Goal: Complete application form

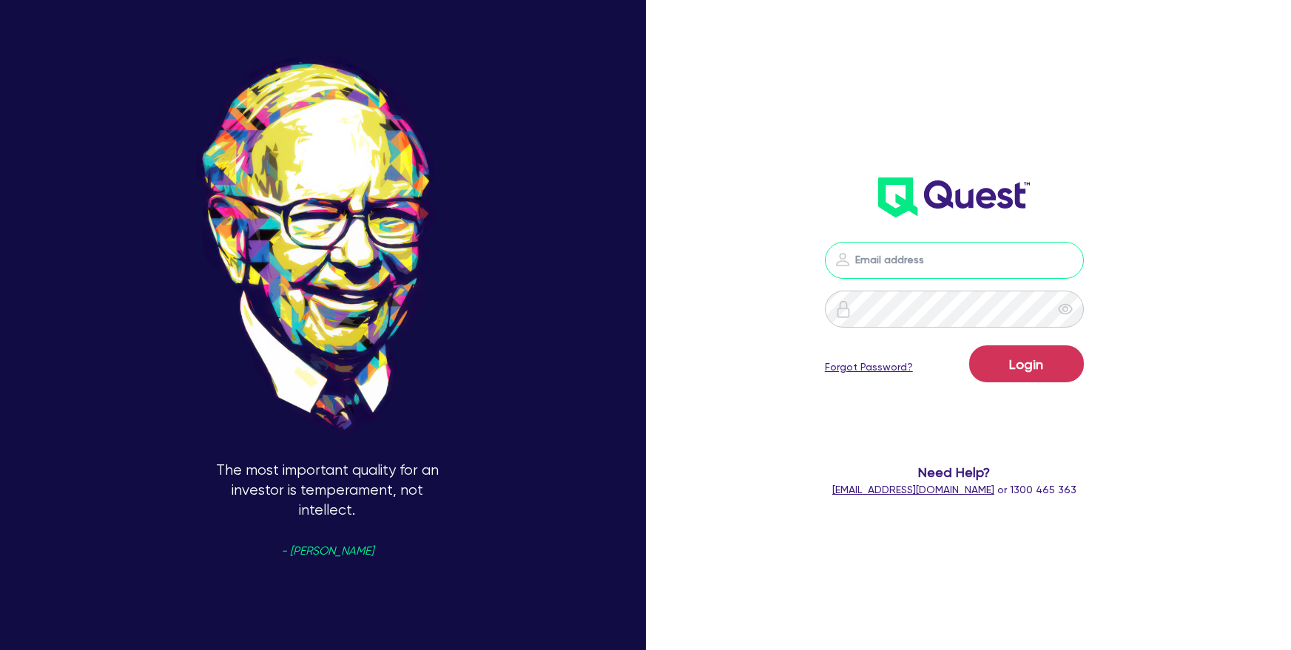
click at [892, 265] on input "email" at bounding box center [954, 260] width 259 height 37
type input "[PERSON_NAME][EMAIL_ADDRESS][DOMAIN_NAME]"
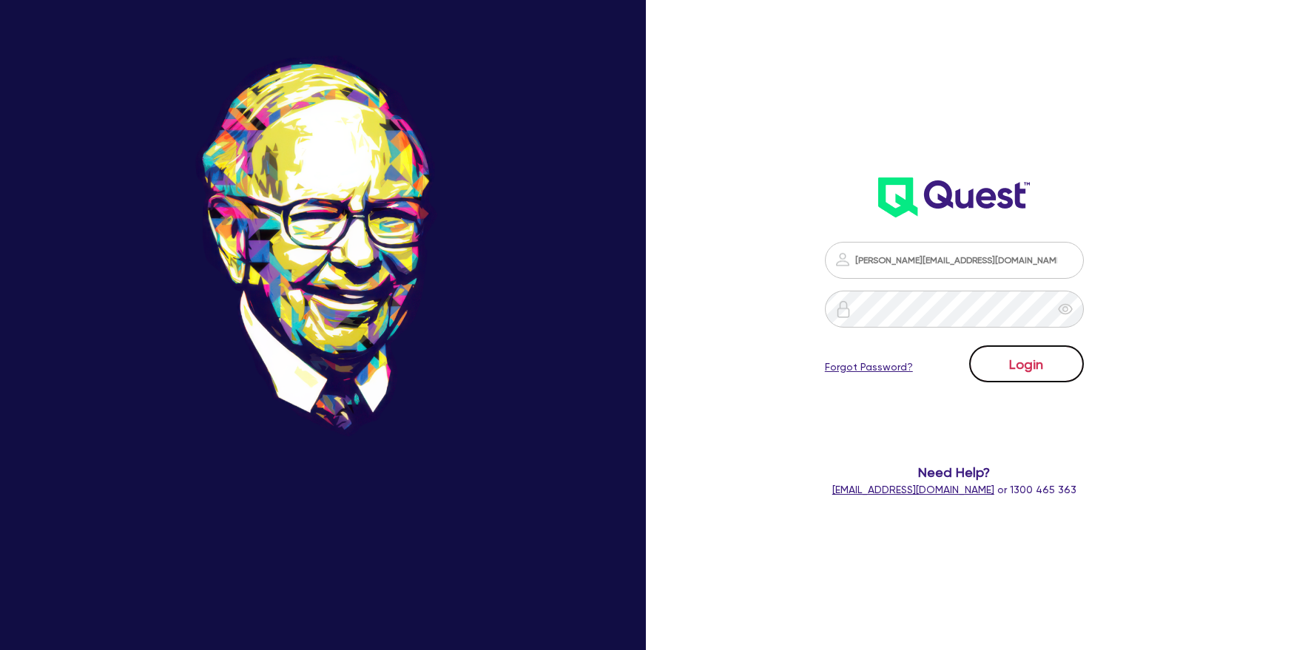
click at [1031, 366] on button "Login" at bounding box center [1026, 364] width 115 height 37
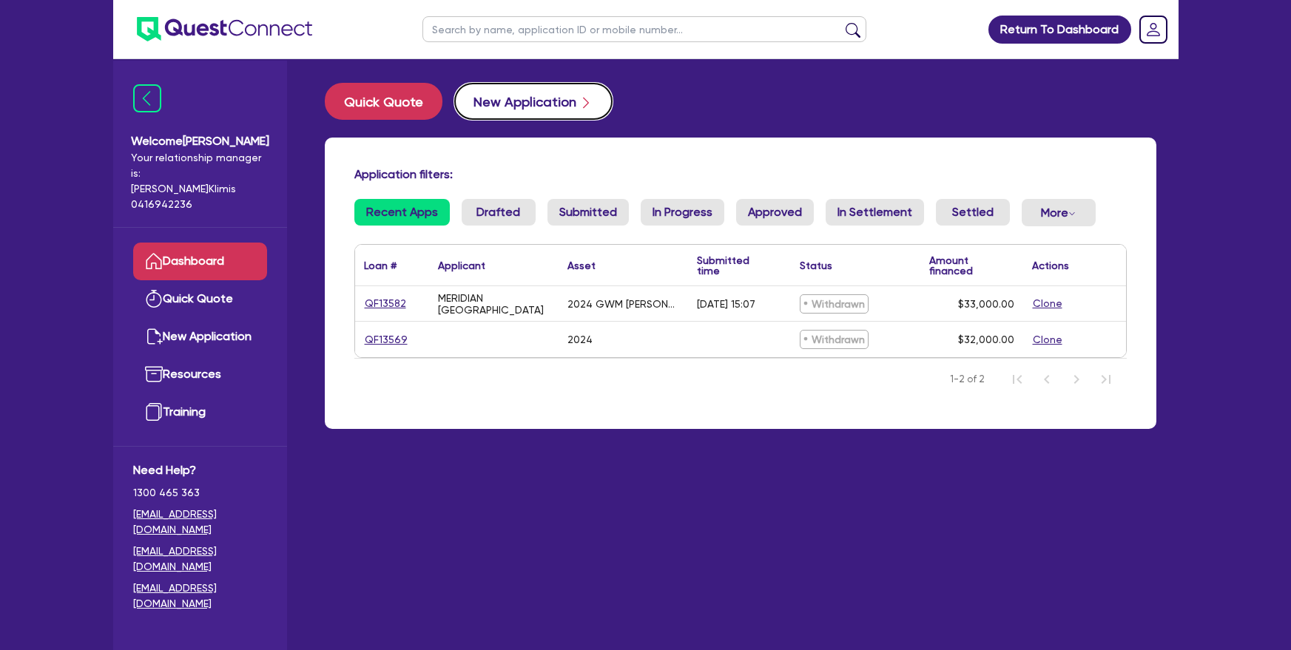
click at [542, 118] on button "New Application" at bounding box center [533, 101] width 158 height 37
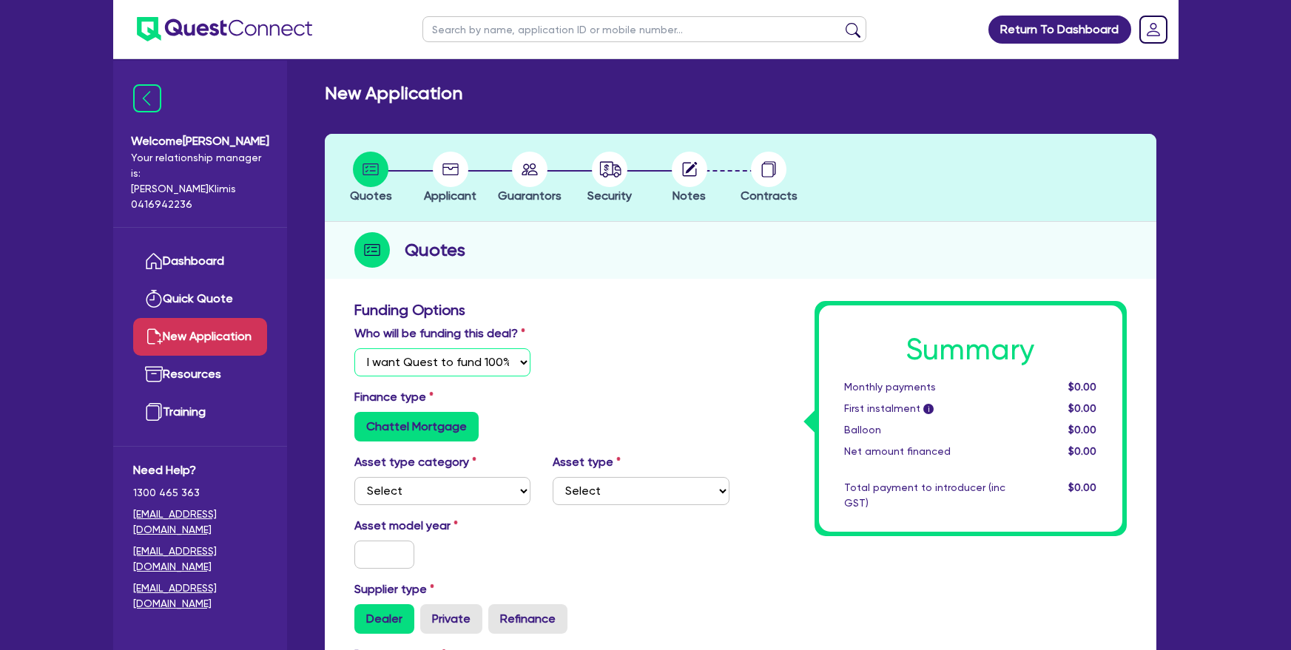
click at [485, 354] on select "Select I will fund 100% I will co-fund with Quest I want Quest to fund 100% Oth…" at bounding box center [442, 362] width 177 height 28
click at [354, 348] on select "Select I will fund 100% I will co-fund with Quest I want Quest to fund 100% Oth…" at bounding box center [442, 362] width 177 height 28
click at [483, 362] on select "Select I will fund 100% I will co-fund with Quest I want Quest to fund 100% Oth…" at bounding box center [442, 362] width 177 height 28
select select "Quest Finance - Own Book"
click at [354, 348] on select "Select I will fund 100% I will co-fund with Quest I want Quest to fund 100% Oth…" at bounding box center [442, 362] width 177 height 28
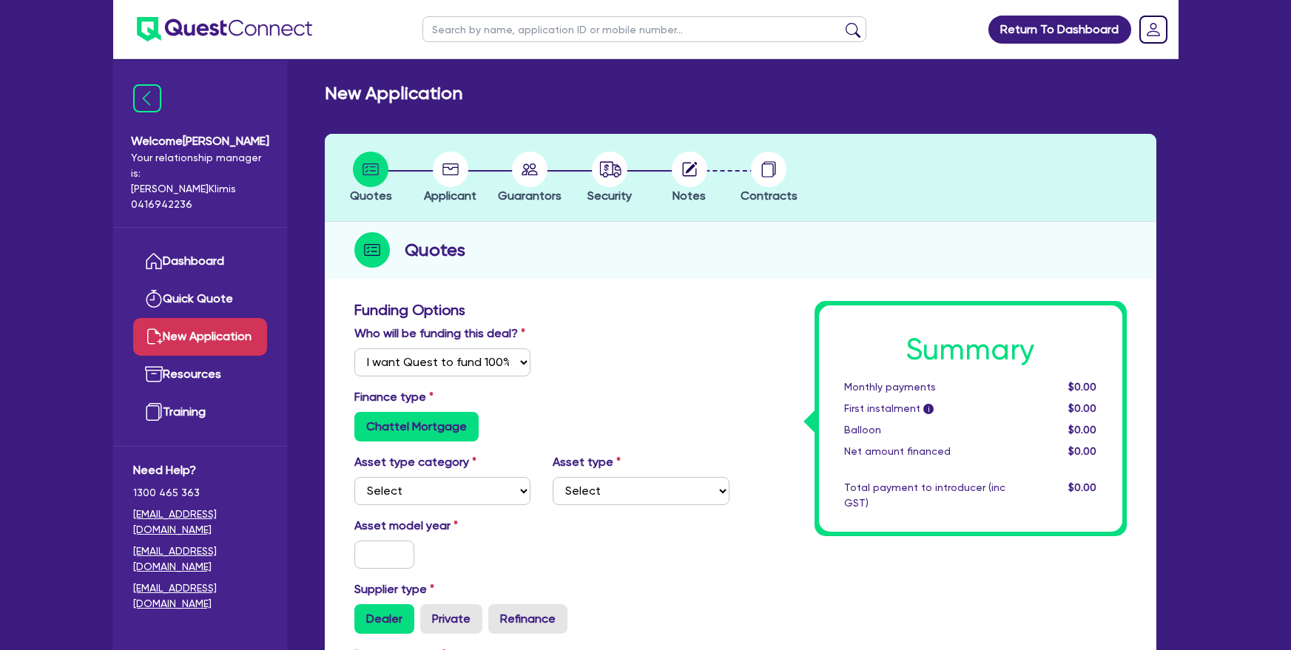
click at [641, 347] on div "Who will be funding this deal? Select I will fund 100% I will co-fund with Ques…" at bounding box center [541, 357] width 397 height 64
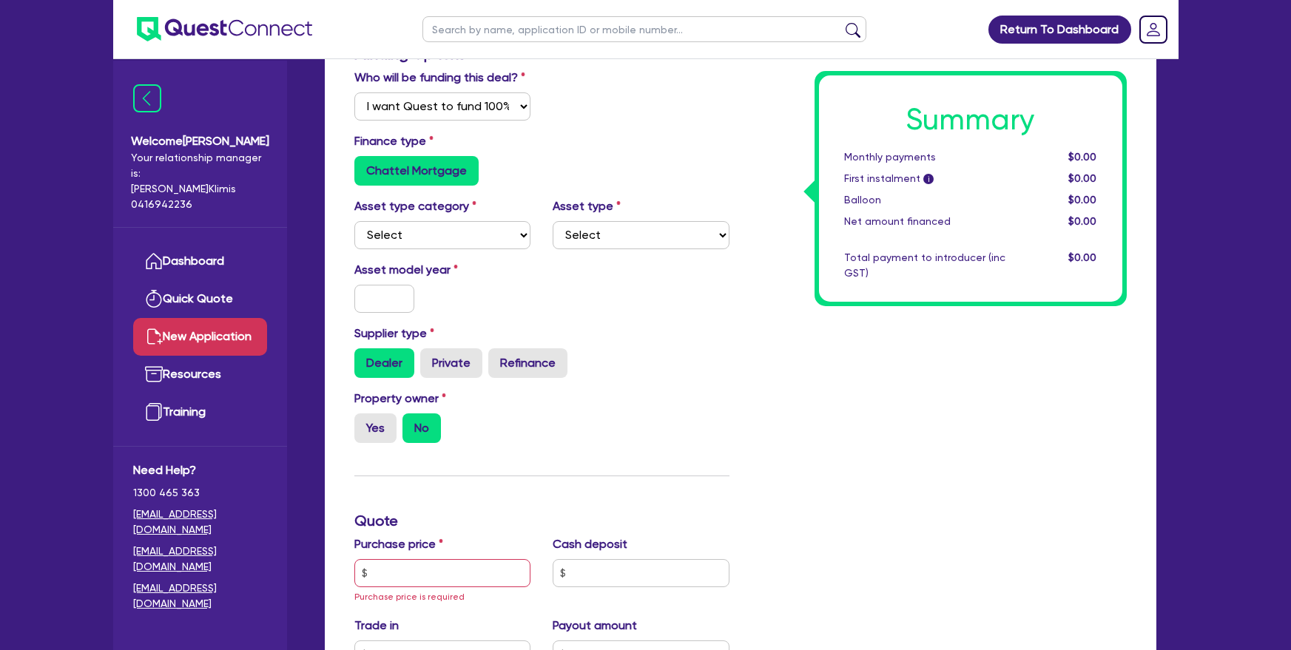
scroll to position [297, 0]
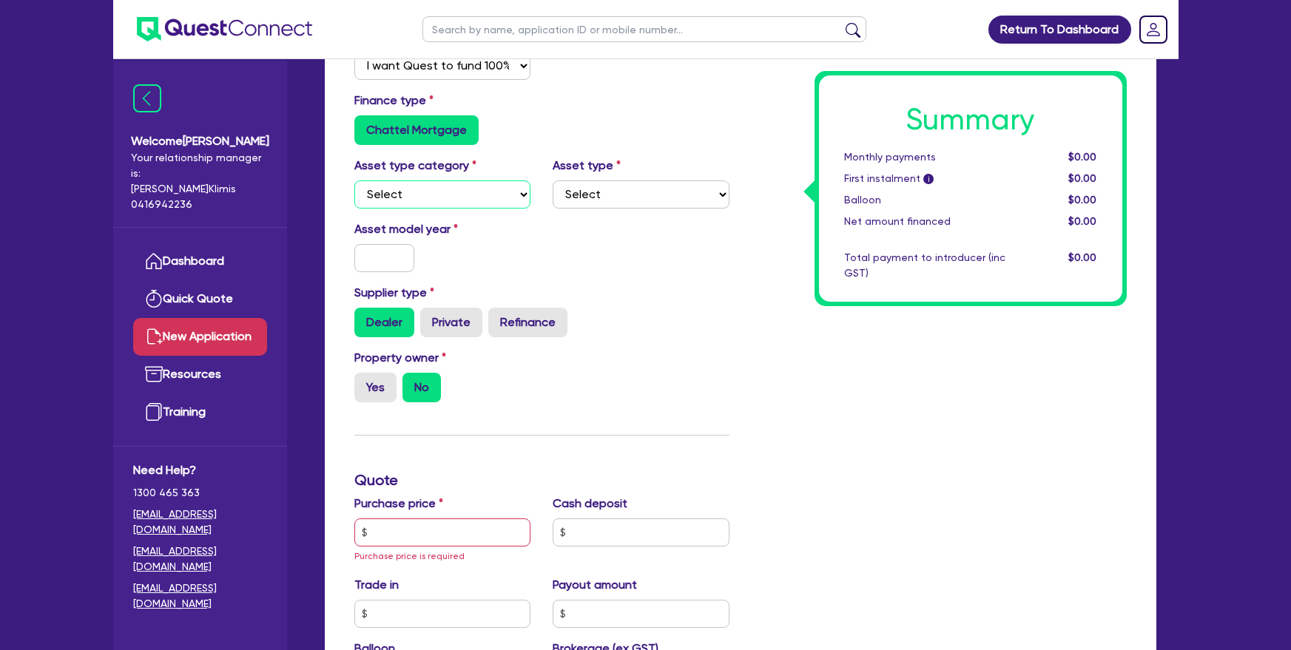
click at [485, 185] on select "Select Cars and light trucks Primary assets Secondary assets Tertiary assets" at bounding box center [442, 195] width 177 height 28
select select "PRIMARY_ASSETS"
click at [354, 181] on select "Select Cars and light trucks Primary assets Secondary assets Tertiary assets" at bounding box center [442, 195] width 177 height 28
click at [590, 195] on select "Select Heavy trucks over 4.5 tonne Trailers Bus and coaches Yellow goods and ex…" at bounding box center [641, 195] width 177 height 28
select select "HEAVY_TRUCKS"
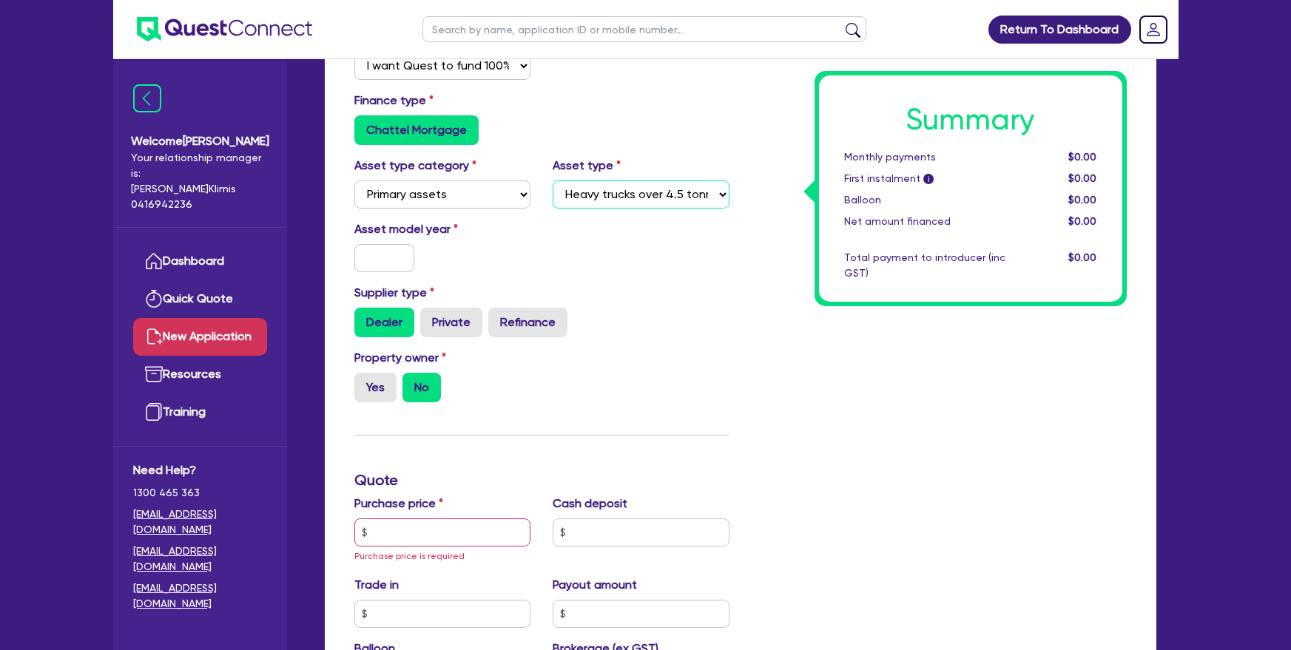
click at [553, 181] on select "Select Heavy trucks over 4.5 tonne Trailers Bus and coaches Yellow goods and ex…" at bounding box center [641, 195] width 177 height 28
click at [522, 255] on div "Asset model year" at bounding box center [442, 246] width 199 height 52
click at [391, 256] on input "text" at bounding box center [384, 258] width 61 height 28
type input "2016"
click at [535, 251] on div "Asset model year 2016" at bounding box center [442, 246] width 199 height 52
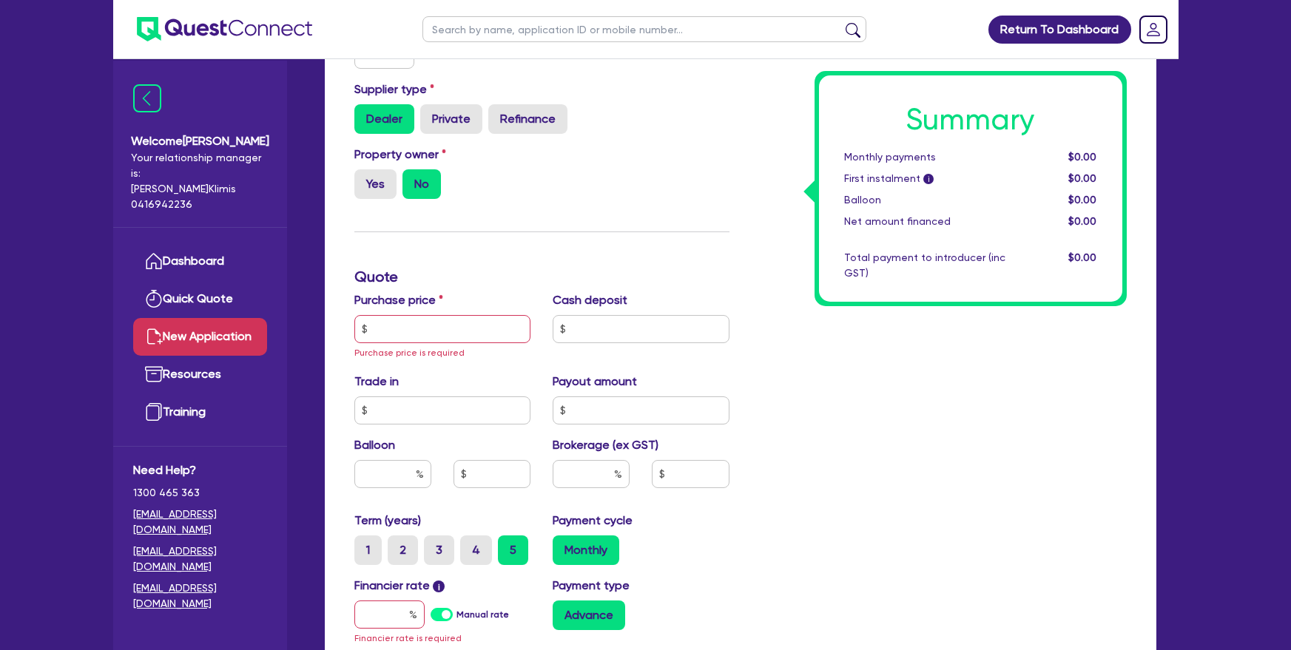
scroll to position [546, 0]
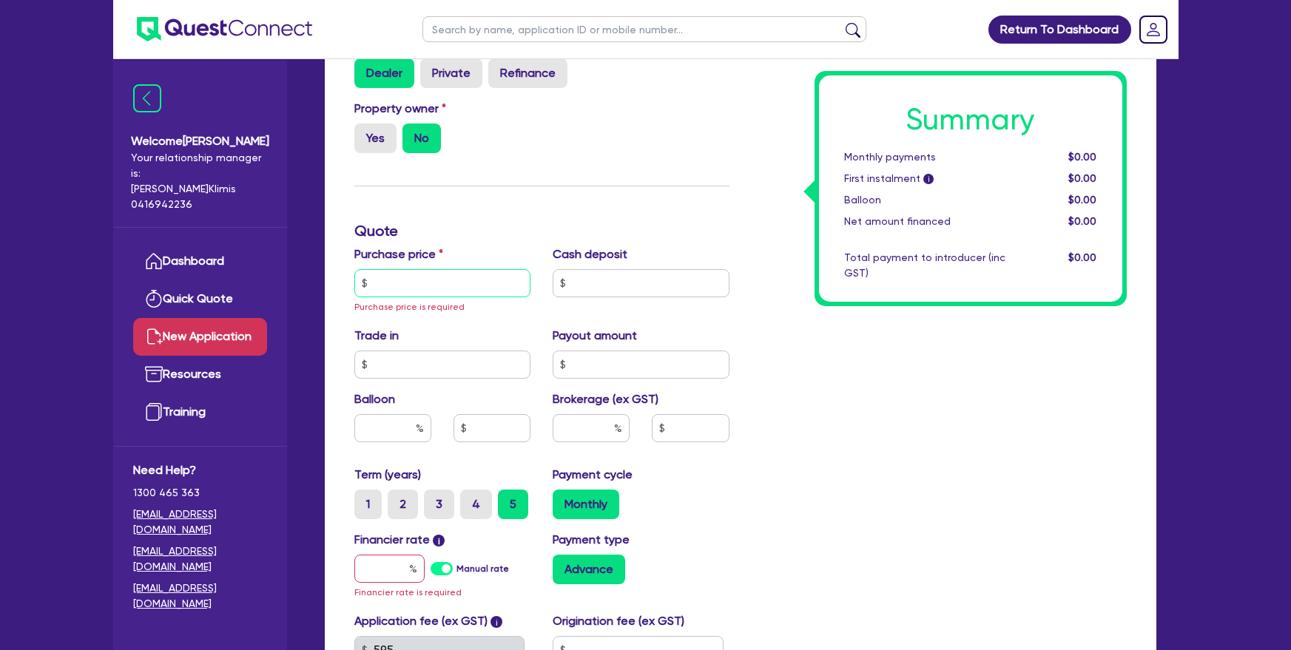
click at [434, 275] on input "text" at bounding box center [442, 283] width 177 height 28
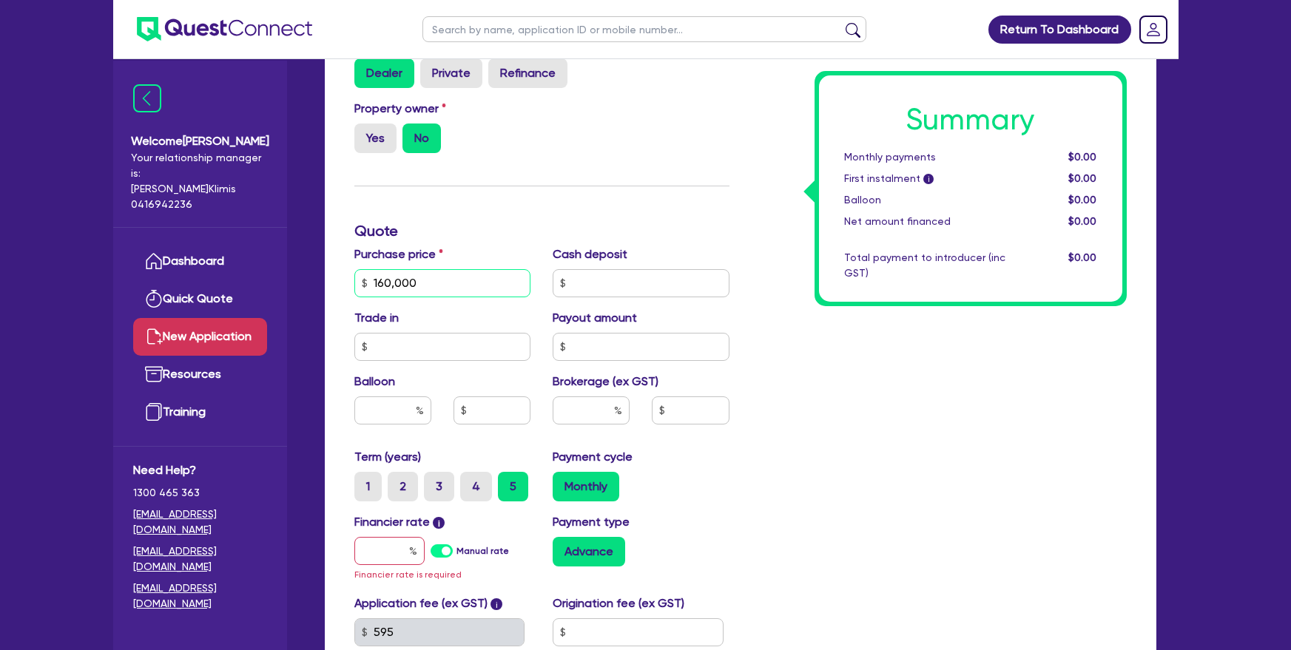
type input "160,000"
click at [501, 212] on div "Funding Options Who will be funding this deal? Select I will fund 100% I will c…" at bounding box center [541, 239] width 397 height 969
click at [576, 285] on input "text" at bounding box center [641, 283] width 177 height 28
type input "2"
type input "16,000"
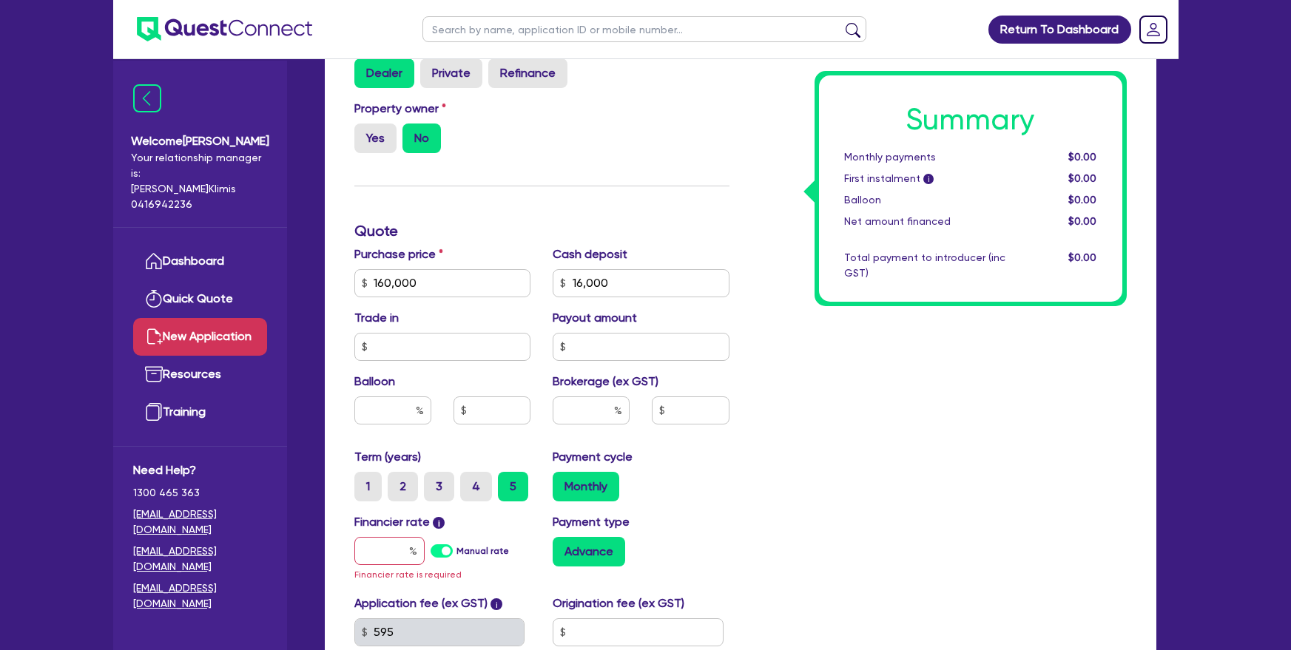
click at [498, 323] on div "Trade in" at bounding box center [442, 335] width 199 height 52
click at [391, 397] on input "text" at bounding box center [392, 411] width 77 height 28
click at [579, 400] on input "text" at bounding box center [591, 411] width 77 height 28
type input "5"
click at [804, 417] on div "Summary Monthly payments $0.00 First instalment i $0.00 Balloon $0.00 Net amoun…" at bounding box center [939, 239] width 397 height 969
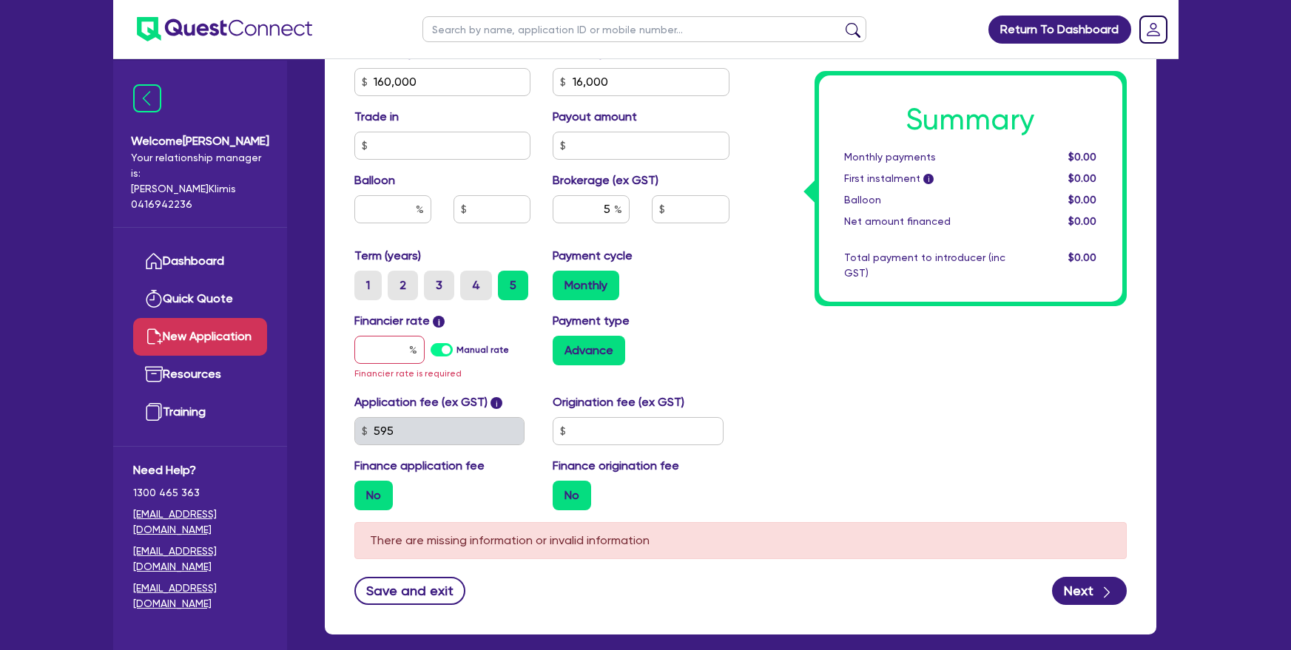
scroll to position [755, 0]
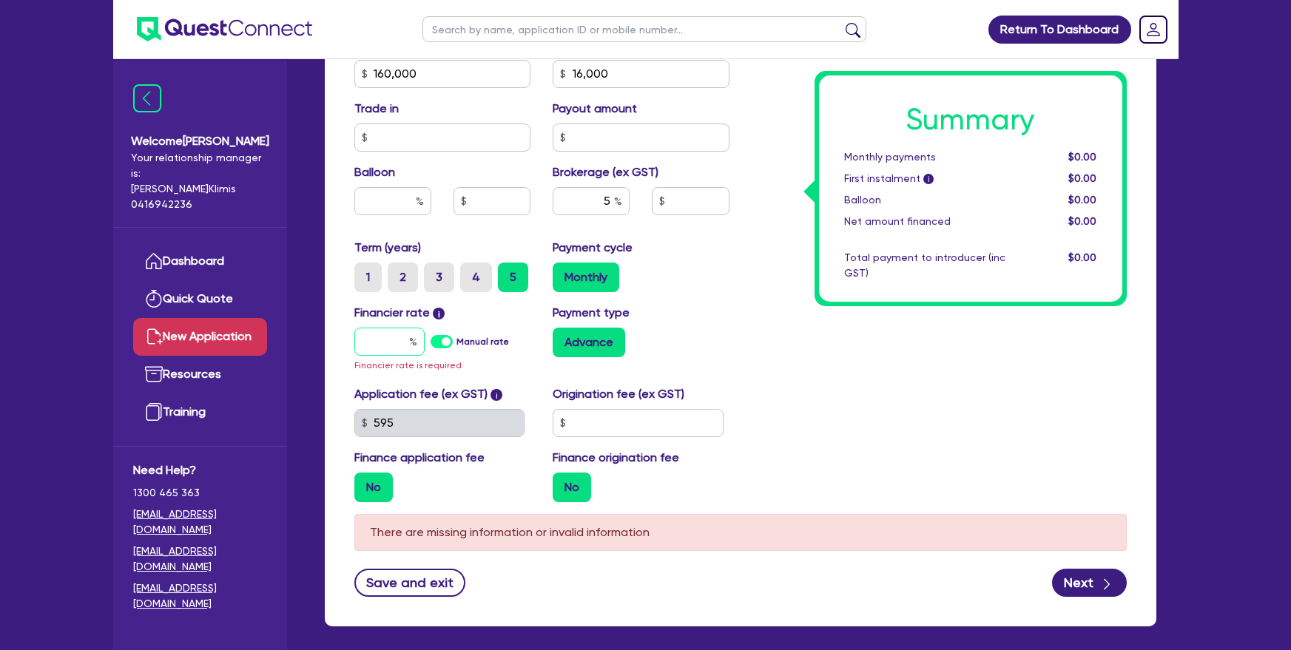
click at [403, 335] on input "text" at bounding box center [389, 342] width 70 height 28
click at [457, 338] on label "Manual rate" at bounding box center [483, 341] width 53 height 13
click at [0, 0] on input "Manual rate" at bounding box center [0, 0] width 0 height 0
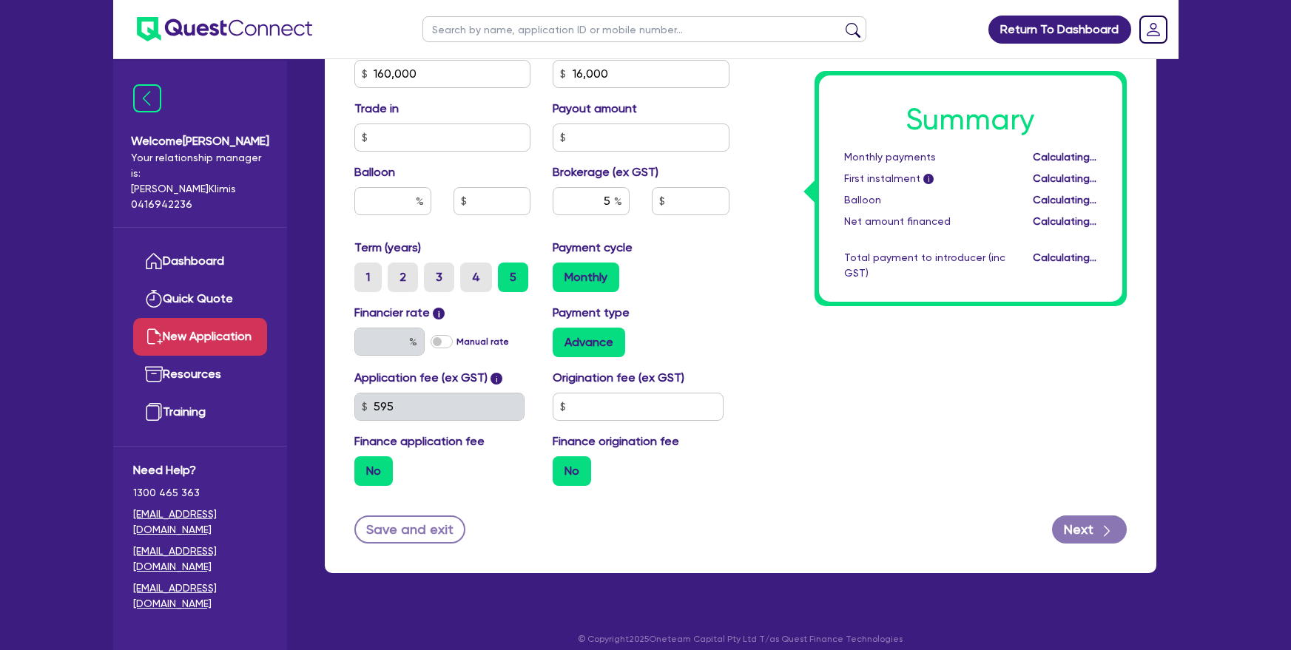
type input "7,200"
type input "17.95"
click at [584, 276] on label "Monthly" at bounding box center [586, 278] width 67 height 30
click at [562, 272] on input "Monthly" at bounding box center [558, 268] width 10 height 10
click at [599, 411] on input "text" at bounding box center [638, 407] width 171 height 28
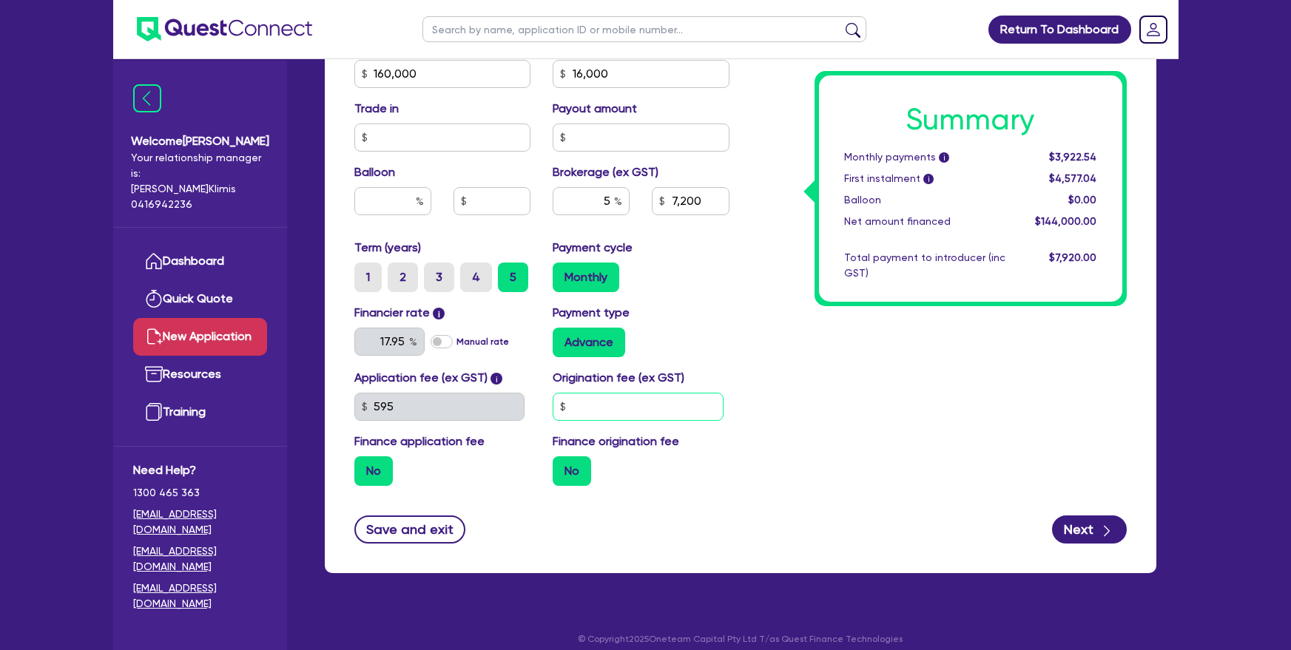
type input "7,200"
type input "9"
type input "7,200"
type input "99"
type input "7,200"
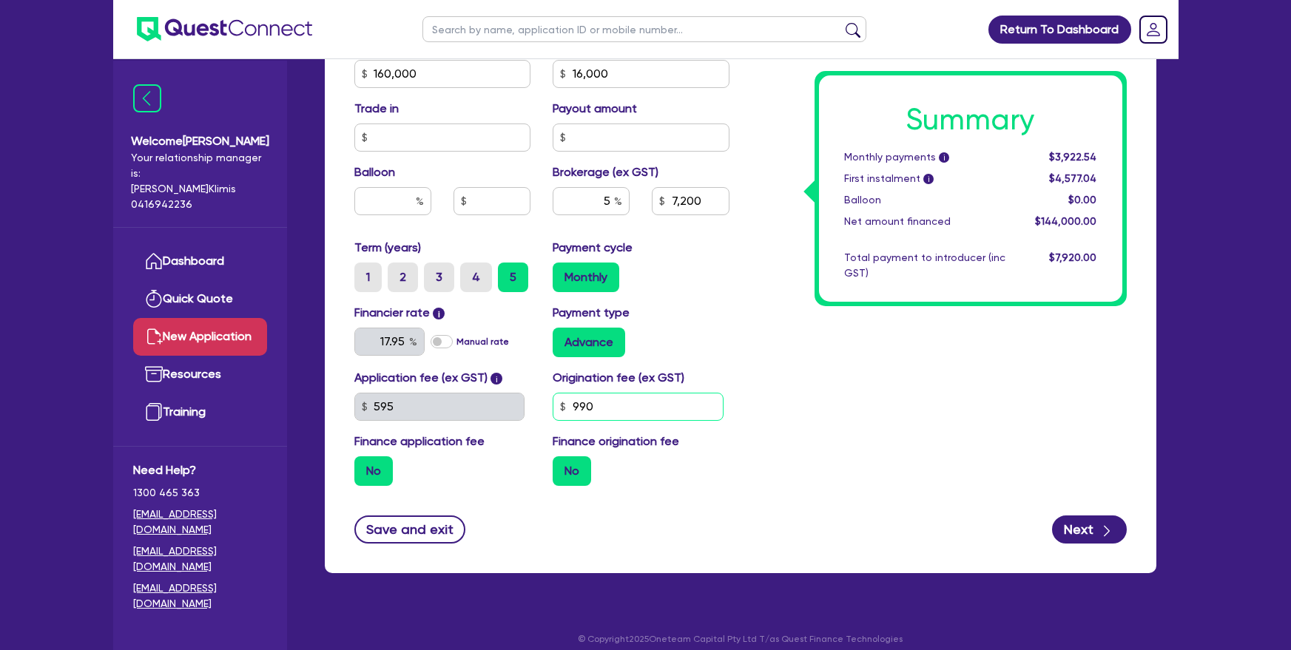
type input "990"
click at [893, 388] on div "Summary Monthly payments i $3,922.54 First instalment i $4,577.04 Balloon $0.00…" at bounding box center [939, 22] width 397 height 952
click at [1075, 534] on button "Next" at bounding box center [1089, 530] width 75 height 28
type input "7,200"
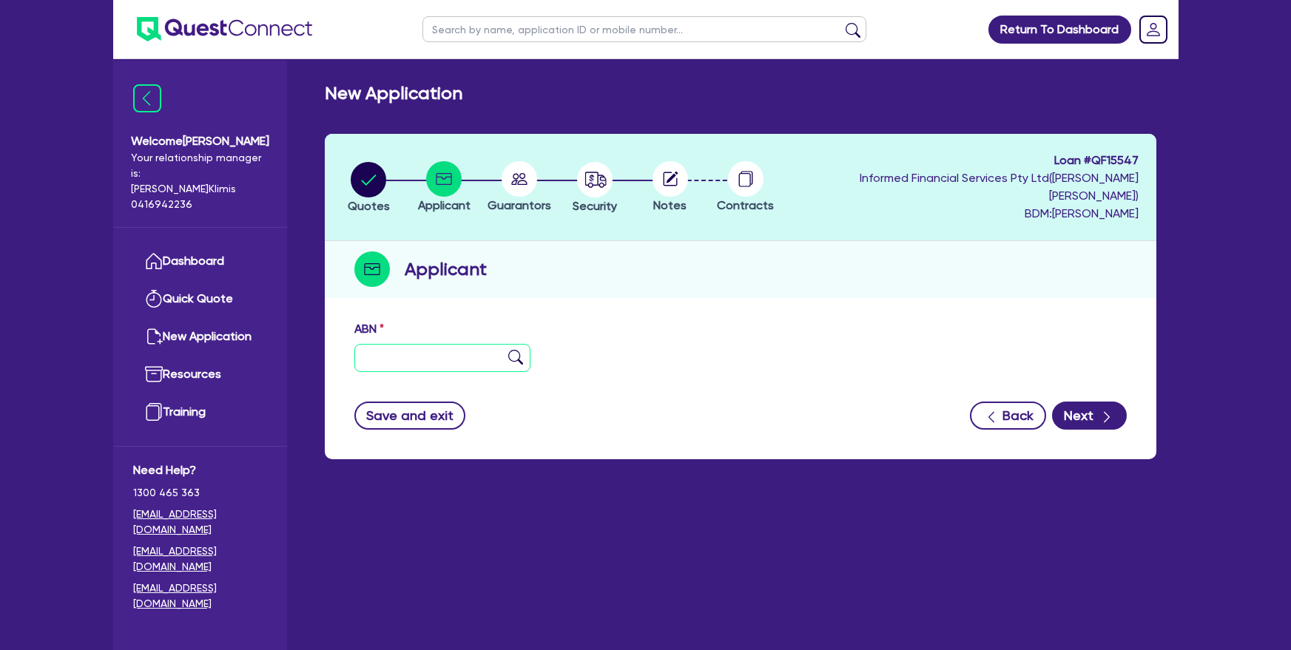
click at [440, 344] on input "text" at bounding box center [442, 358] width 177 height 28
paste input "55 656 716 077"
type input "55 656 716 077"
click at [1084, 402] on button "Next" at bounding box center [1089, 416] width 75 height 28
type input "ADONE PTY LTD"
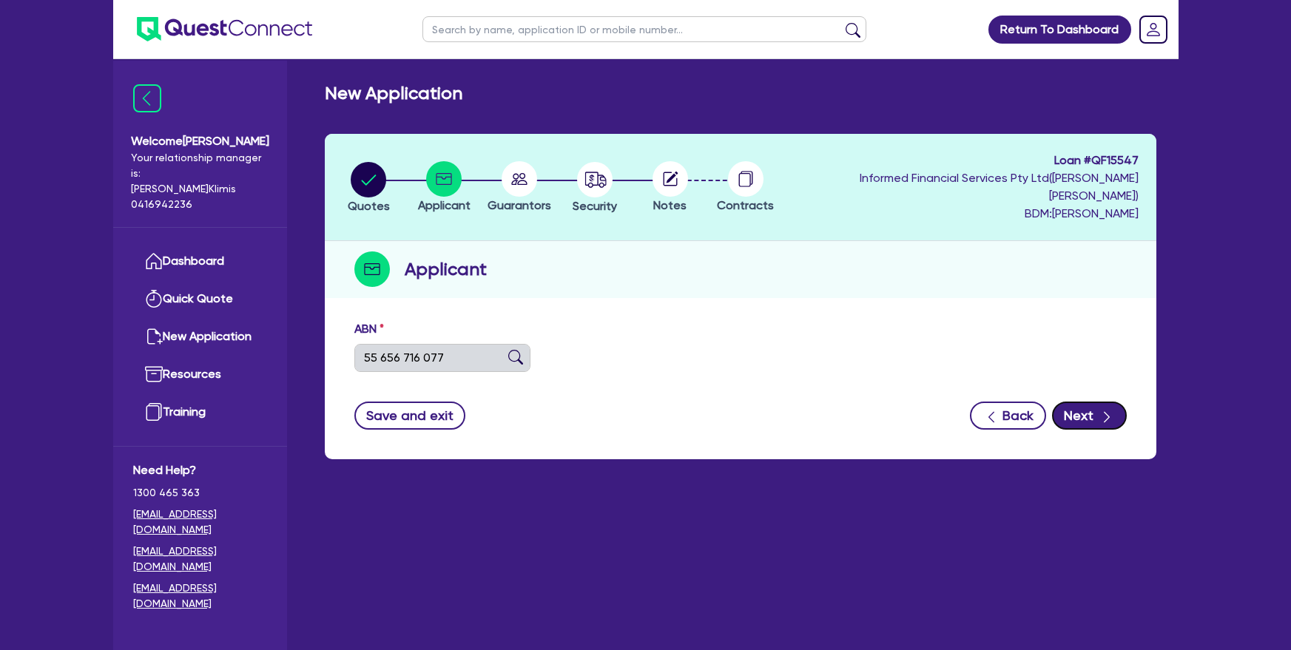
select select "COMPANY"
type input "20/01/2022"
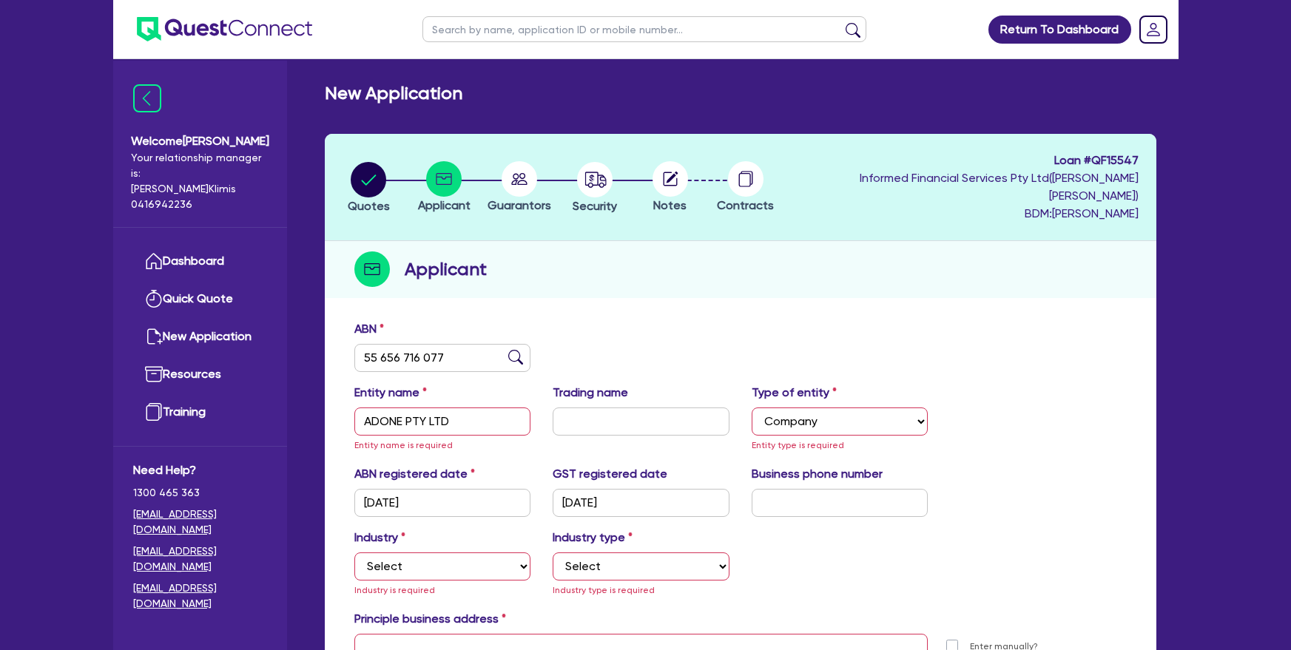
click at [782, 384] on label "Type of entity" at bounding box center [794, 393] width 85 height 18
click at [1054, 262] on div "Applicant" at bounding box center [741, 269] width 832 height 57
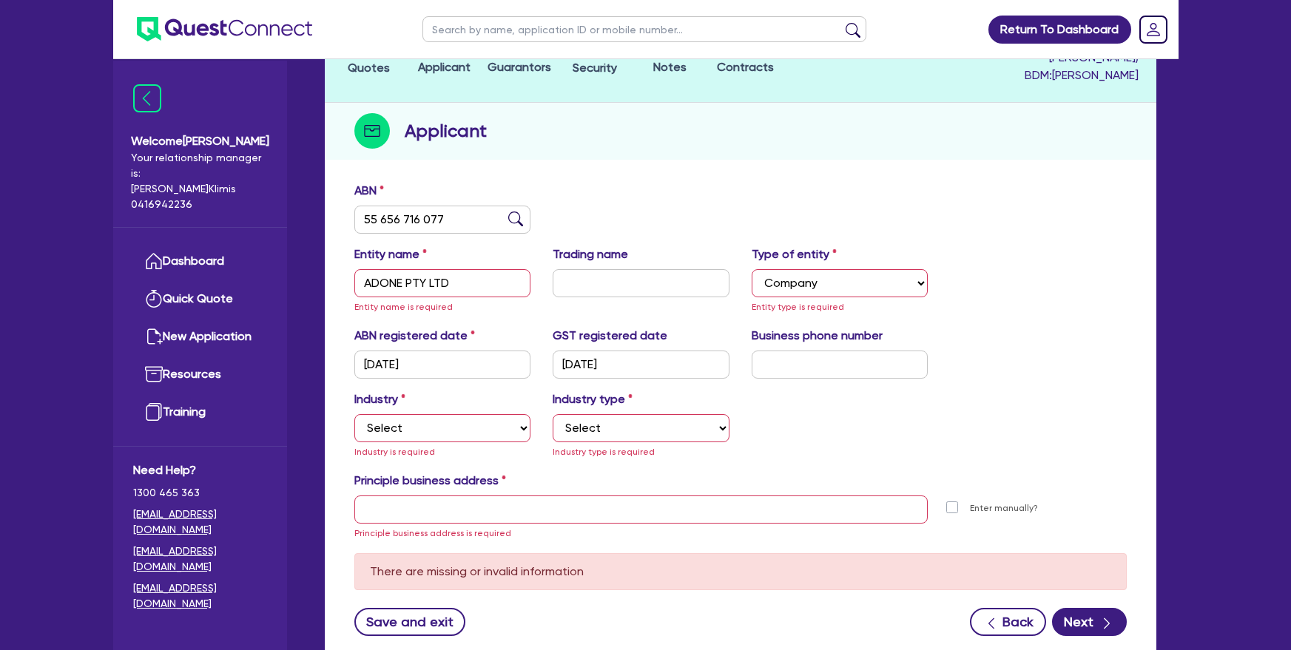
scroll to position [169, 0]
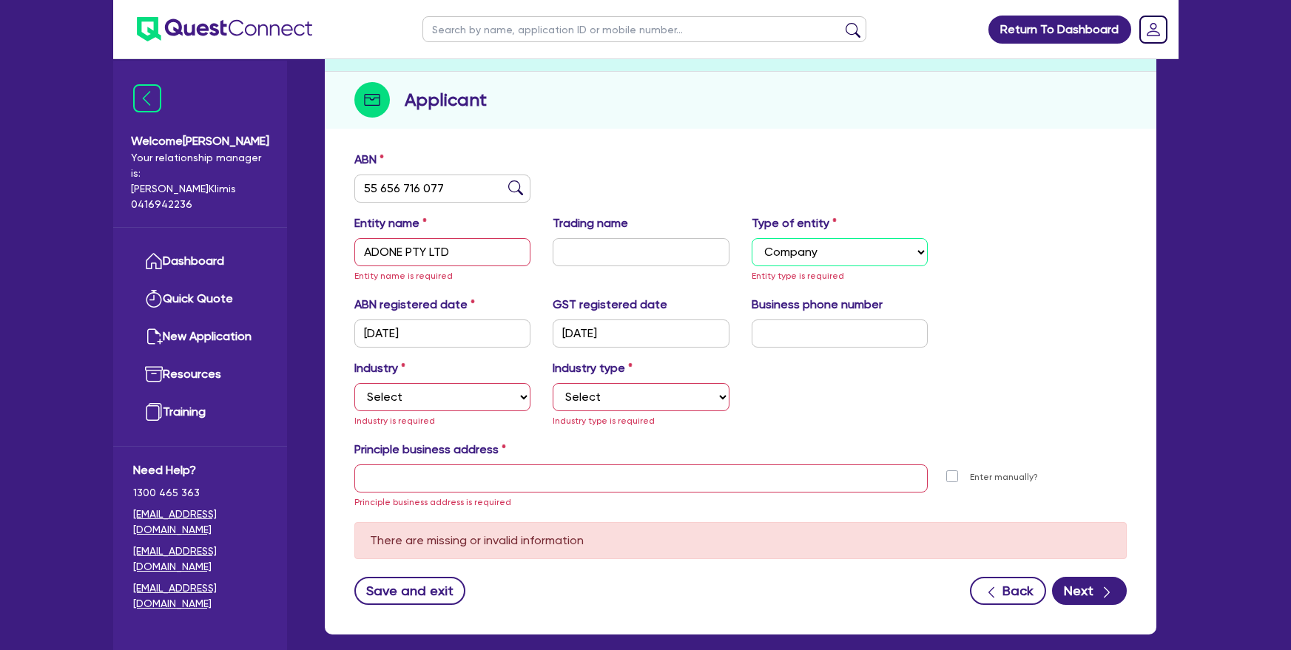
click at [888, 240] on select "Select Sole Trader Company Partnership Trust" at bounding box center [840, 252] width 177 height 28
click at [752, 238] on select "Select Sole Trader Company Partnership Trust" at bounding box center [840, 252] width 177 height 28
click at [652, 383] on select "Select" at bounding box center [641, 397] width 177 height 28
click at [521, 383] on select "Select Accomodation & Food Services Administrative & Support Services Agricultu…" at bounding box center [442, 397] width 177 height 28
select select "TRANSPORT_WAREHOUSING"
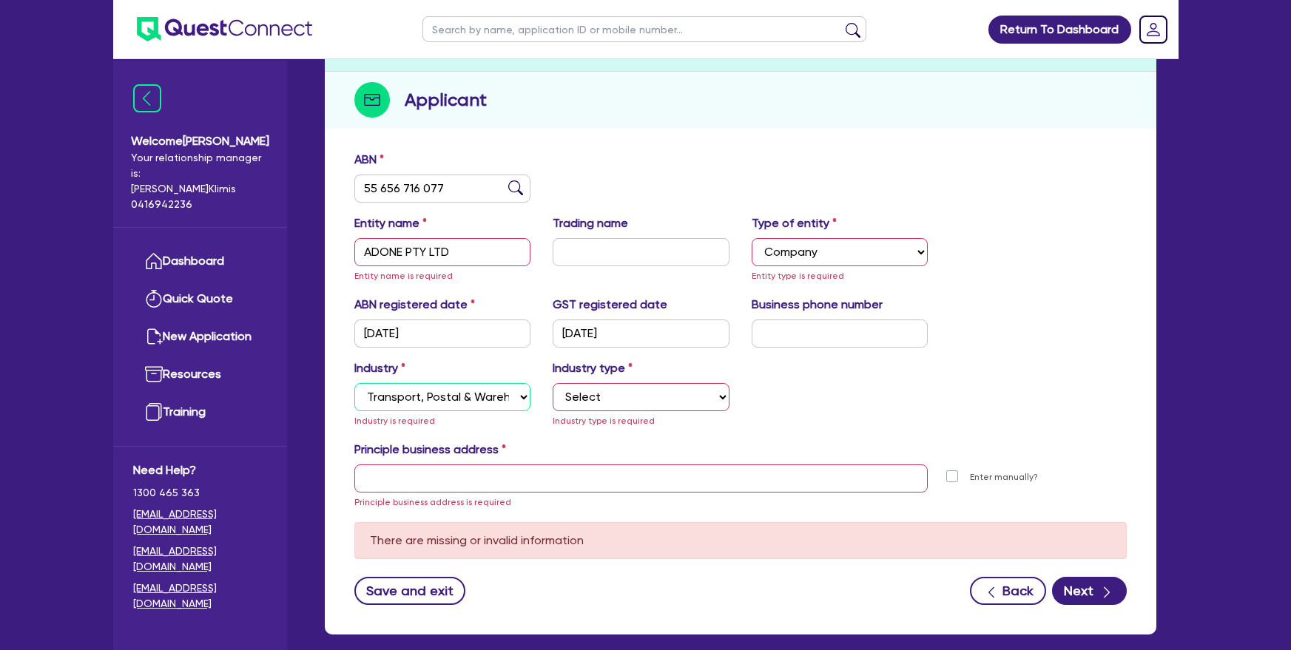
click at [354, 383] on select "Select Accomodation & Food Services Administrative & Support Services Agricultu…" at bounding box center [442, 397] width 177 height 28
click at [585, 365] on div "Industry type Select Taxi & Luxury Car Services Passengers & Freight Transport …" at bounding box center [641, 395] width 199 height 70
click at [587, 383] on select "Select Taxi & Luxury Car Services Passengers & Freight Transport Services Posta…" at bounding box center [641, 397] width 177 height 28
select select "PASSENGERS_FREIGHT_TRANSPORT"
click at [553, 383] on select "Select Taxi & Luxury Car Services Passengers & Freight Transport Services Posta…" at bounding box center [641, 397] width 177 height 28
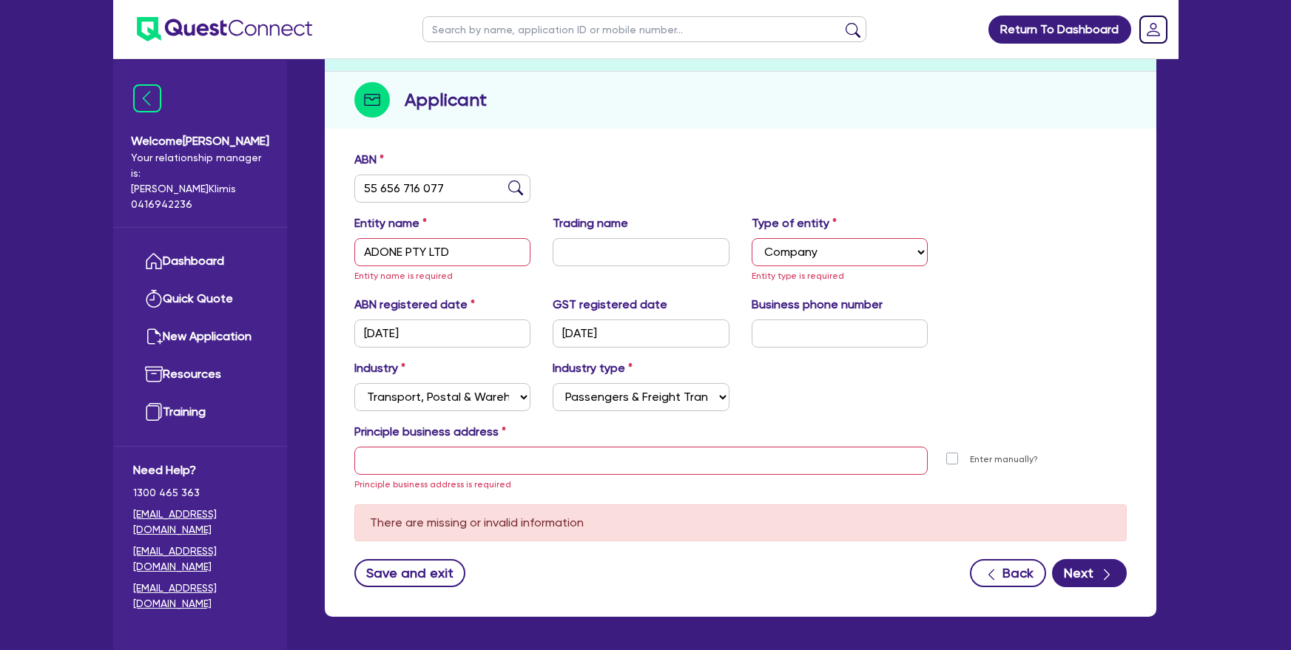
click at [576, 423] on div "Principle business address" at bounding box center [740, 435] width 795 height 24
click at [475, 269] on div "Entity name ADONE PTY LTD Entity name is required Trading name Type of entity S…" at bounding box center [740, 255] width 795 height 81
click at [459, 238] on input "ADONE PTY LTD" at bounding box center [442, 252] width 177 height 28
click at [551, 215] on div "Trading name" at bounding box center [641, 250] width 199 height 70
click at [583, 447] on input "text" at bounding box center [641, 461] width 574 height 28
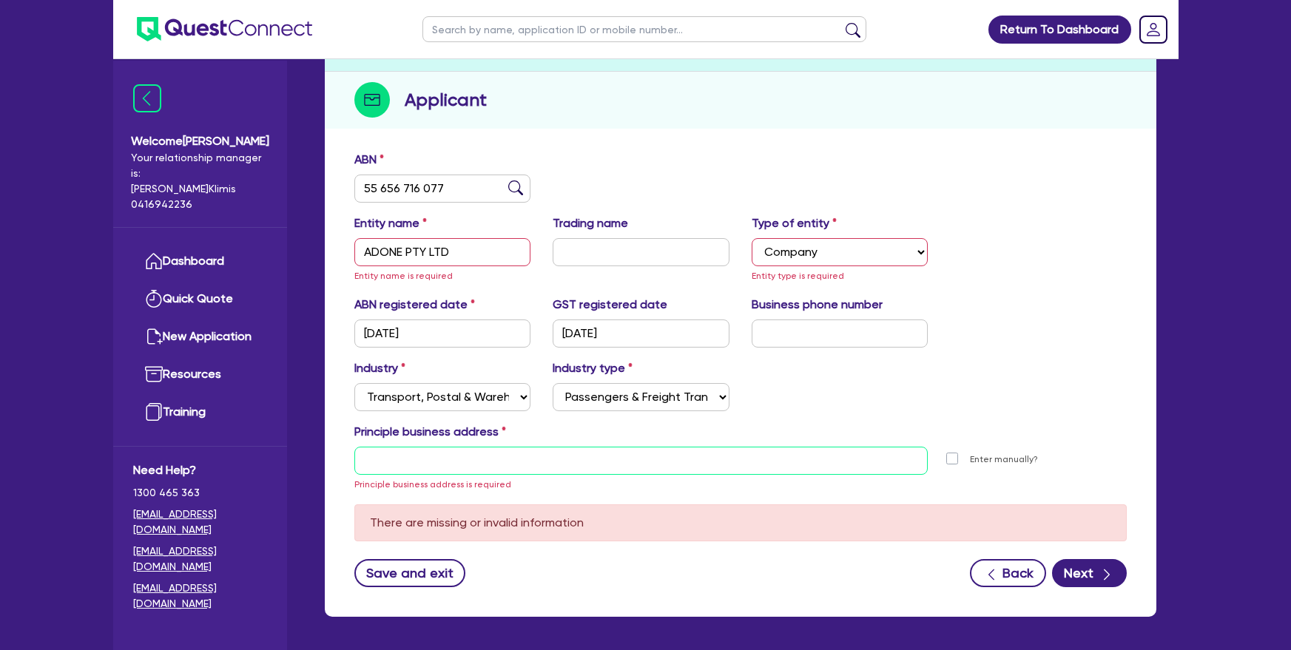
paste input "44 LIMESTONE DR BERWICK"
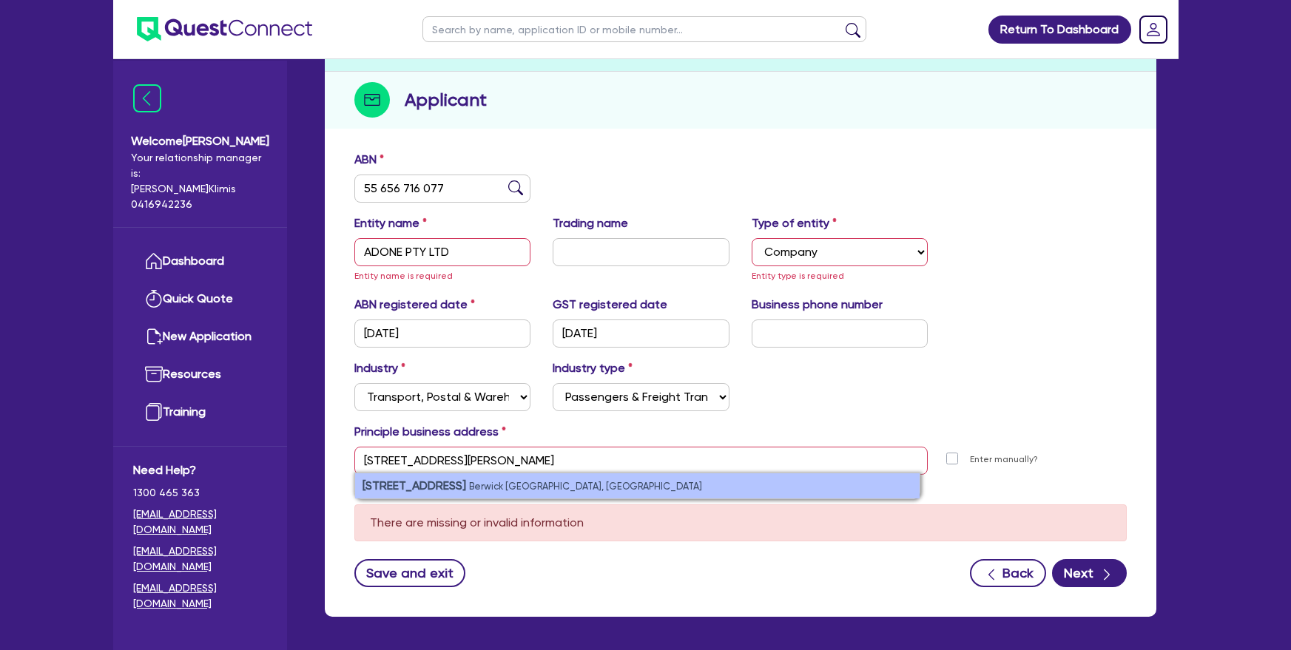
click at [541, 481] on small "Berwick VIC, Australia" at bounding box center [585, 486] width 233 height 11
type input "44 Limestone Dr Berwick VIC 3806"
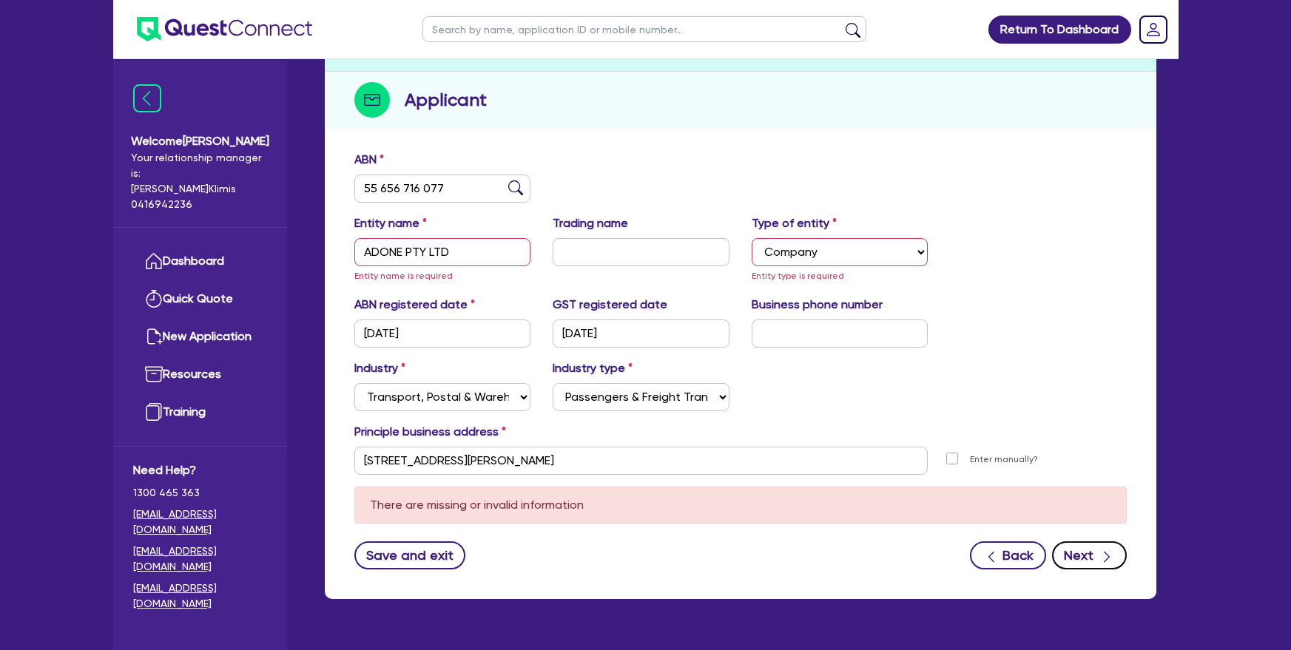
click at [1072, 542] on button "Next" at bounding box center [1089, 556] width 75 height 28
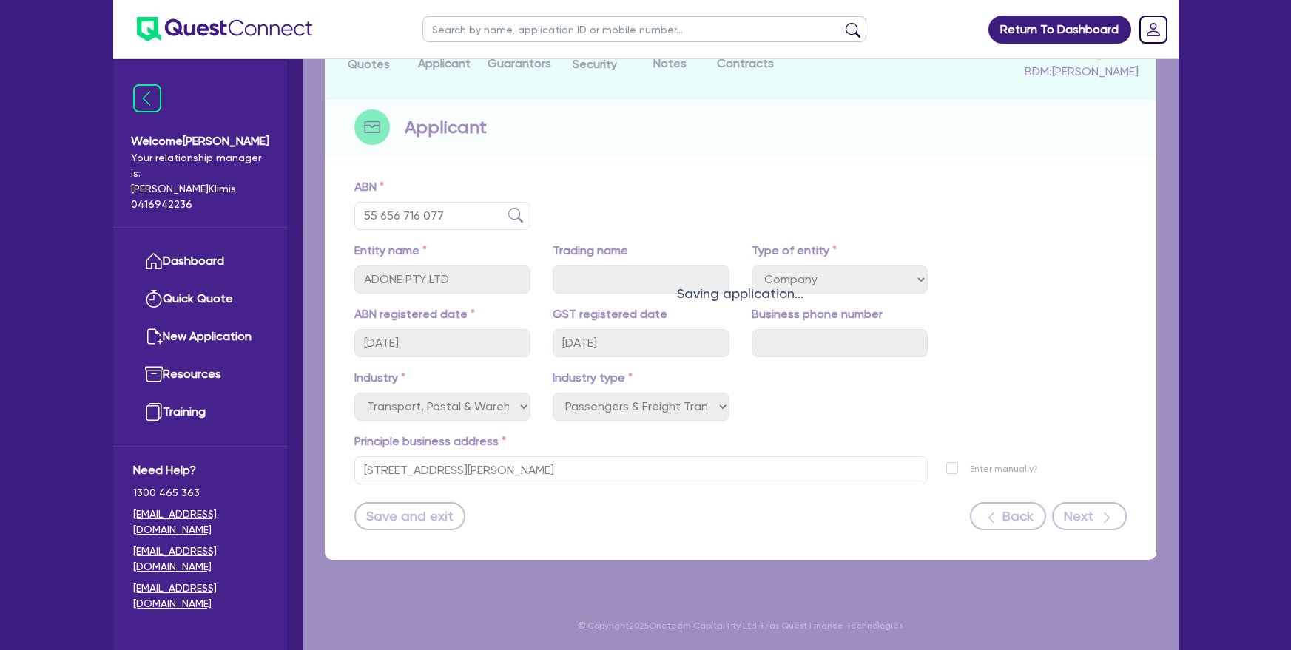
scroll to position [124, 0]
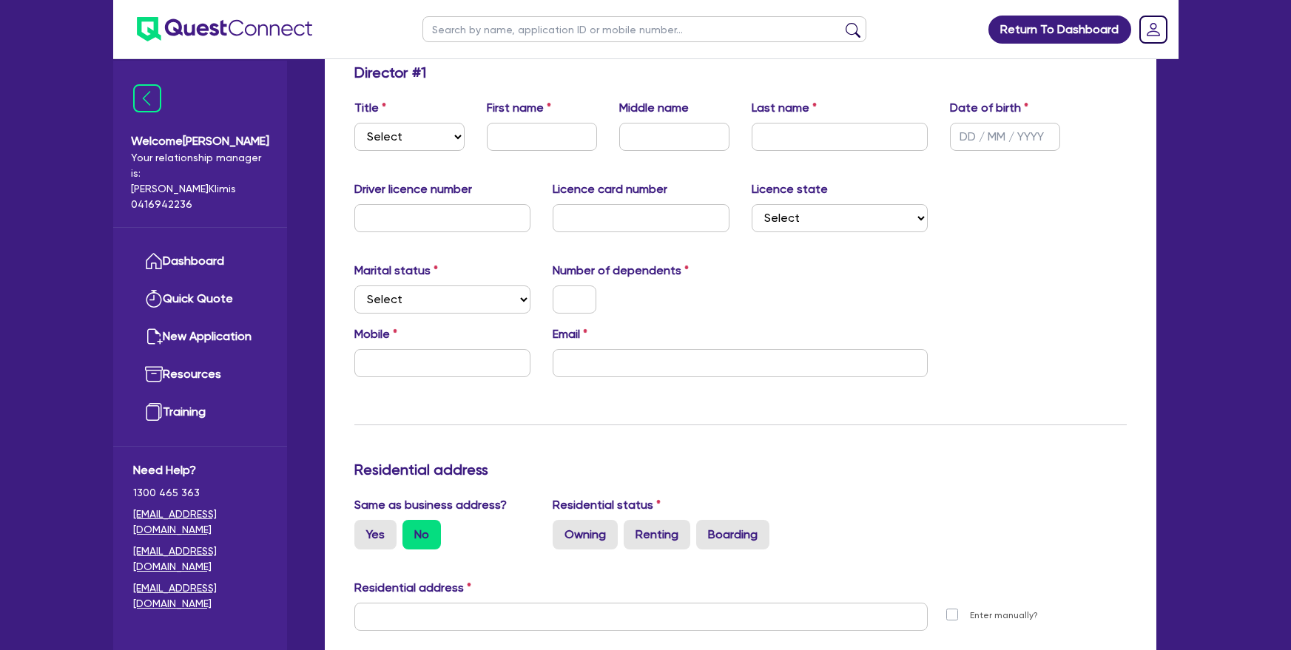
scroll to position [1066, 0]
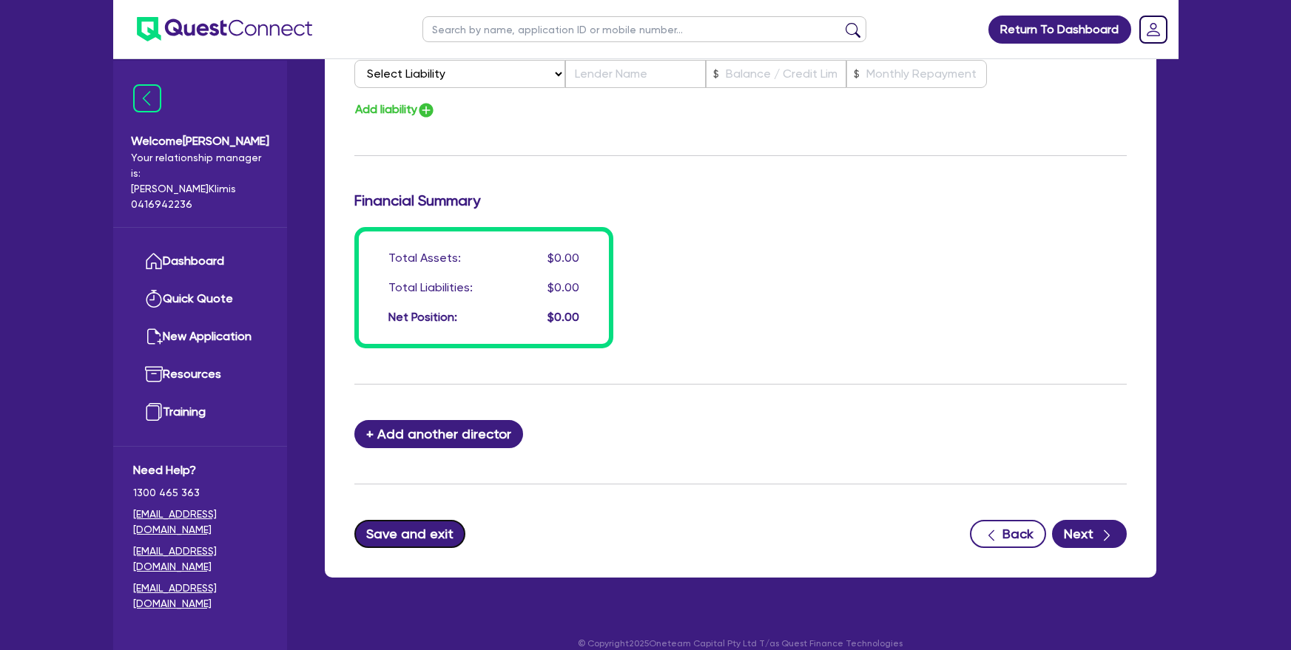
click at [376, 520] on button "Save and exit" at bounding box center [410, 534] width 112 height 28
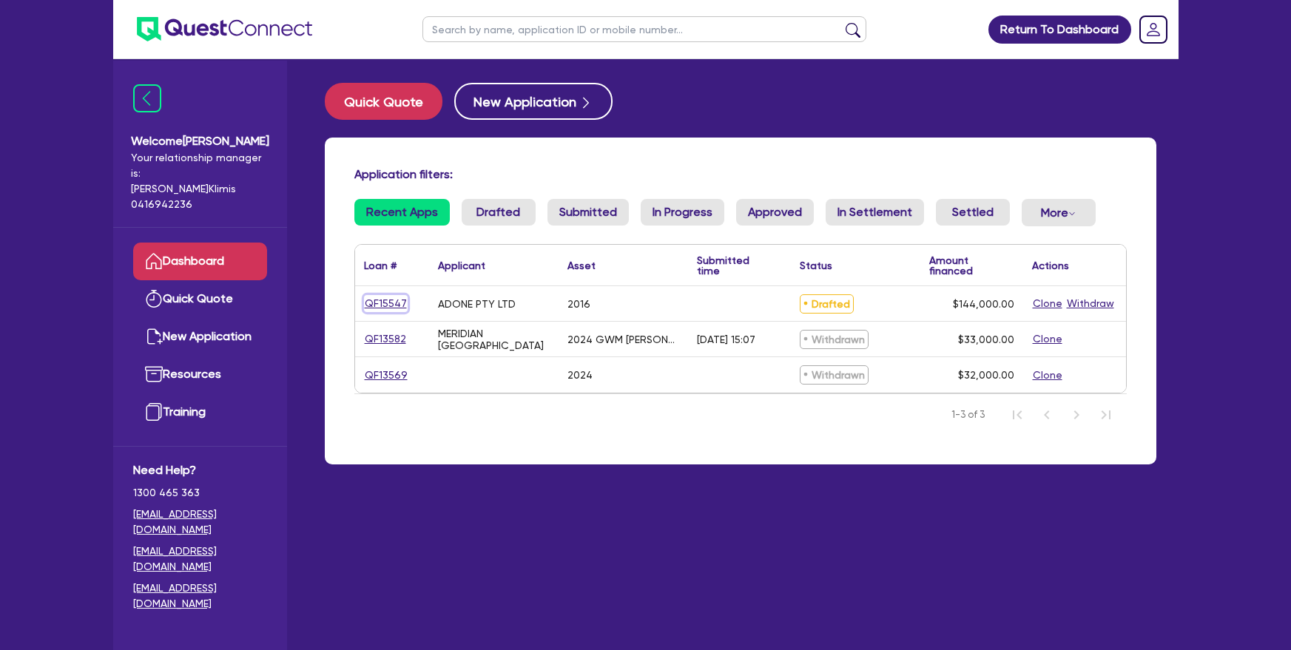
click at [380, 304] on link "QF15547" at bounding box center [386, 303] width 44 height 17
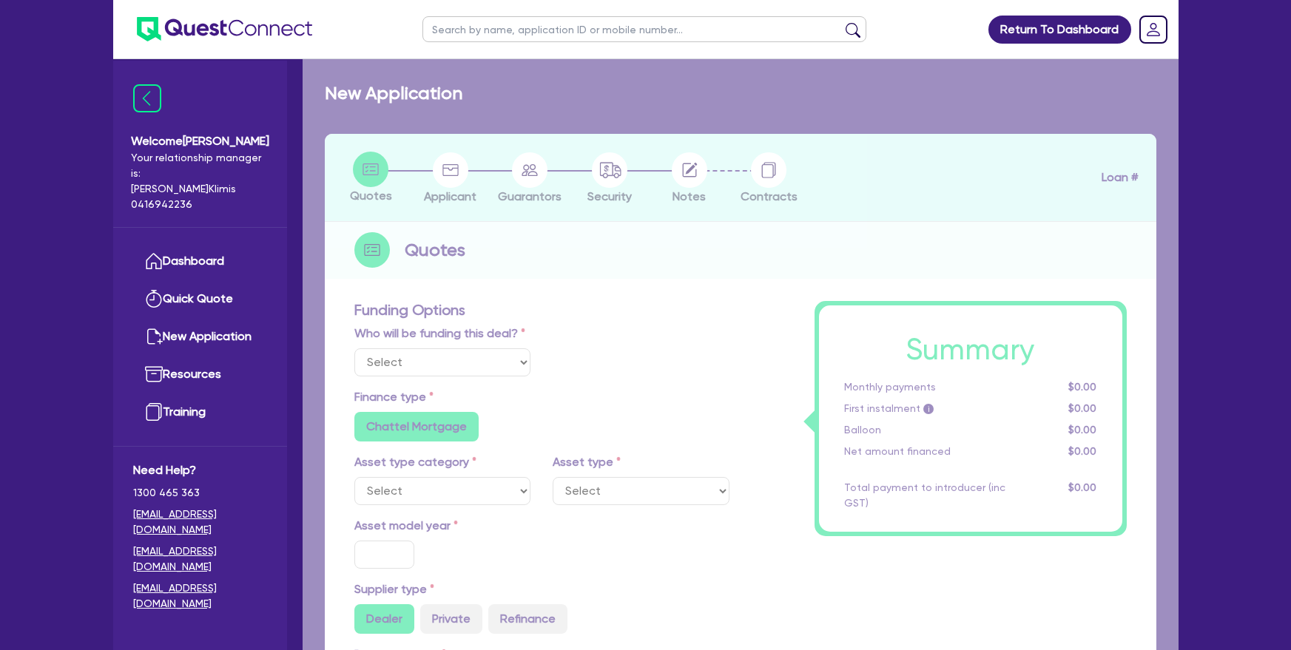
select select "Quest Finance - Own Book"
select select "PRIMARY_ASSETS"
type input "2016"
type input "160,000"
type input "16,000"
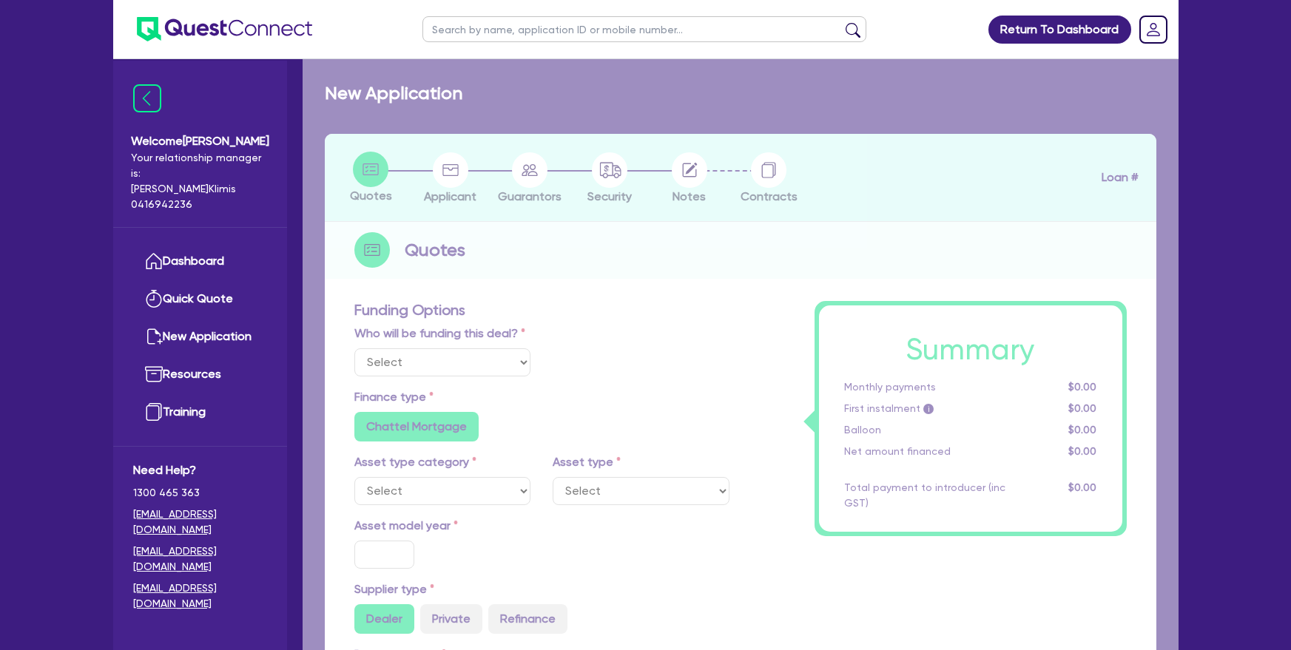
type input "5"
type input "7,200"
type input "17.95"
type input "990"
select select "HEAVY_TRUCKS"
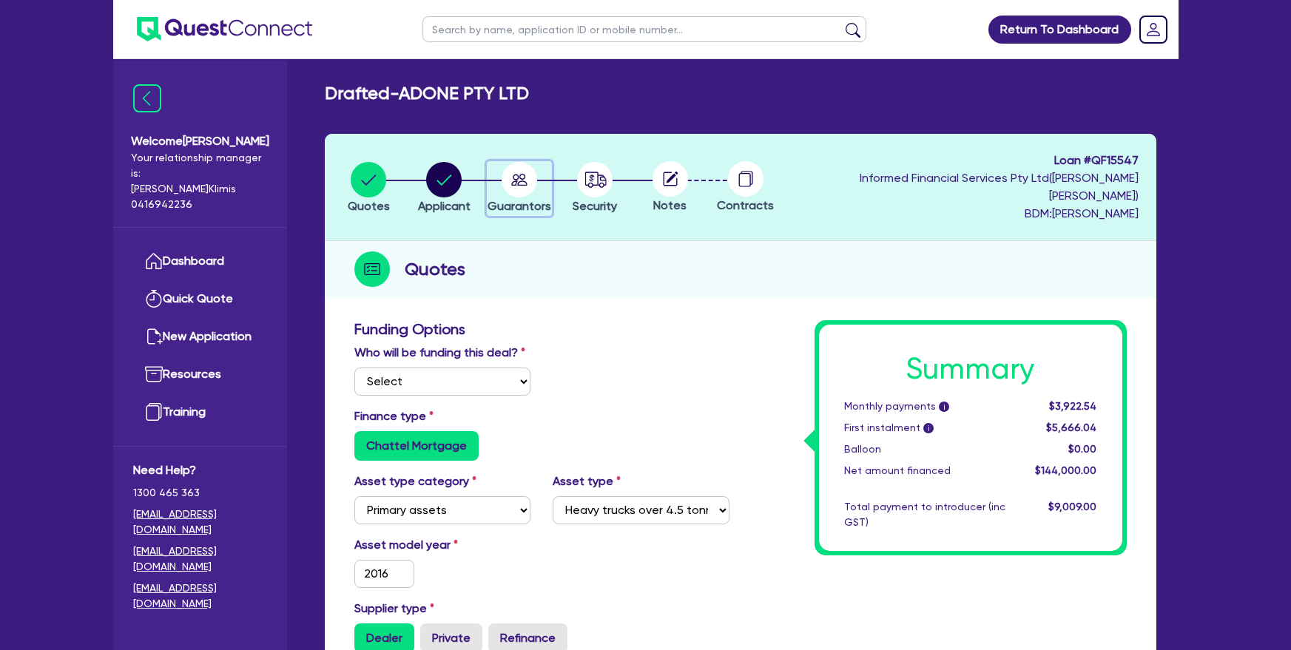
click at [525, 174] on icon "button" at bounding box center [519, 180] width 16 height 12
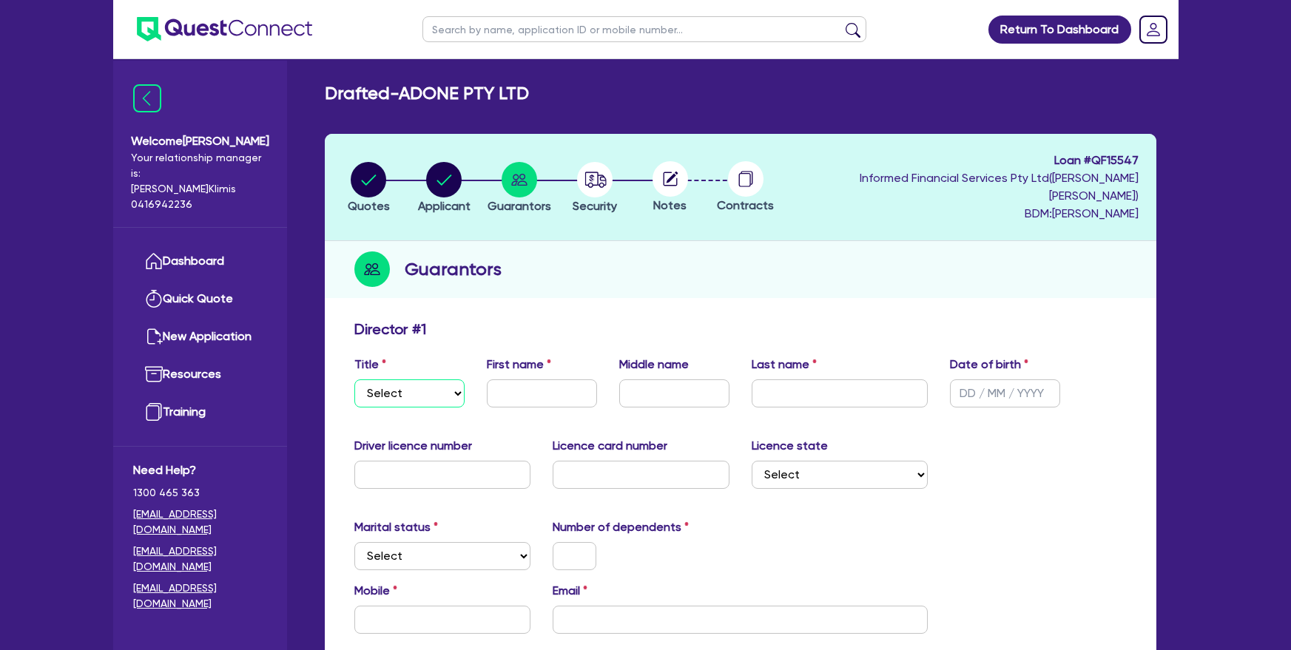
click at [416, 380] on select "Select Mr Mrs Ms Miss Dr" at bounding box center [409, 394] width 110 height 28
select select "MR"
click at [354, 380] on select "Select Mr Mrs Ms Miss Dr" at bounding box center [409, 394] width 110 height 28
click at [506, 326] on div "Director # 1" at bounding box center [740, 332] width 795 height 24
click at [613, 179] on circle "button" at bounding box center [595, 180] width 36 height 36
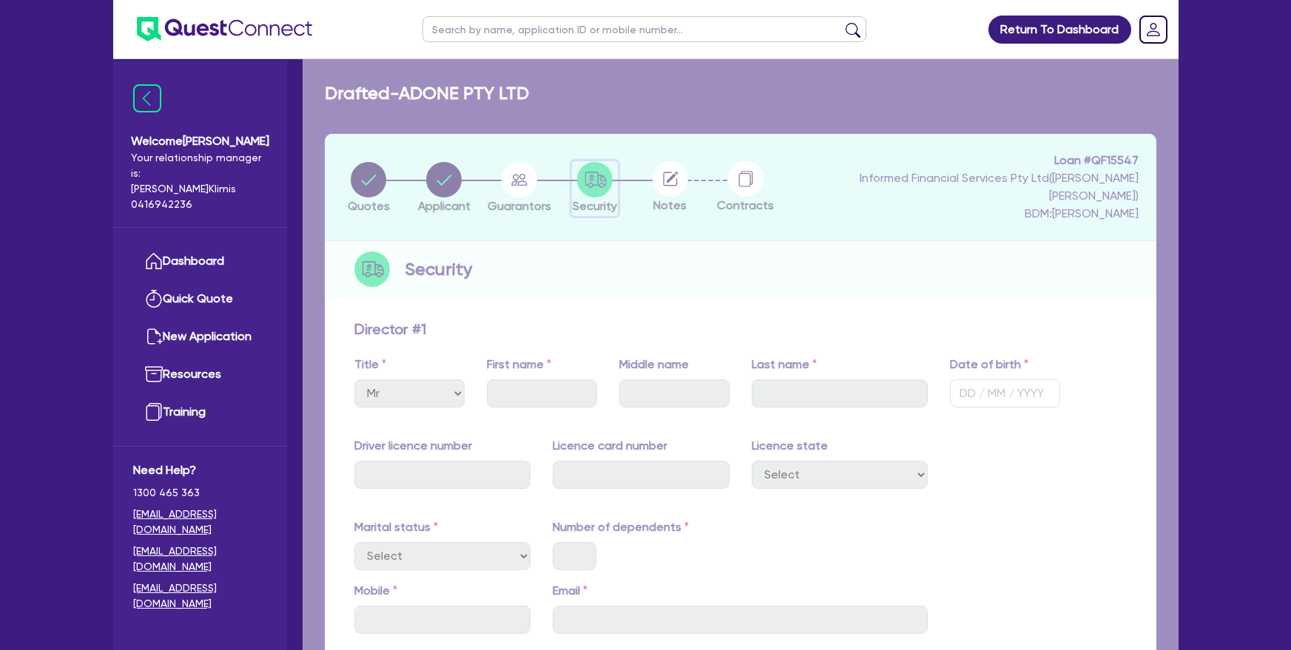
select select "PRIMARY_ASSETS"
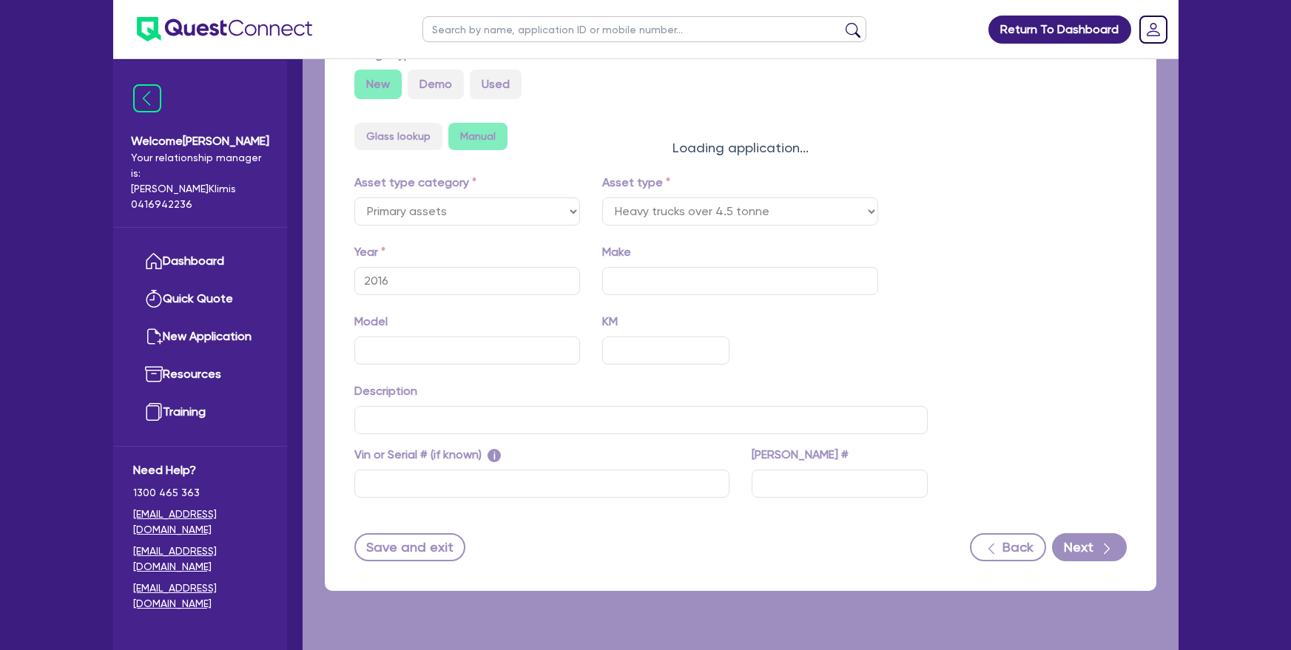
scroll to position [478, 0]
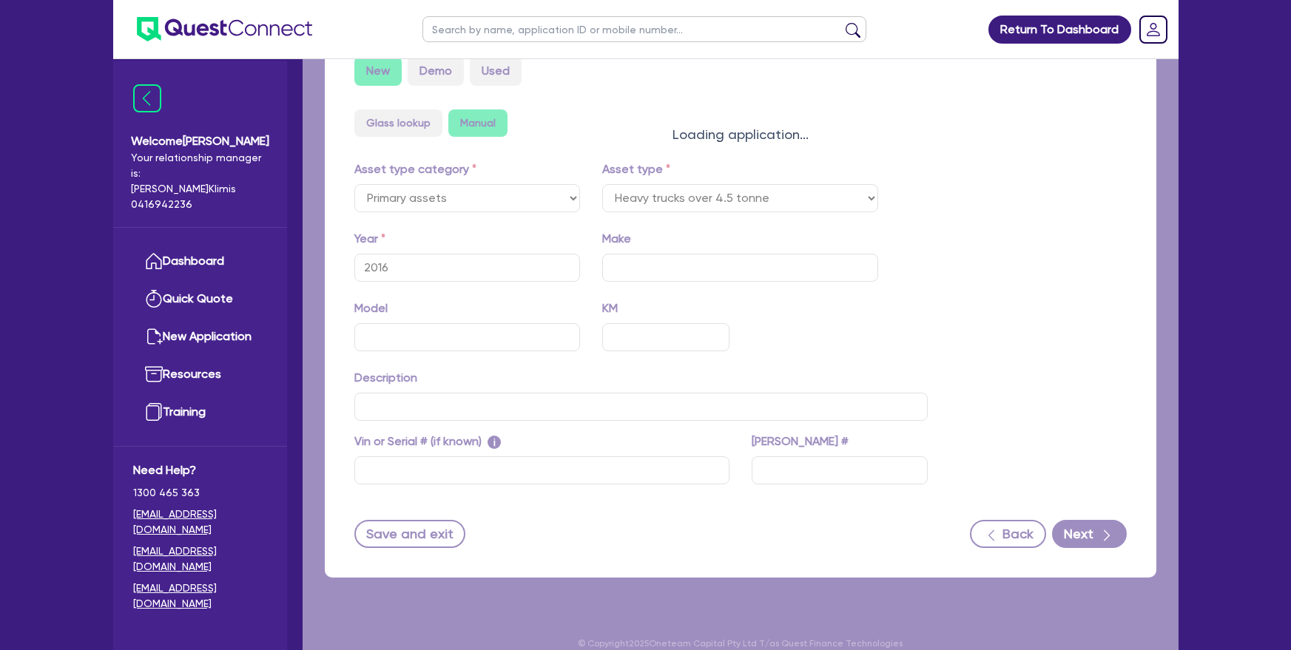
select select "HEAVY_TRUCKS"
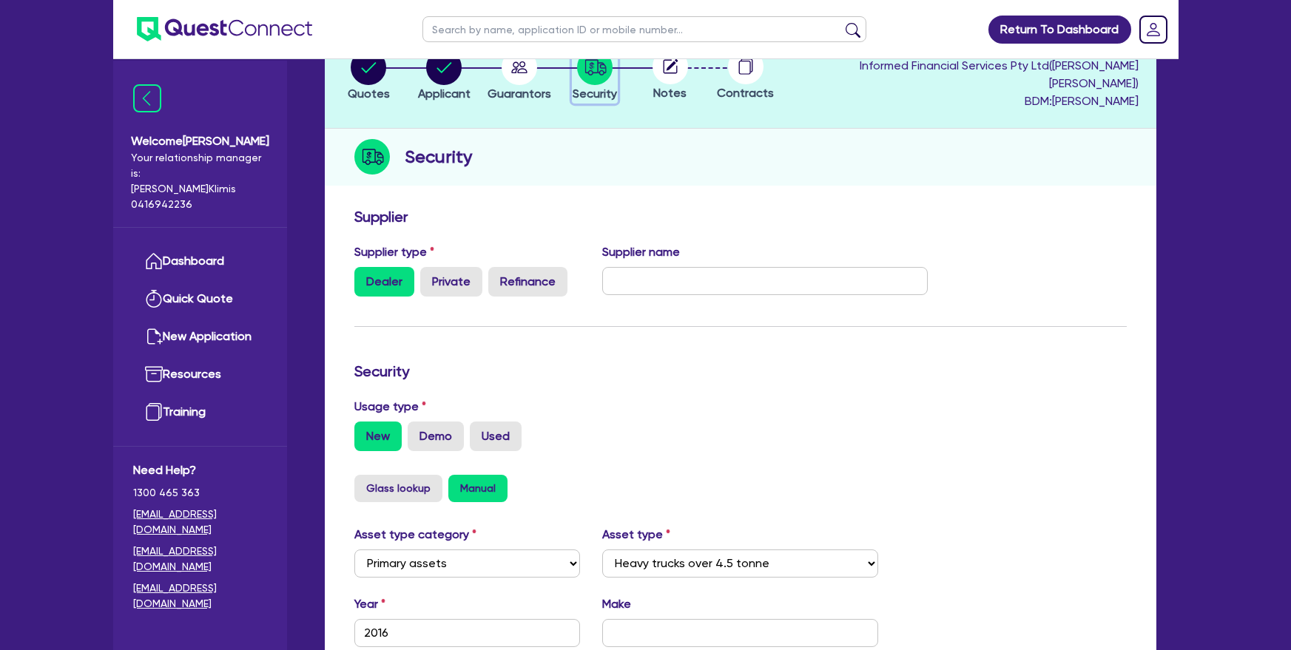
scroll to position [1, 0]
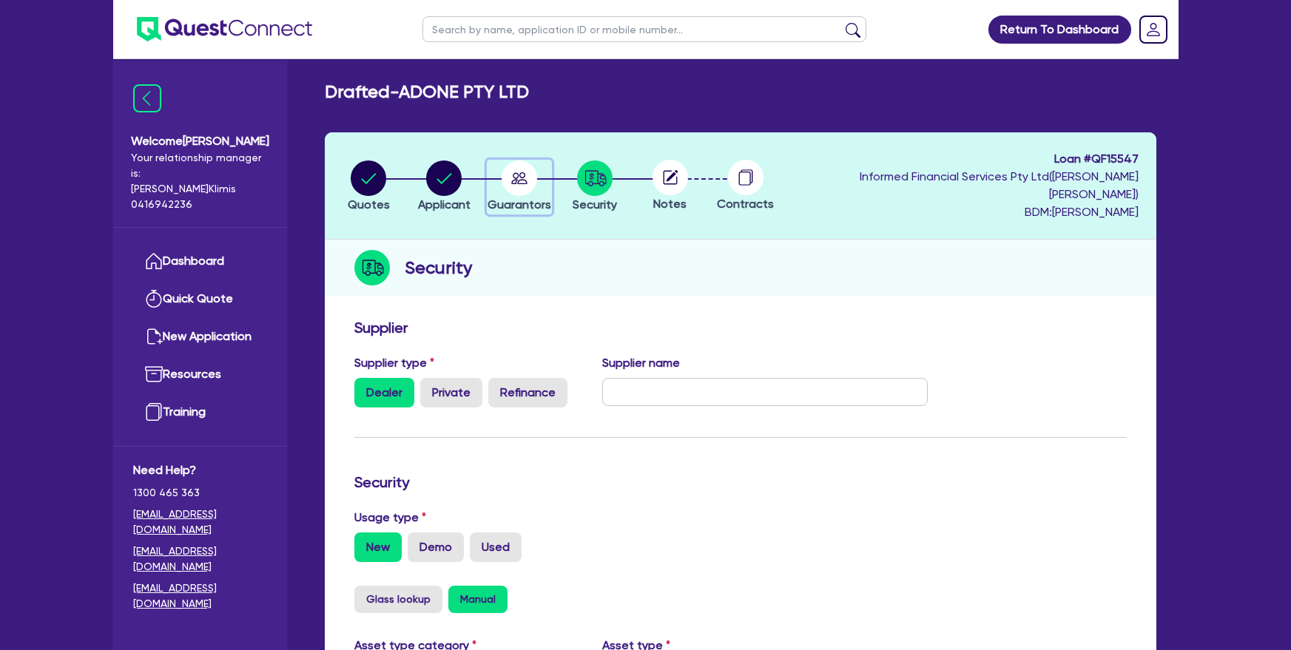
click at [537, 183] on icon "button" at bounding box center [520, 179] width 36 height 36
select select "MR"
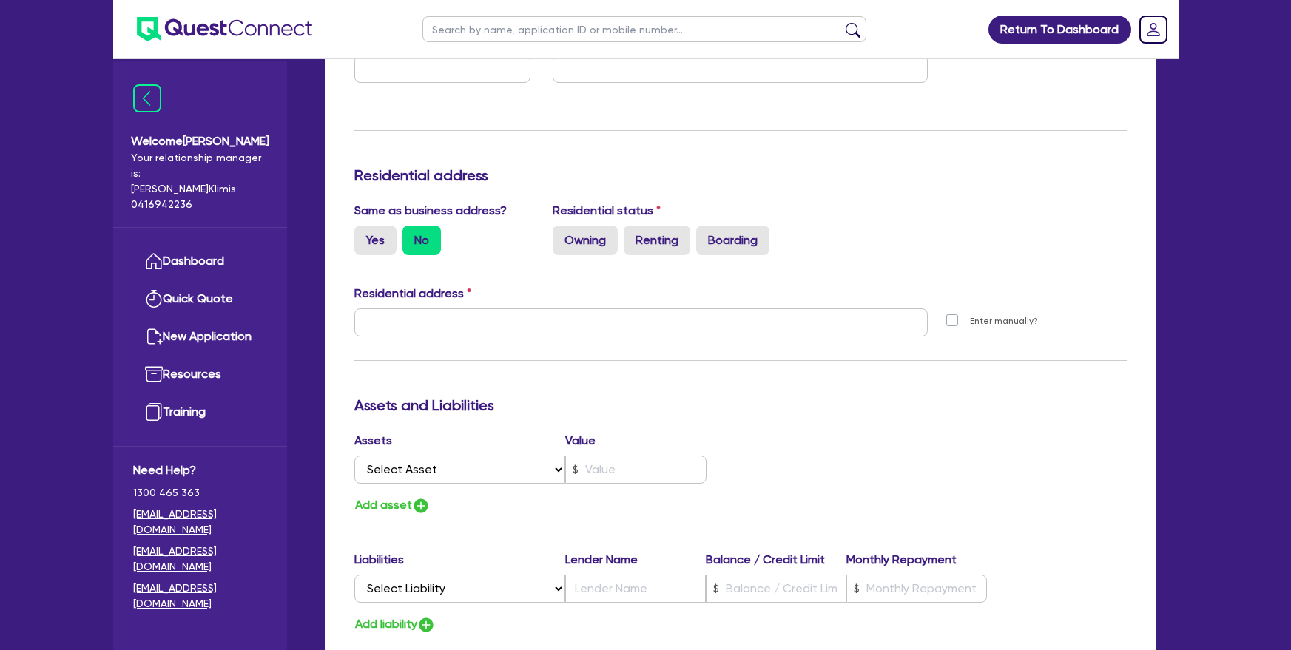
scroll to position [1066, 0]
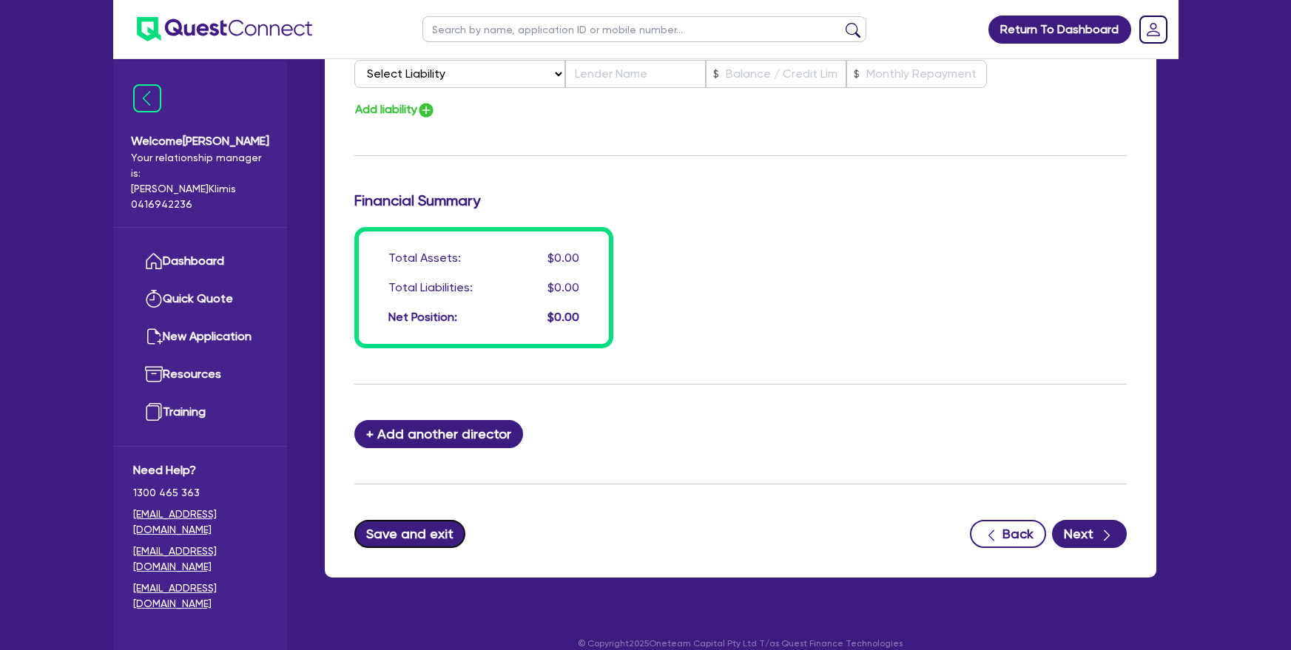
click at [391, 520] on button "Save and exit" at bounding box center [410, 534] width 112 height 28
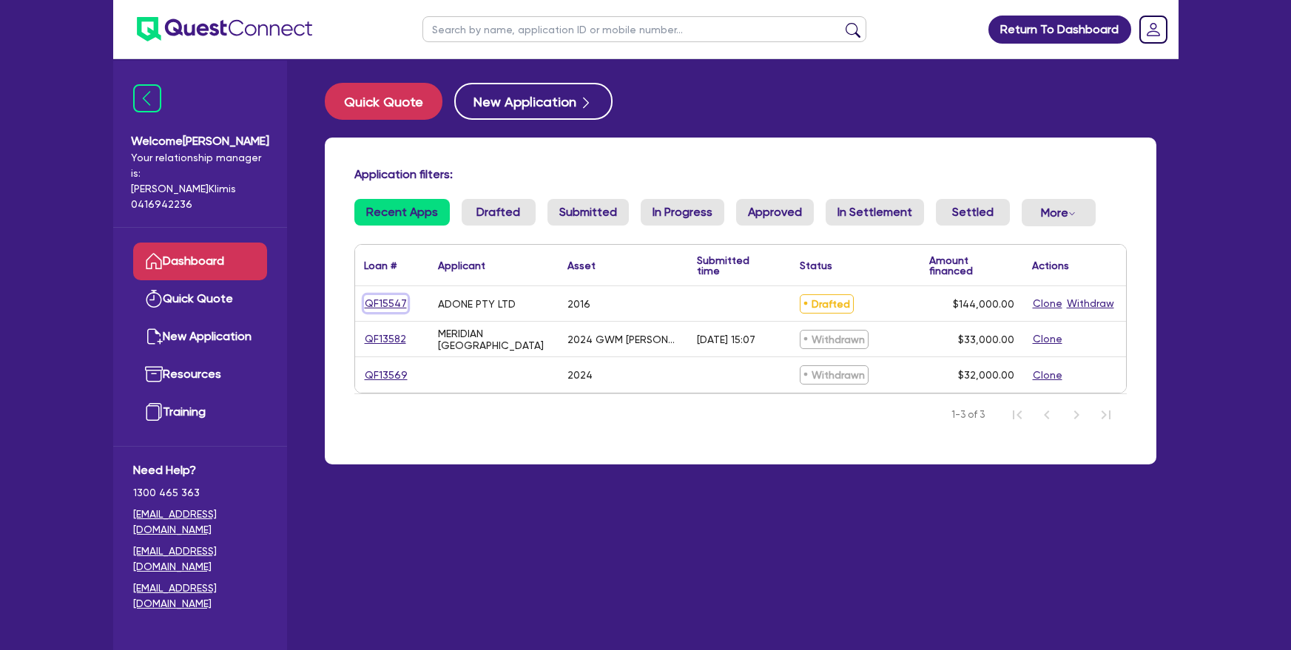
click at [399, 302] on link "QF15547" at bounding box center [386, 303] width 44 height 17
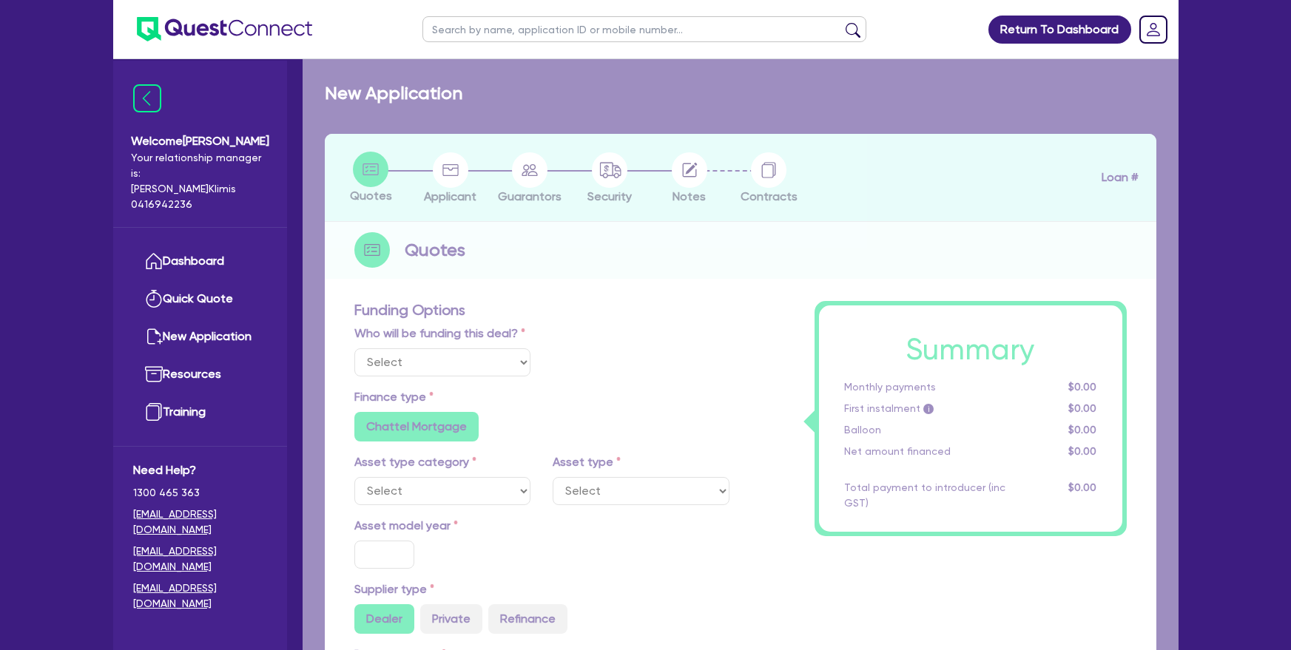
select select "Quest Finance - Own Book"
select select "PRIMARY_ASSETS"
type input "2016"
type input "160,000"
type input "16,000"
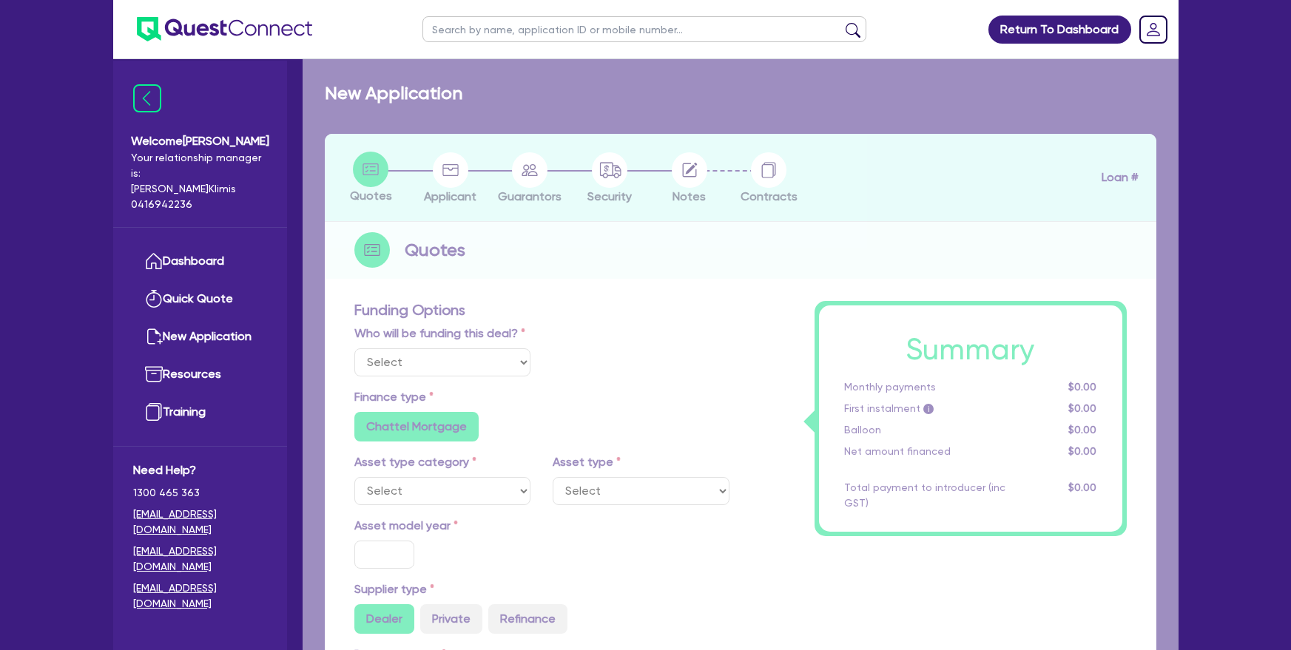
type input "5"
type input "7,200"
type input "17.95"
type input "990"
select select "HEAVY_TRUCKS"
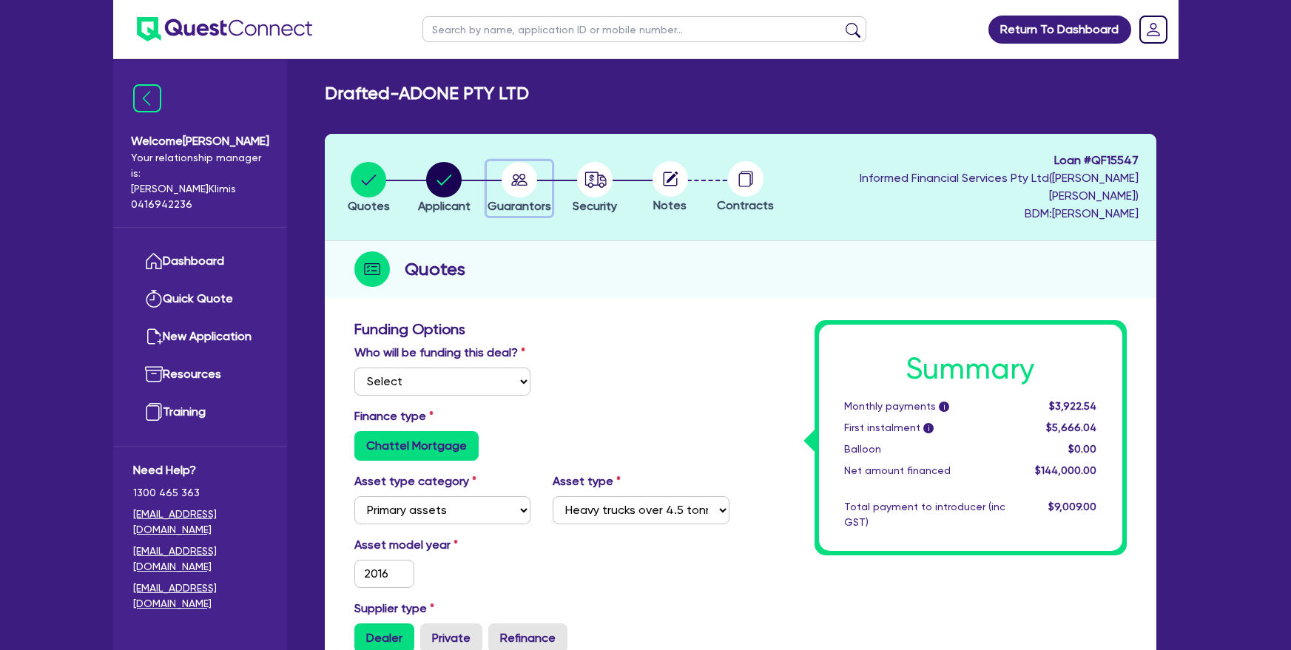
click at [529, 172] on circle "button" at bounding box center [520, 180] width 36 height 36
select select "MR"
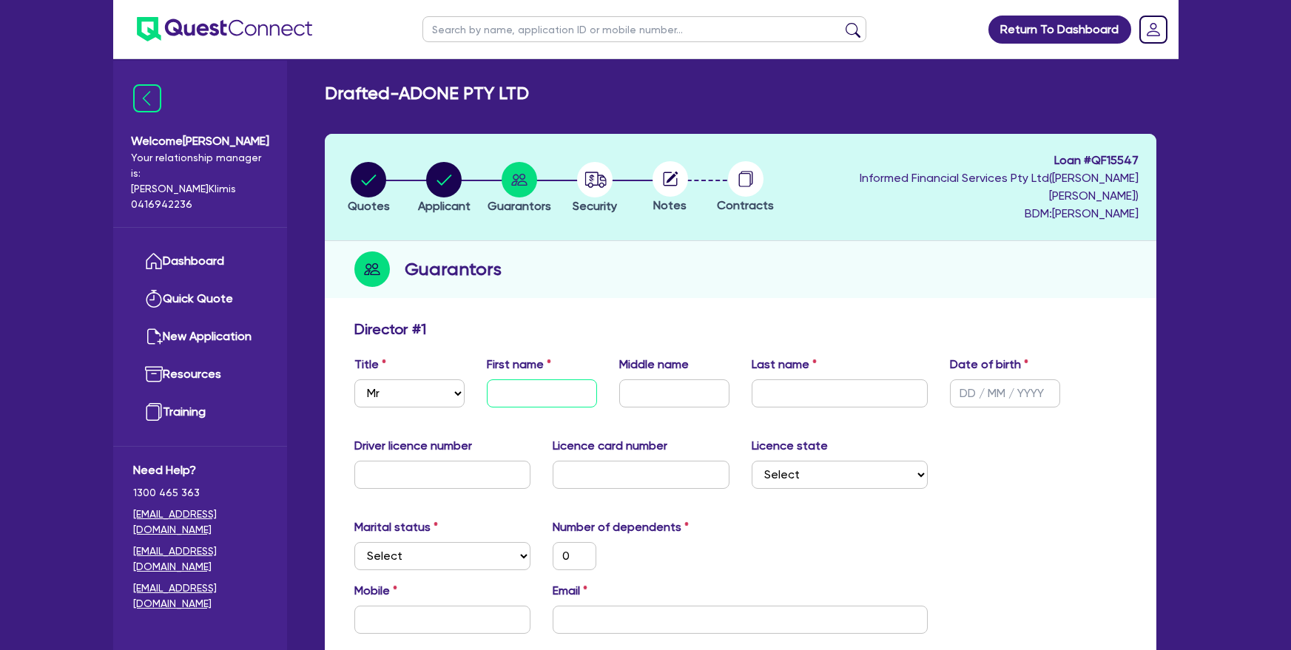
click at [512, 380] on input "text" at bounding box center [542, 394] width 110 height 28
paste input "LAKSHYA LAKSHYA"
type input "LAKSHYA LAKSHYA"
type input "0"
type input "LAKSHYA LAKSHY"
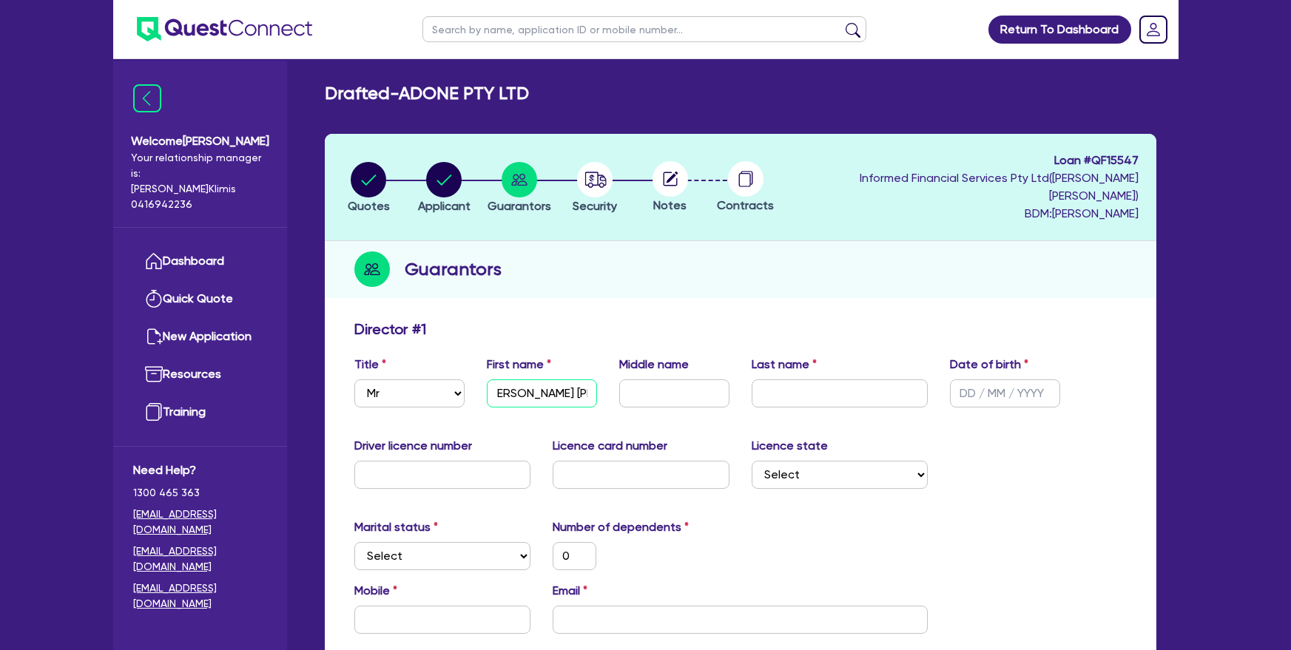
type input "0"
type input "LAKSHYA LAKSH"
type input "0"
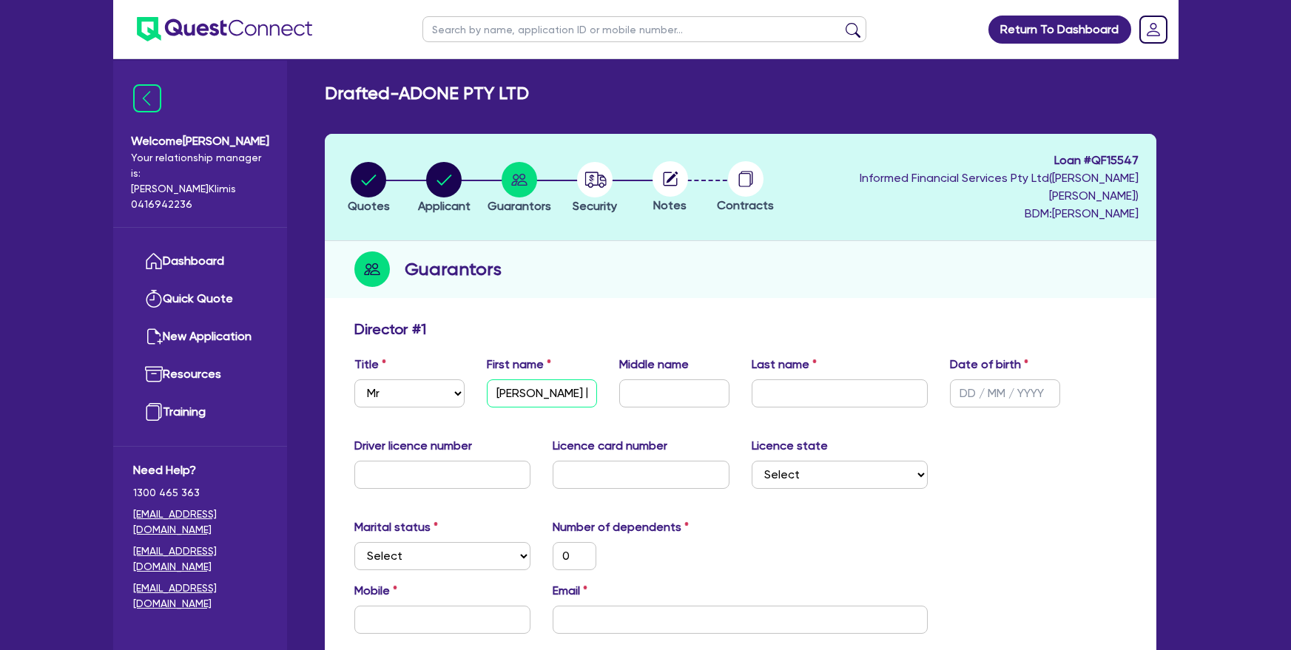
type input "LAKSHYA LAKS"
type input "0"
type input "LAKSHYA LAK"
type input "0"
type input "LAKSHYA LA"
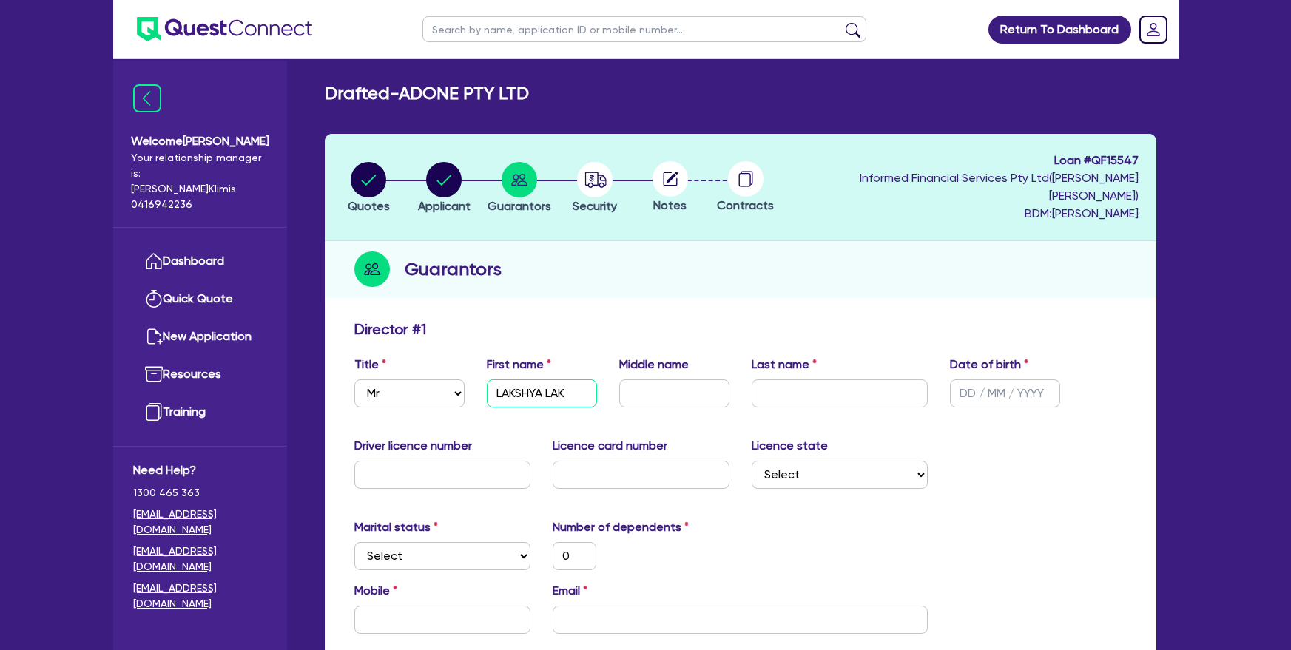
type input "0"
type input "LAKSHYA L"
type input "0"
type input "LAKSHYA"
type input "0"
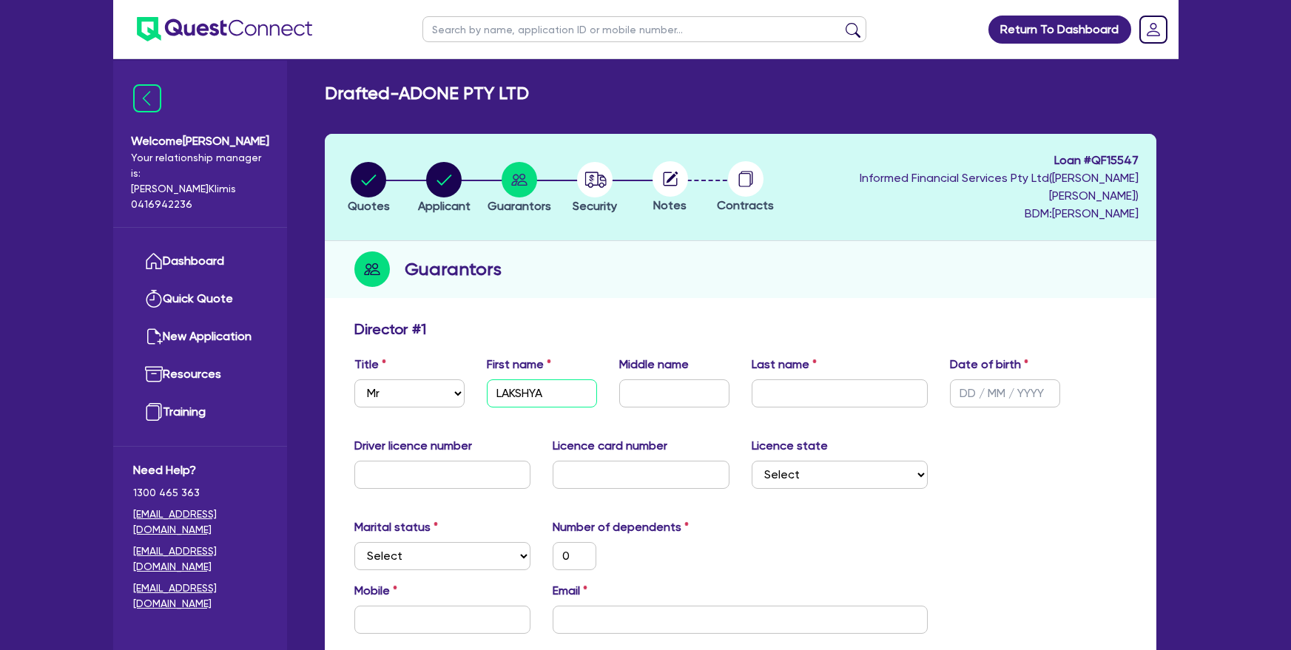
type input "LAKSHYA"
paste input "LAKSHYA LAKSHYA"
type input "LAKSHYA LAKSHYA"
type input "0"
type input "LAKSHYA LAKSHYA"
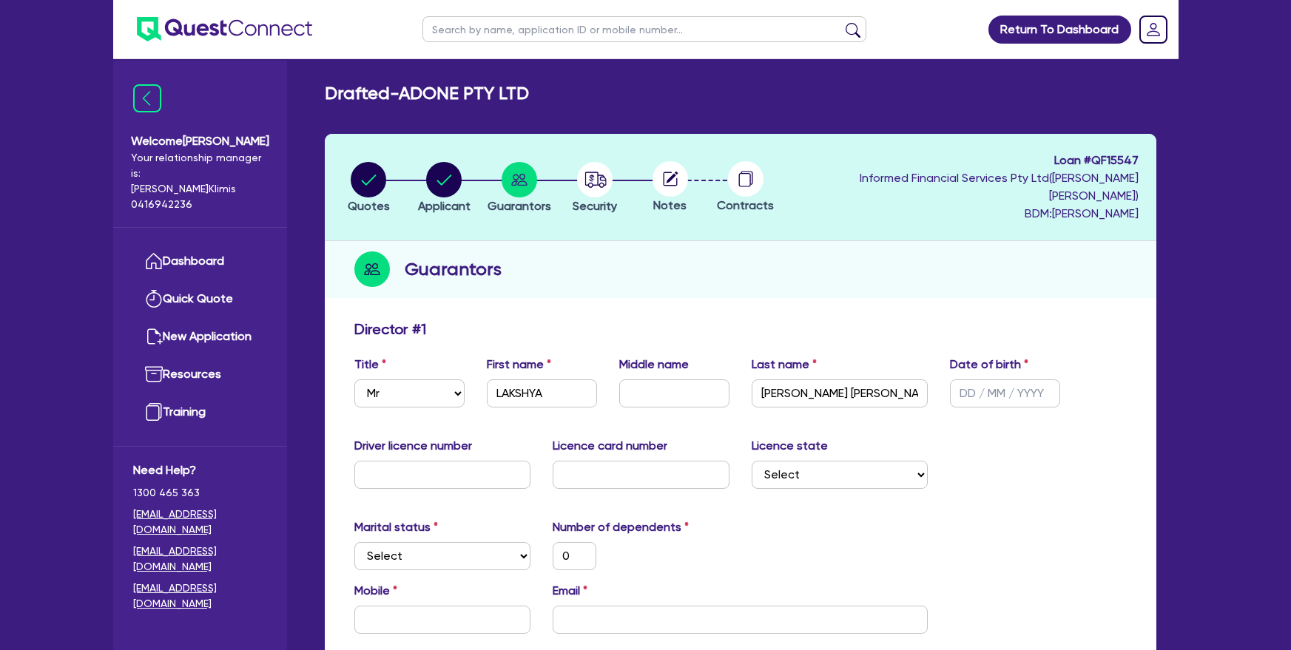
click at [827, 260] on div "Guarantors" at bounding box center [741, 269] width 832 height 57
click at [488, 542] on select "Select Single Married De Facto / Partner" at bounding box center [442, 556] width 177 height 28
select select "MARRIED"
click at [354, 542] on select "Select Single Married De Facto / Partner" at bounding box center [442, 556] width 177 height 28
type input "0"
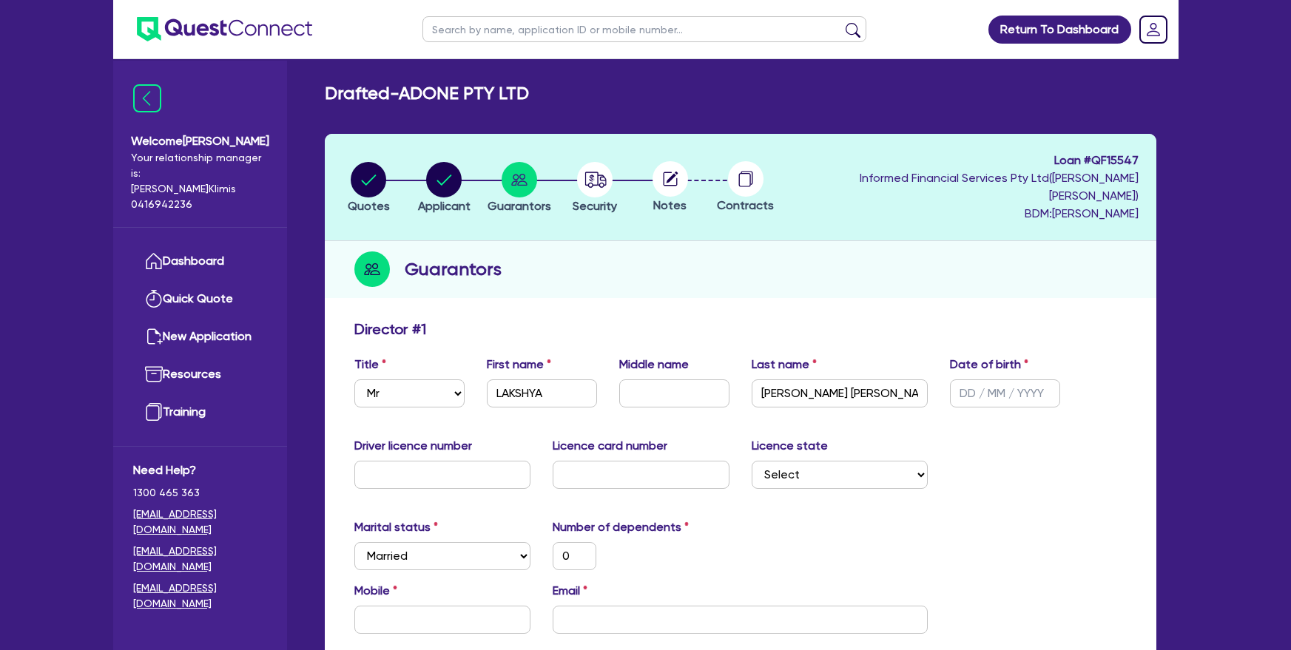
click at [654, 542] on div "0" at bounding box center [641, 556] width 199 height 28
click at [962, 380] on input "text" at bounding box center [1005, 394] width 110 height 28
type input "2 / /"
type input "0"
type input "29/ /"
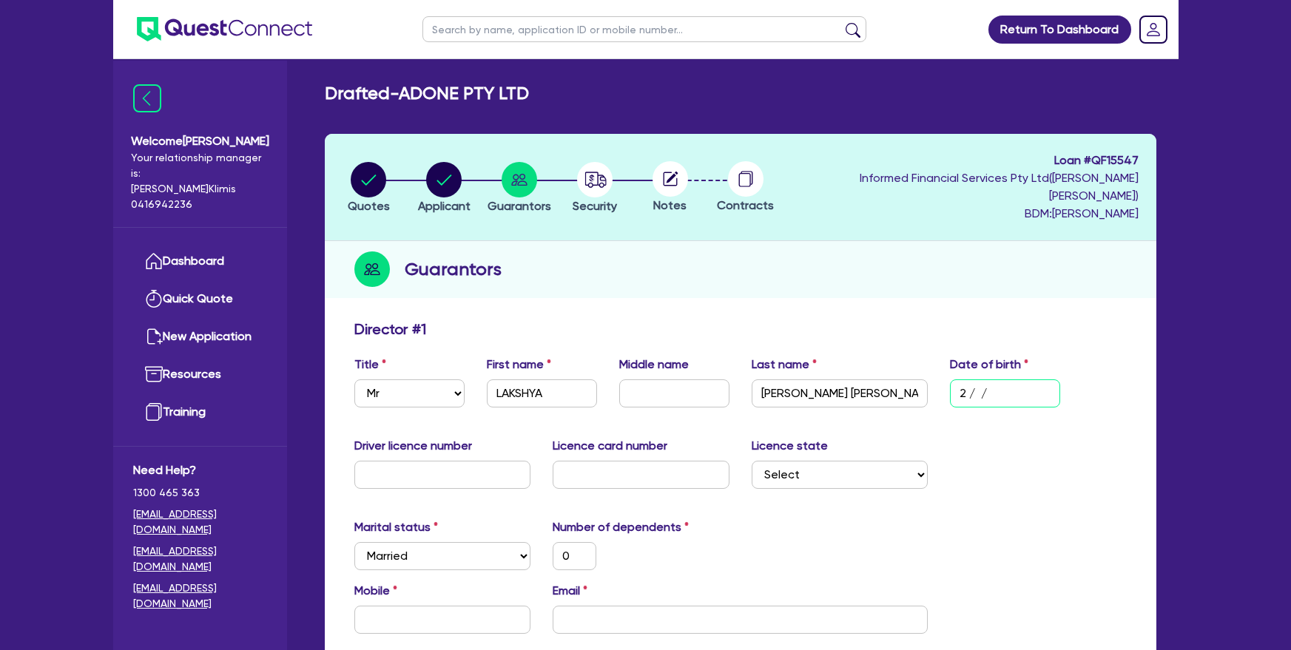
type input "0"
type input "29/0 /"
type input "0"
type input "29/08/"
type input "0"
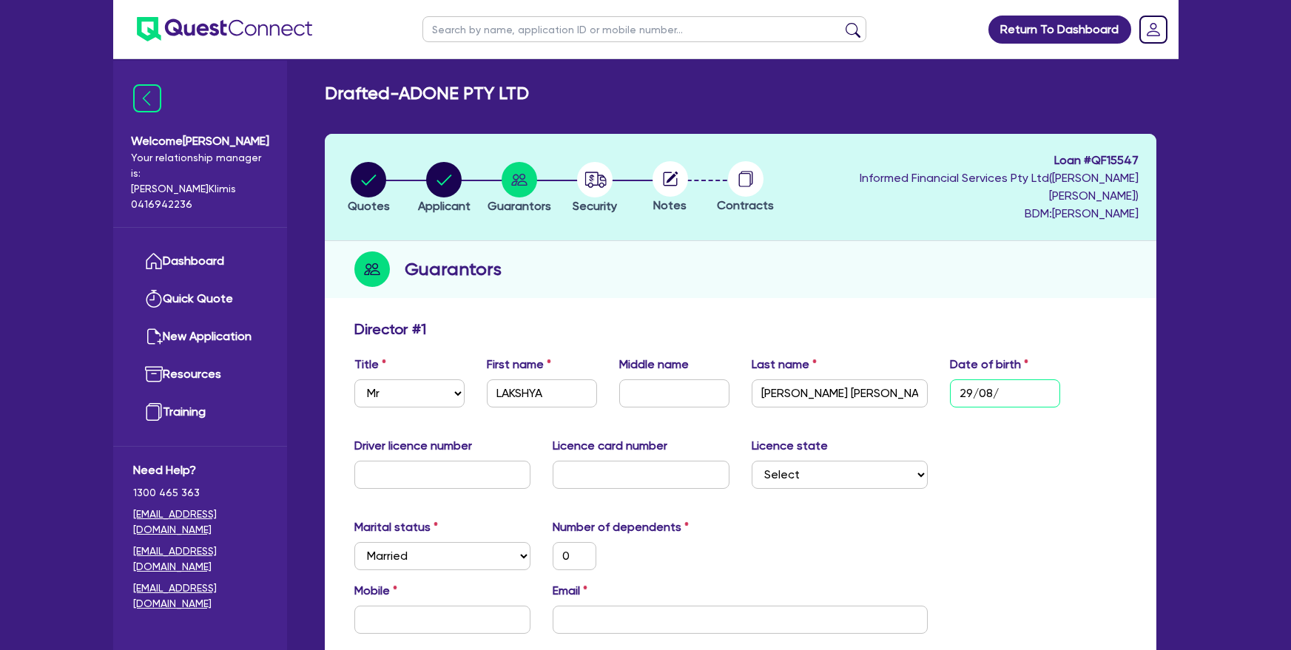
type input "29/08/1"
type input "0"
type input "29/08/19"
type input "0"
type input "29/08/199"
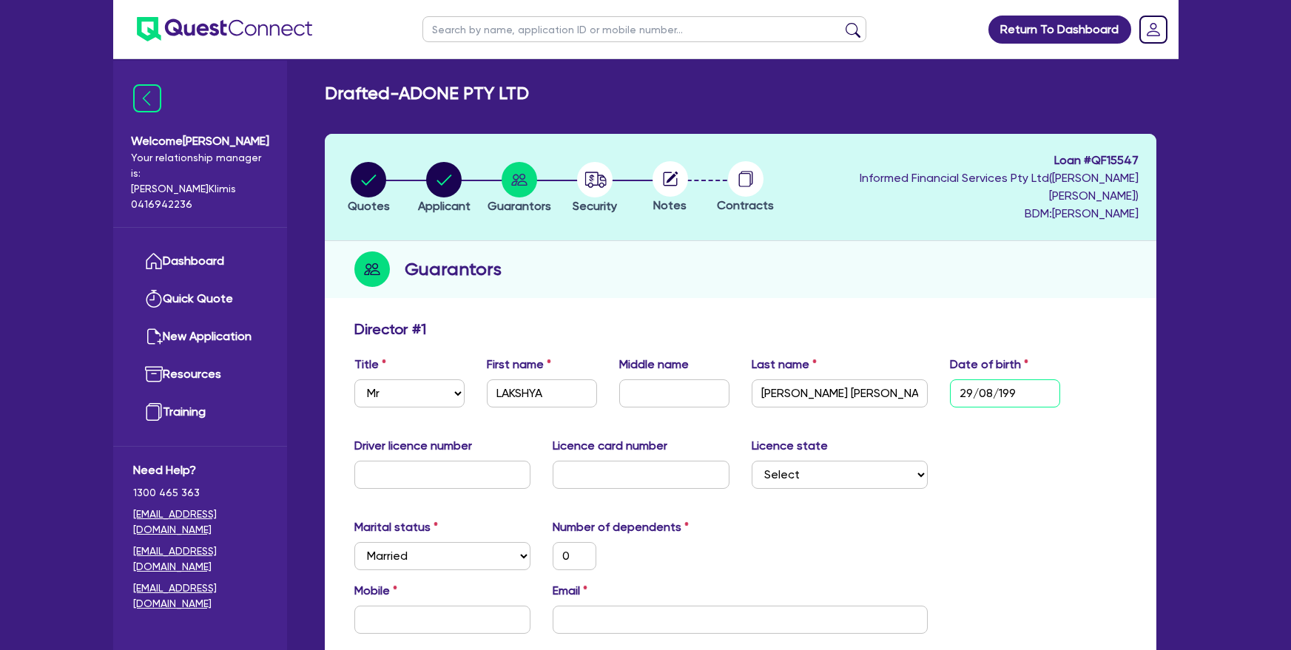
type input "0"
type input "29/08/1995"
type input "0"
type input "29/08/1995"
click at [949, 320] on div "Director # 1" at bounding box center [740, 332] width 795 height 24
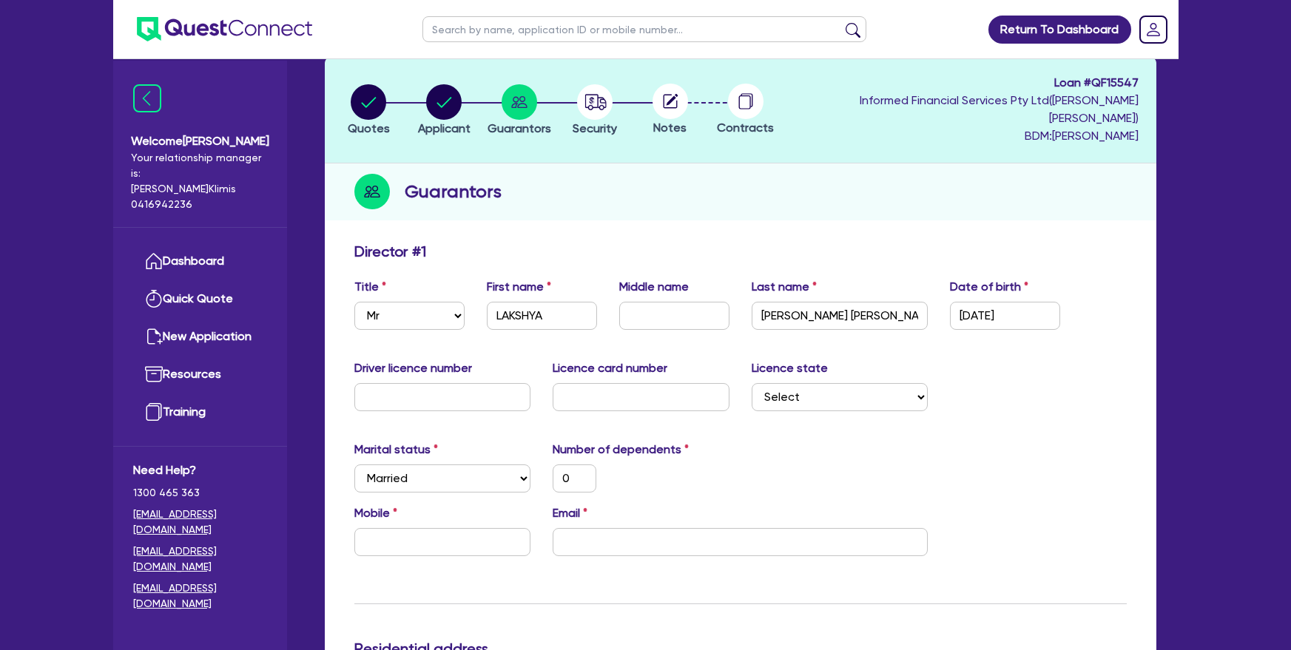
scroll to position [195, 0]
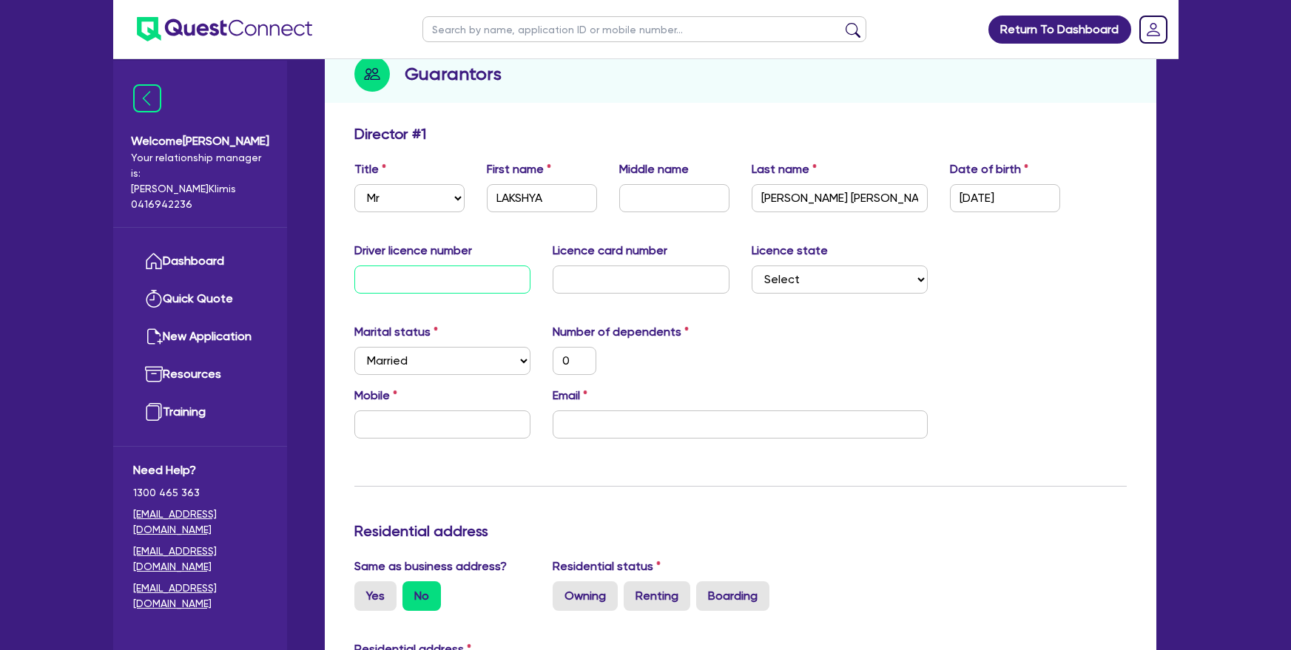
click at [482, 266] on input "text" at bounding box center [442, 280] width 177 height 28
paste input "035897728"
type input "035897728"
type input "0"
type input "035897728"
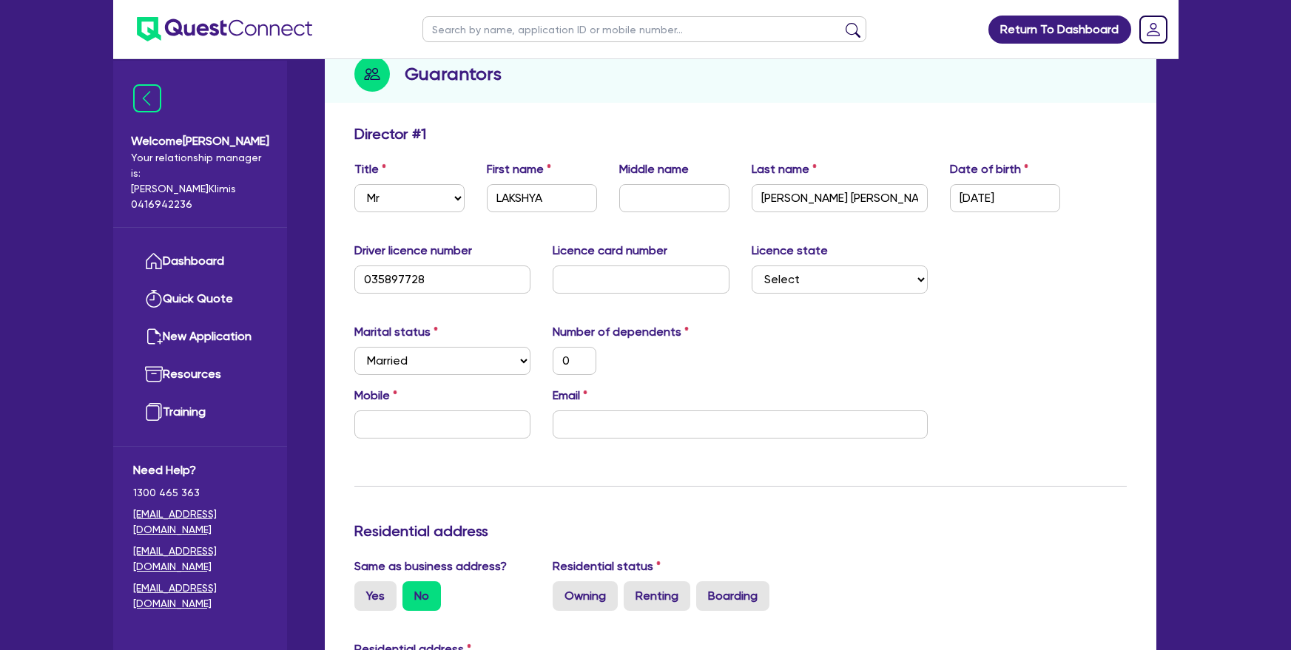
click at [801, 275] on select "Select NSW VIC QLD TAS ACT SA NT WA" at bounding box center [840, 280] width 177 height 28
select select "VIC"
click at [752, 266] on select "Select NSW VIC QLD TAS ACT SA NT WA" at bounding box center [840, 280] width 177 height 28
type input "0"
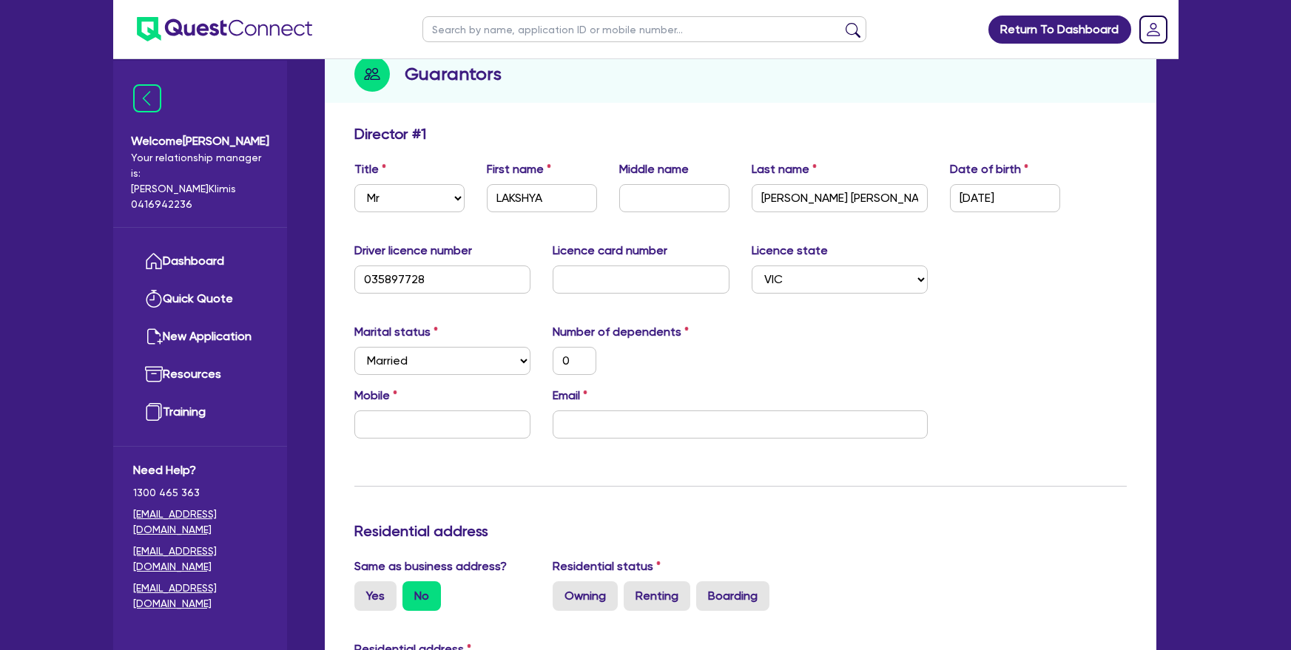
click at [755, 336] on div "Marital status Select Single Married De Facto / Partner Number of dependents 0" at bounding box center [740, 355] width 795 height 64
click at [491, 391] on div "Mobile" at bounding box center [442, 413] width 199 height 52
click at [488, 411] on input "text" at bounding box center [442, 425] width 177 height 28
click at [648, 582] on label "Renting" at bounding box center [657, 597] width 67 height 30
click at [633, 582] on input "Renting" at bounding box center [629, 587] width 10 height 10
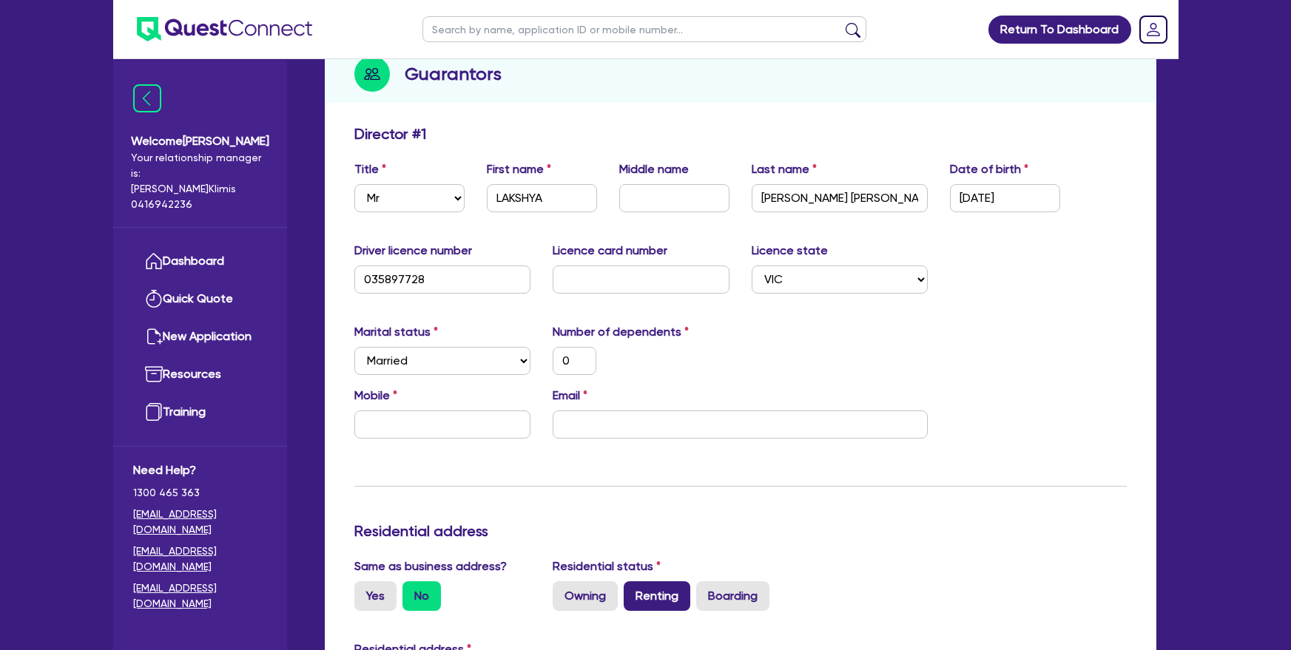
radio input "true"
click at [471, 391] on div "Mobile" at bounding box center [442, 413] width 199 height 52
click at [465, 411] on input "text" at bounding box center [442, 425] width 177 height 28
type input "0"
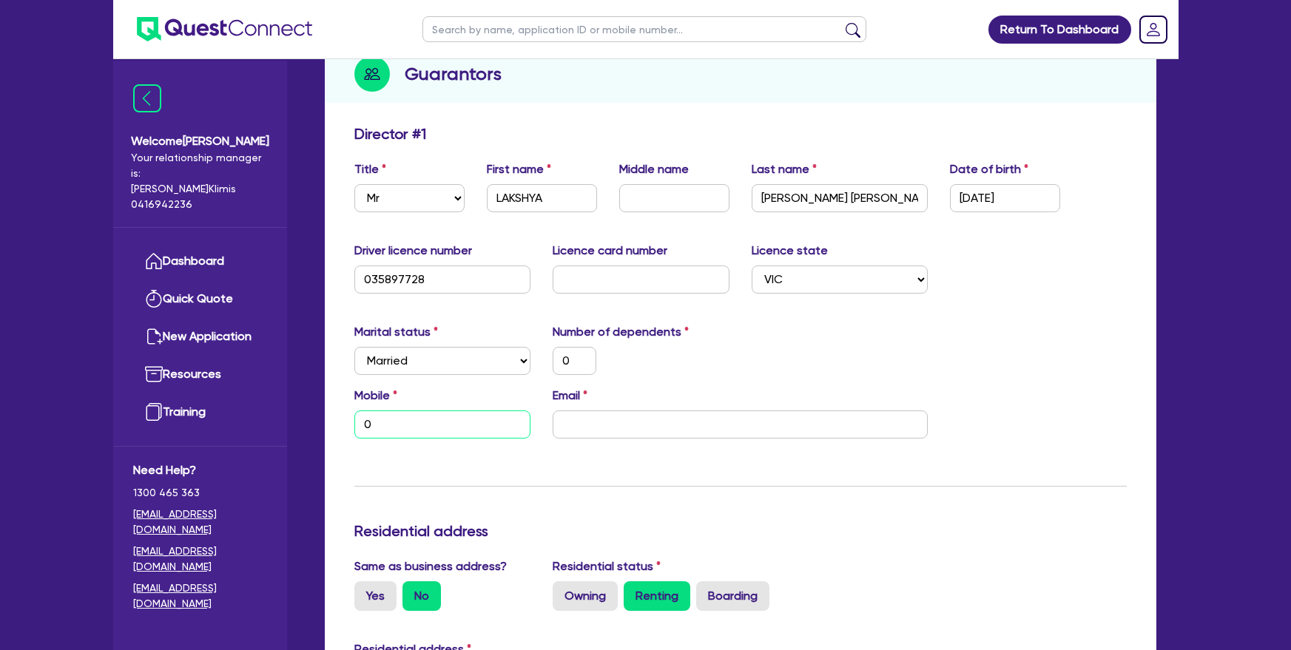
type input "0"
type input "04"
type input "0"
type input "041"
type input "0"
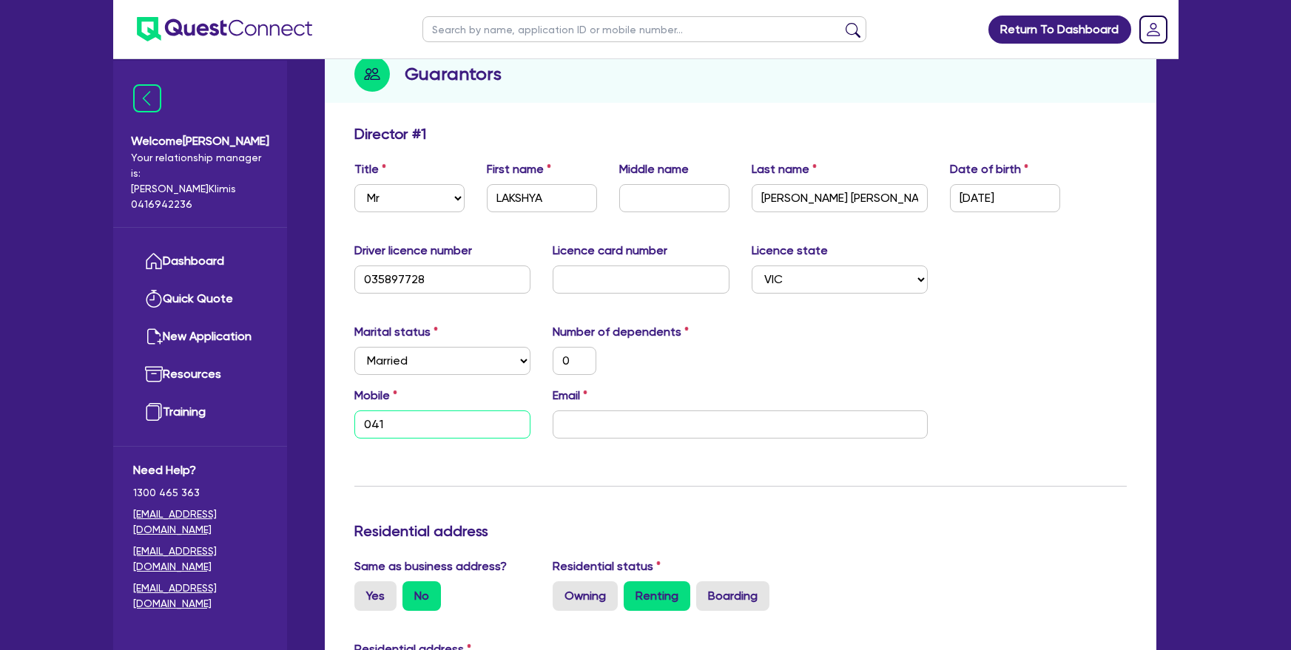
type input "0411"
type input "0"
type input "0411 4"
type input "0"
type input "0411 42"
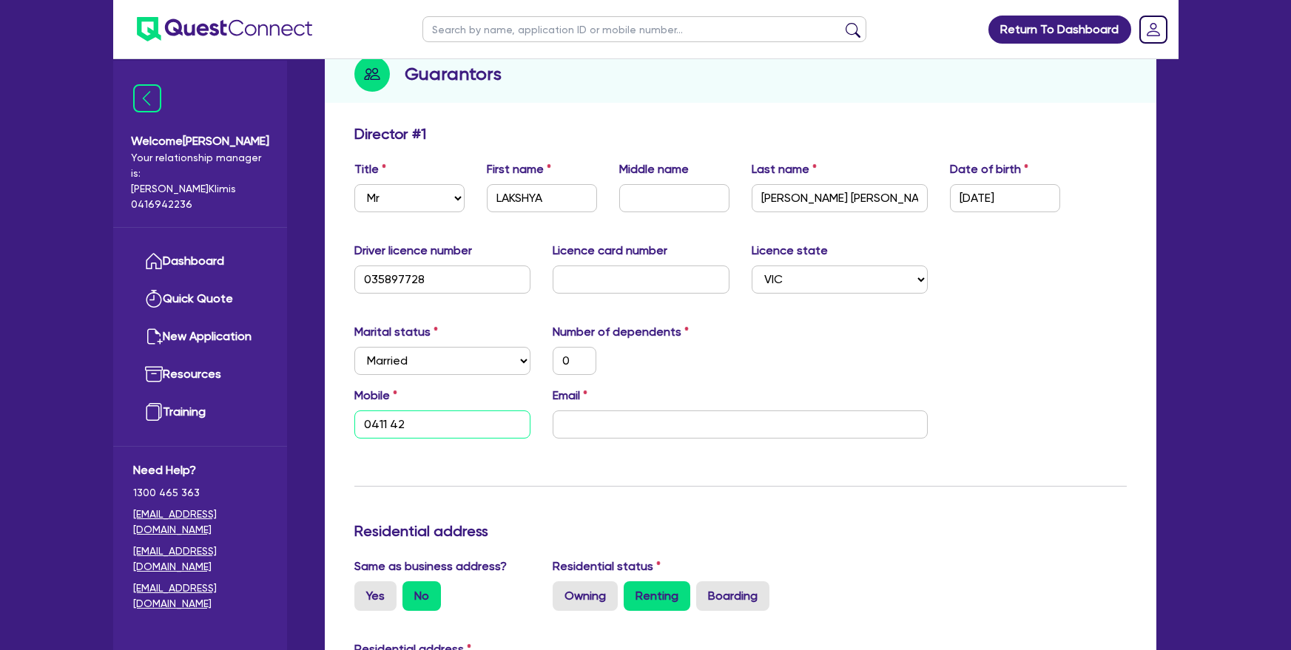
type input "0"
type input "0411 421"
type input "0"
type input "0411 421 1"
type input "0"
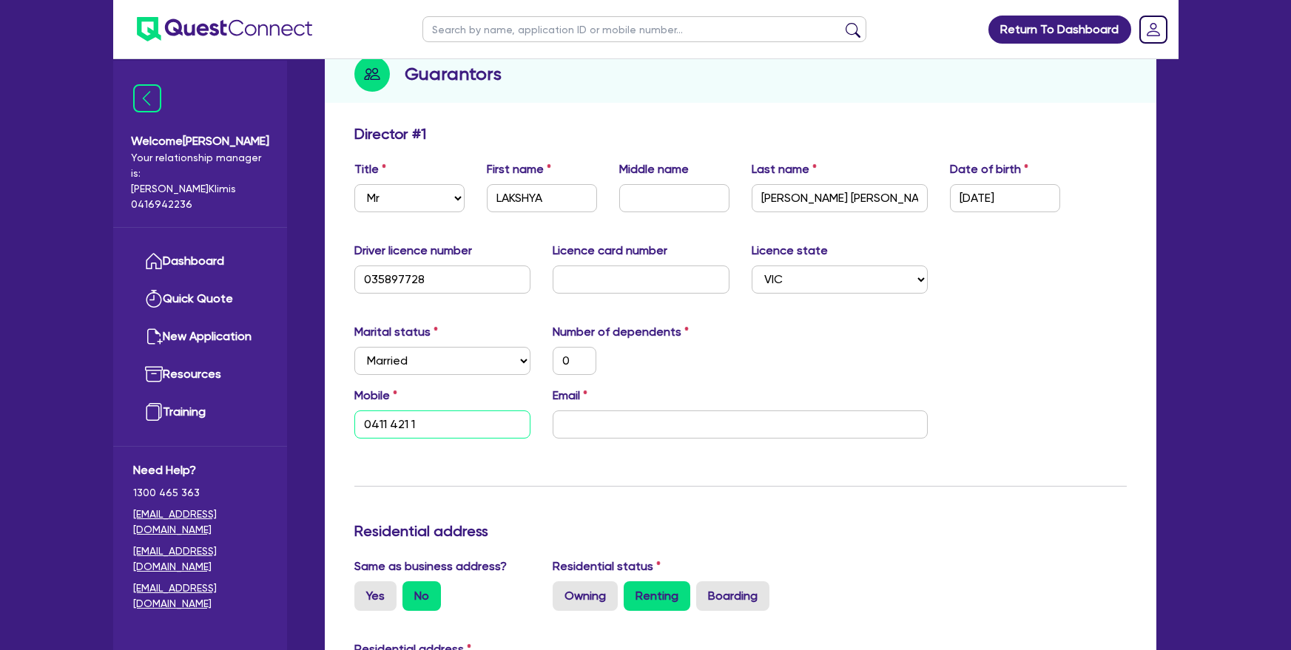
type input "0411 421 16"
type input "0"
type input "0411 421 167"
click at [624, 411] on input "email" at bounding box center [740, 425] width 375 height 28
paste input ""adonefs@gmail.com" <adonefs@gmail.com>"
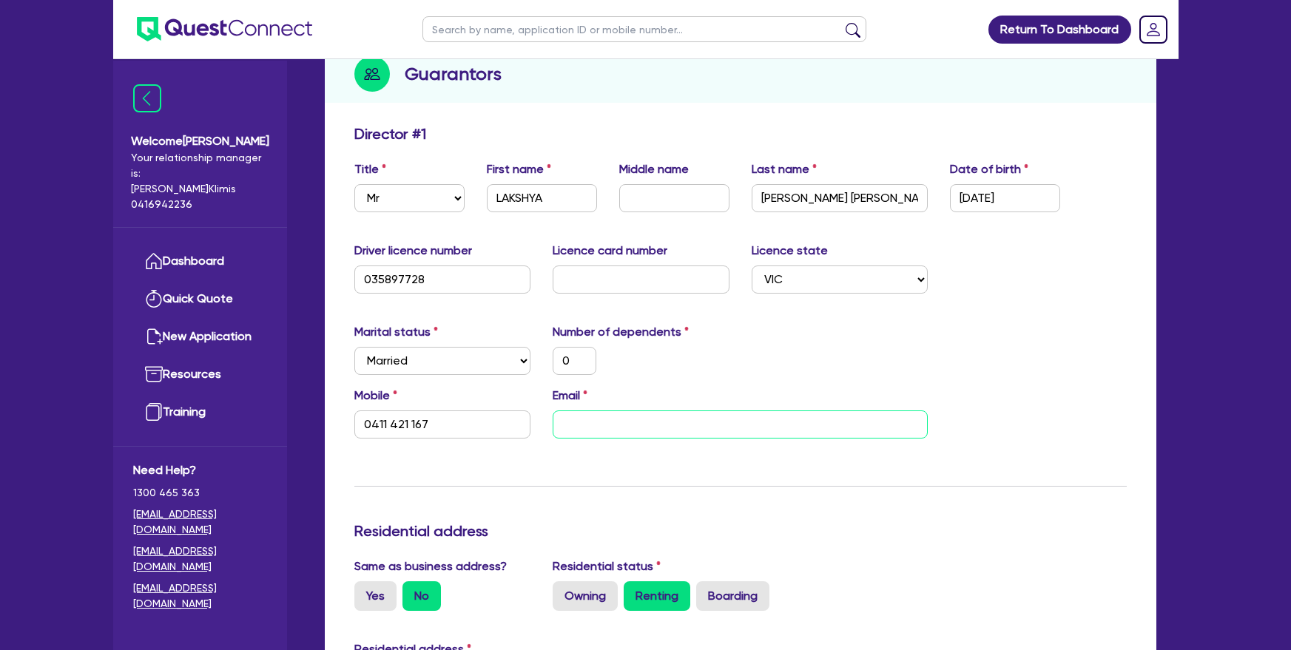
type input "0"
type input "0411 421 167"
type input ""adonefs@gmail.com" <adonefs@gmail.com>"
drag, startPoint x: 687, startPoint y: 405, endPoint x: 549, endPoint y: 411, distance: 138.5
click at [549, 411] on div "Email "adonefs@gmail.com" <adonefs@gmail.com>" at bounding box center [740, 413] width 397 height 52
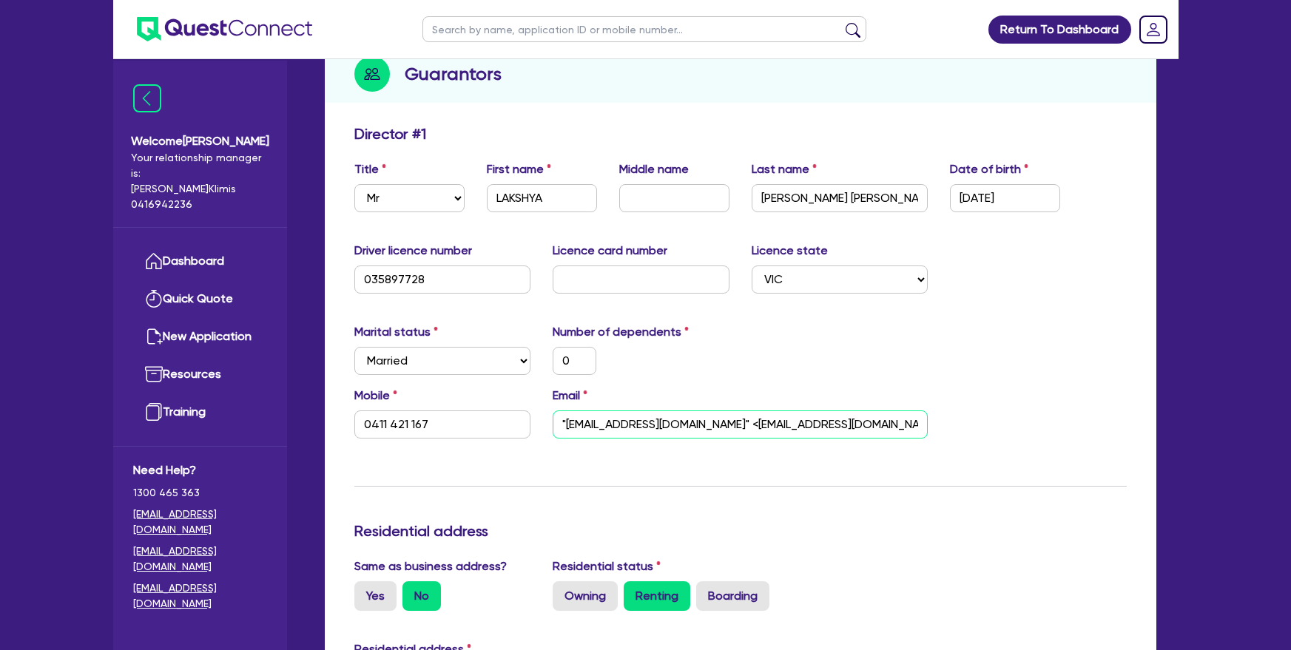
type input "0"
type input "0411 421 167"
type input "adonefs@gmail.com>"
click at [773, 411] on input "adonefs@gmail.com>" at bounding box center [740, 425] width 375 height 28
type input "0"
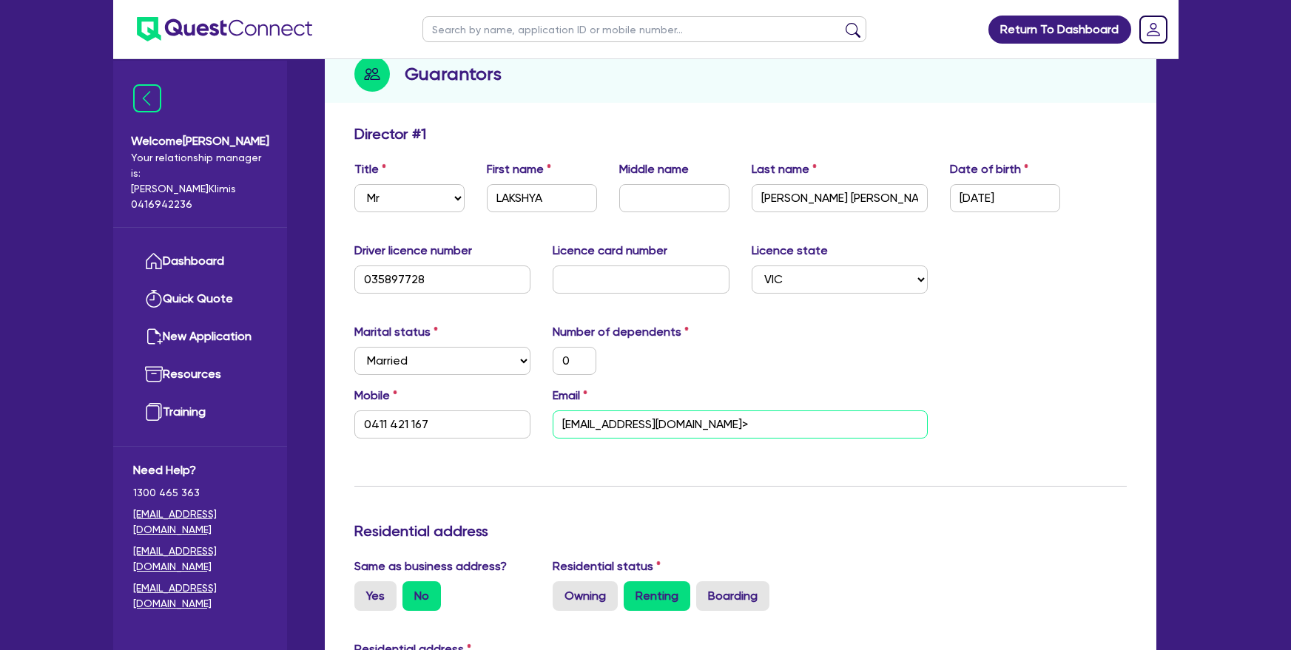
type input "0411 421 167"
click at [760, 411] on input "adonefs@gmail.com" at bounding box center [740, 425] width 375 height 28
type input "adonefs@gmail.com"
click at [755, 347] on div "Marital status Select Single Married De Facto / Partner Number of dependents 0" at bounding box center [740, 355] width 795 height 64
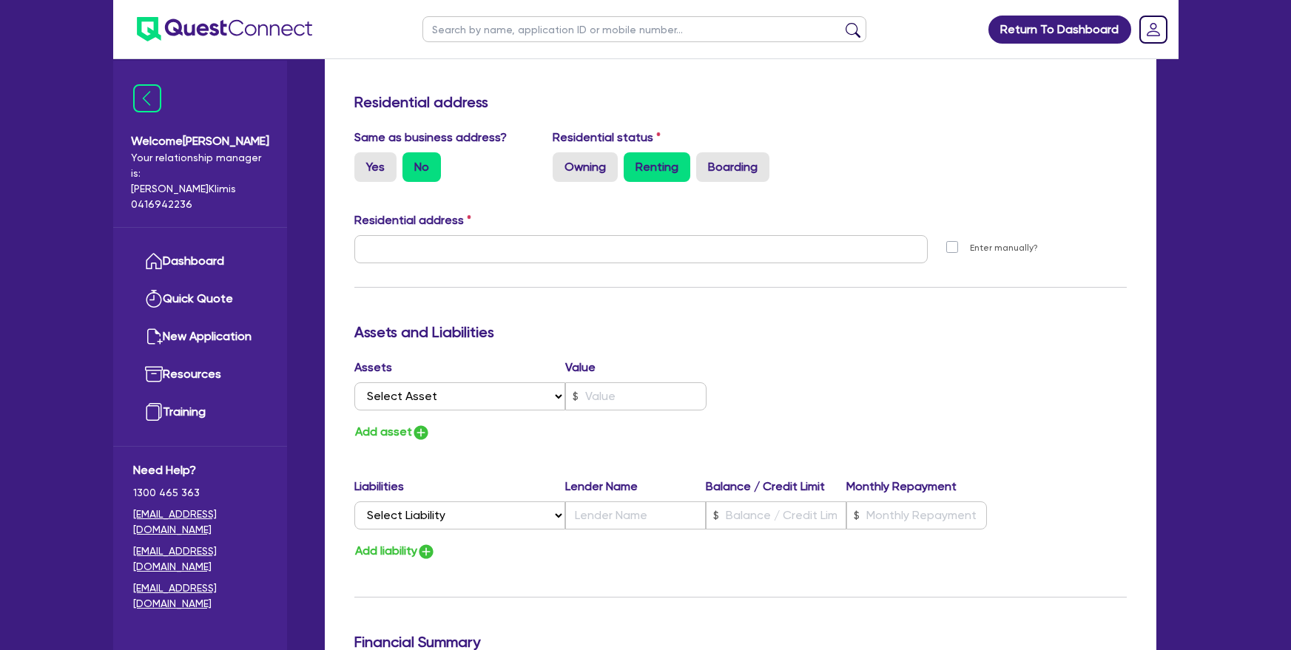
scroll to position [641, 0]
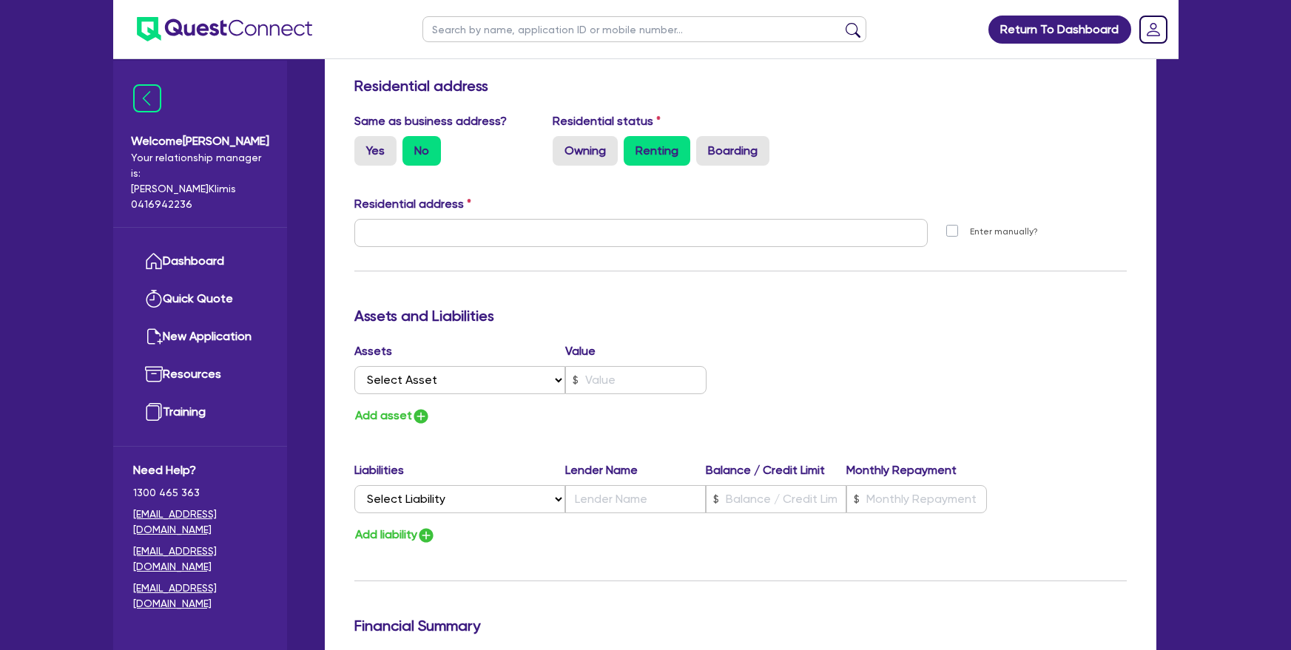
click at [476, 195] on div "Residential address" at bounding box center [740, 207] width 795 height 24
click at [465, 219] on input "text" at bounding box center [641, 233] width 574 height 28
paste input "130 Park orchard DR"
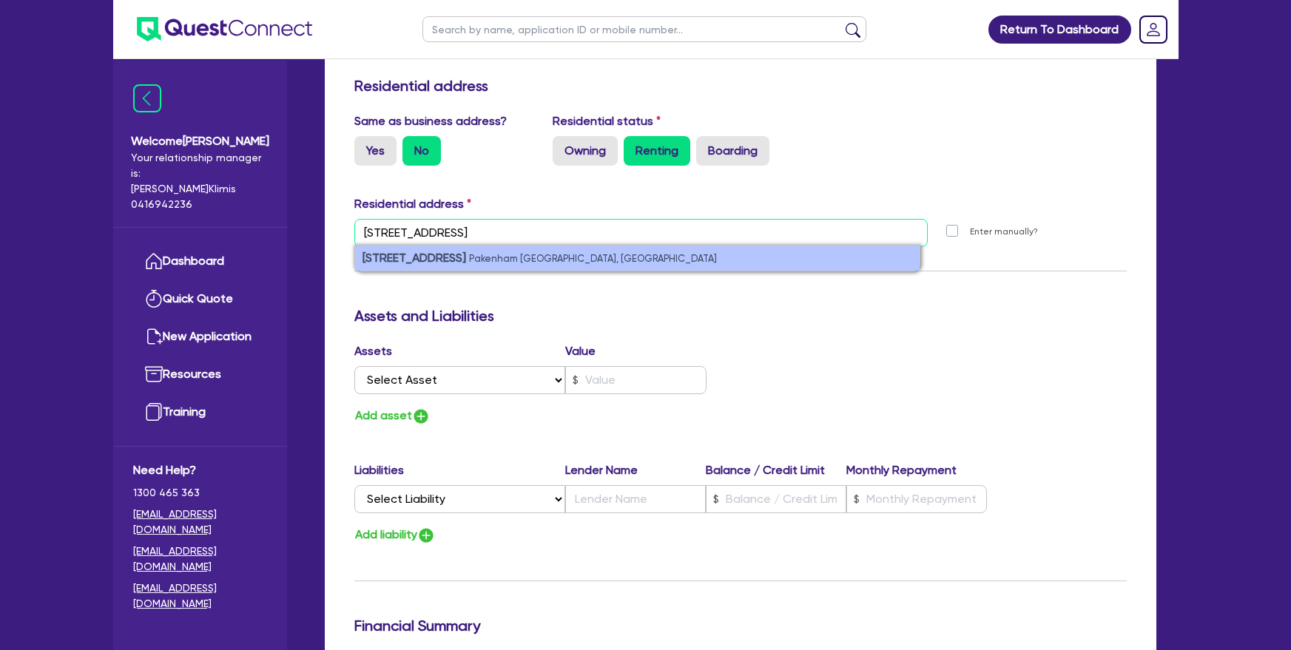
type input "130 Park orchard DR"
click at [515, 253] on small "Pakenham VIC, Australia" at bounding box center [593, 258] width 248 height 11
type input "0"
type input "0411 421 167"
type input "130 Park Orchard Dr Pakenham VIC 3810"
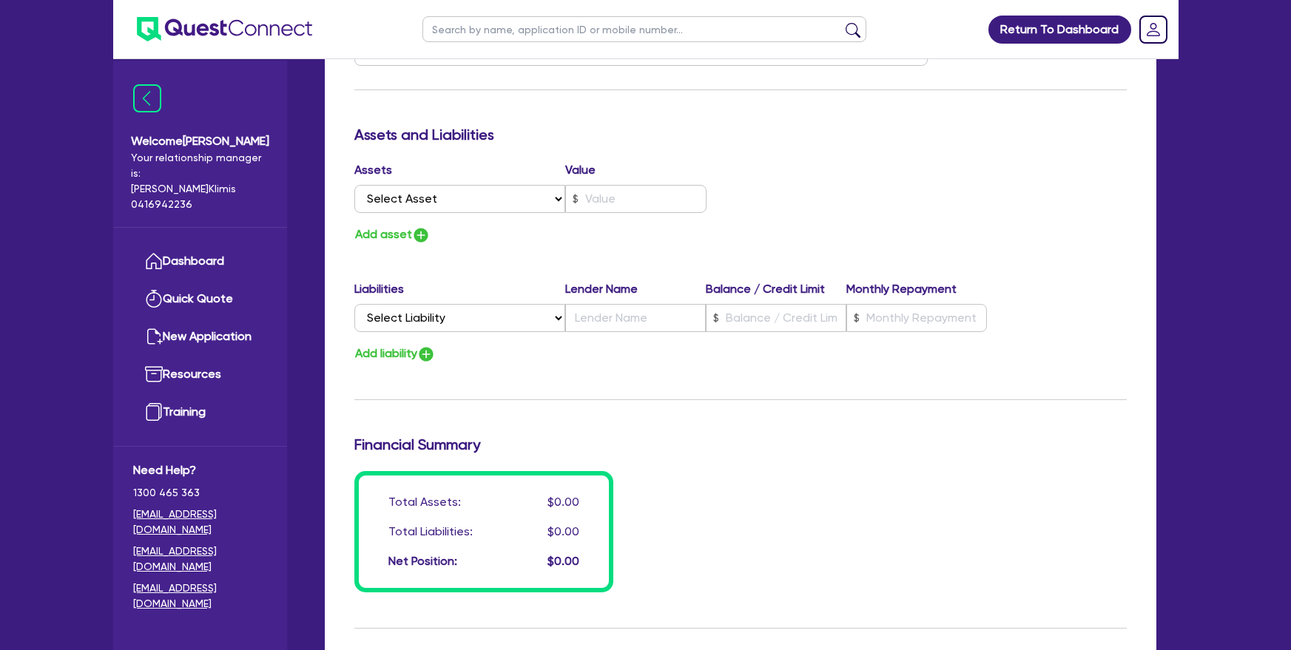
scroll to position [855, 0]
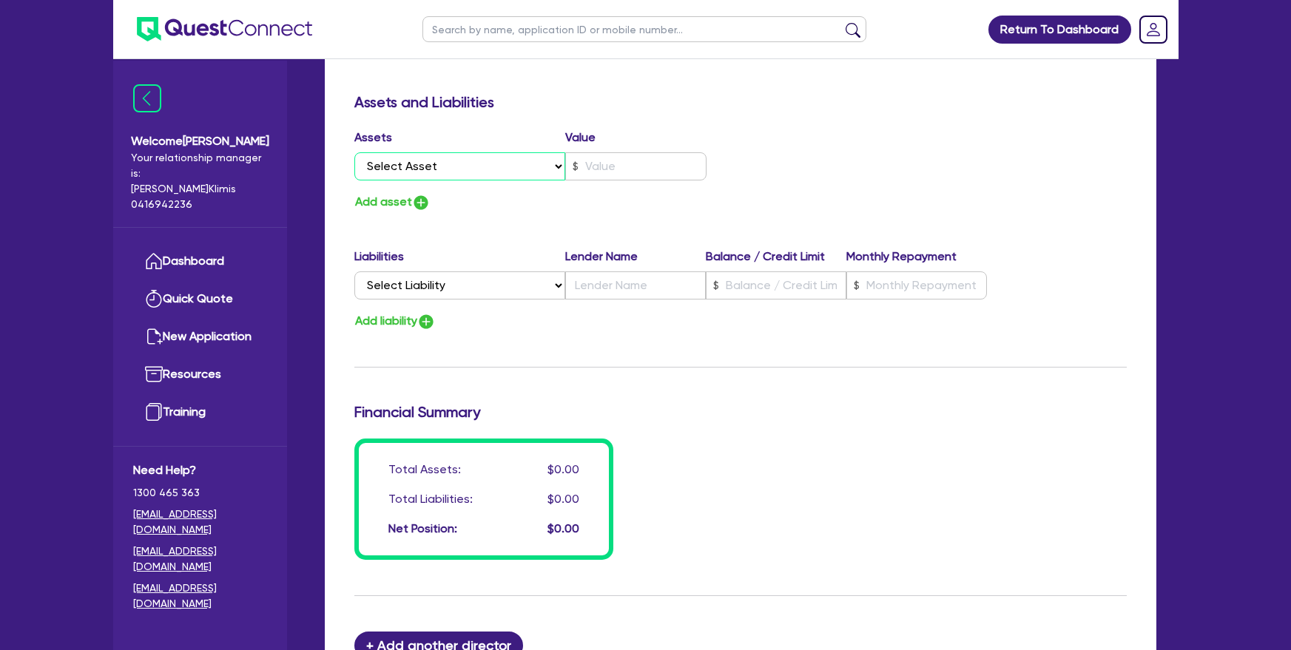
click at [476, 153] on select "Select Asset Cash Property Investment property Vehicle Truck Trailer Equipment …" at bounding box center [460, 166] width 212 height 28
click at [502, 129] on label "Assets" at bounding box center [460, 138] width 212 height 18
click at [519, 277] on select "Select Liability Credit card Mortgage Investment property loan Vehicle loan Tru…" at bounding box center [459, 286] width 211 height 28
click at [630, 272] on input "text" at bounding box center [635, 286] width 141 height 28
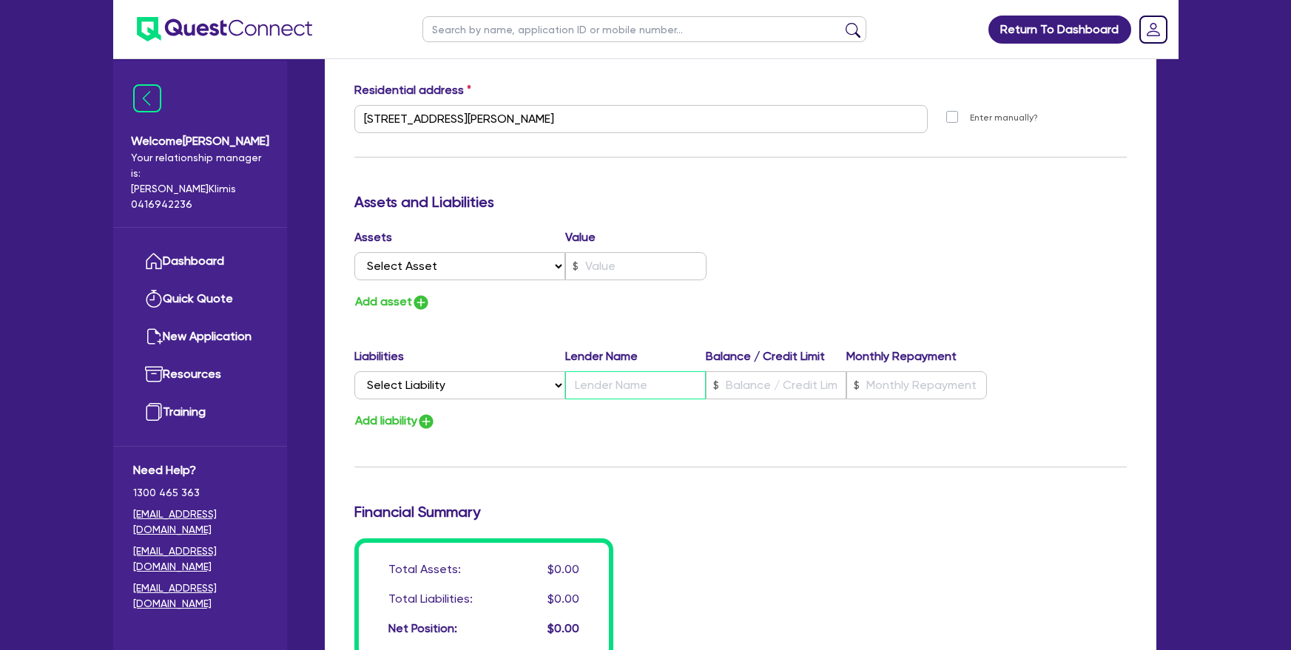
scroll to position [751, 0]
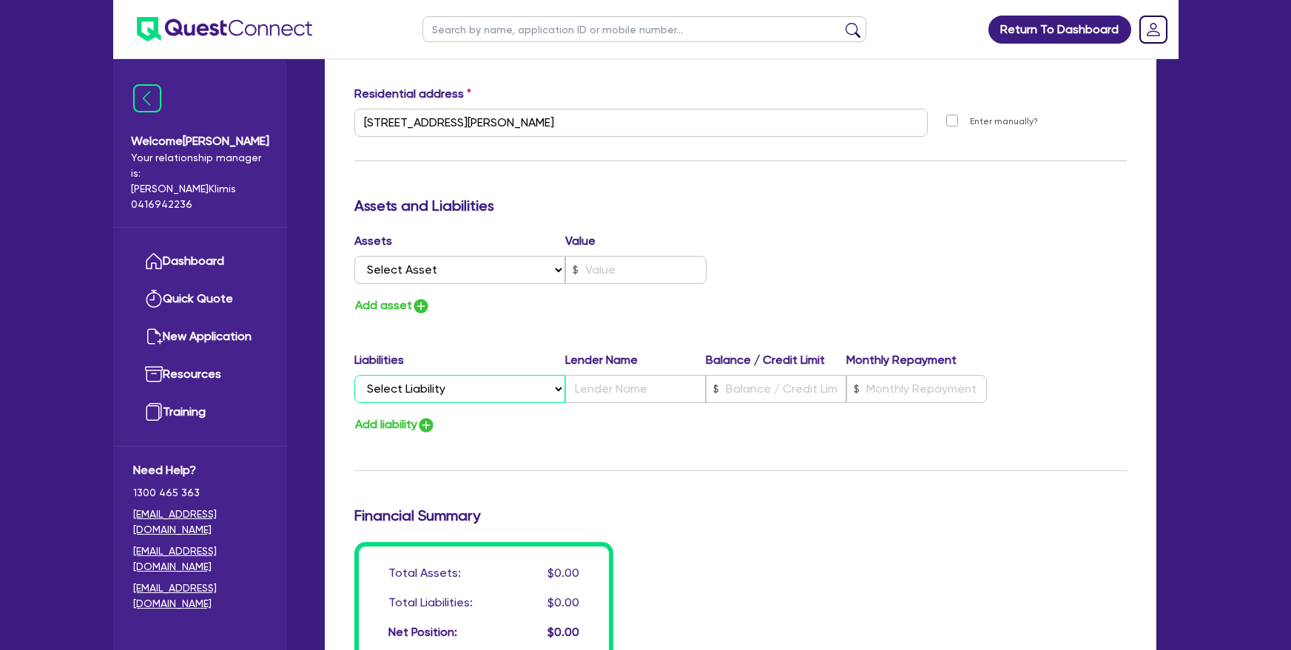
click at [527, 384] on select "Select Liability Credit card Mortgage Investment property loan Vehicle loan Tru…" at bounding box center [459, 389] width 211 height 28
select select "MORTGAGE"
click at [354, 375] on select "Select Liability Credit card Mortgage Investment property loan Vehicle loan Tru…" at bounding box center [459, 389] width 211 height 28
type input "0"
type input "0411 421 167"
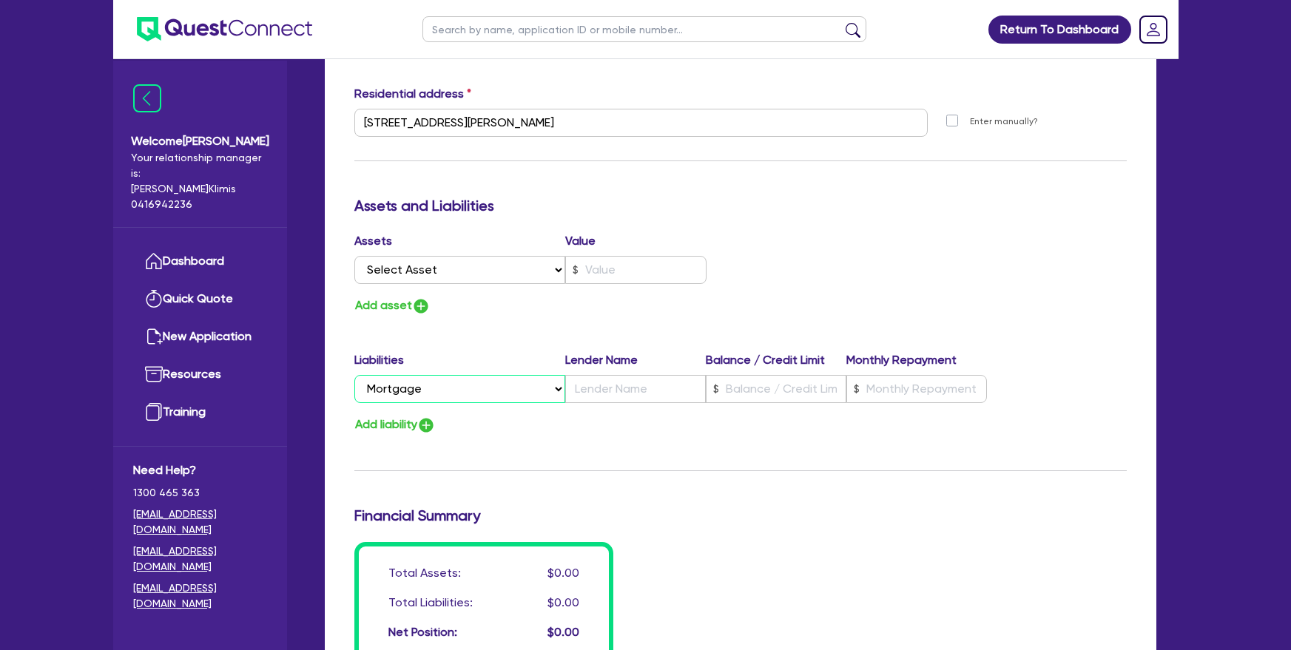
click at [490, 377] on select "Select Liability Credit card Mortgage Investment property loan Vehicle loan Tru…" at bounding box center [459, 389] width 211 height 28
select select "CREDIT_CARD"
click at [354, 375] on select "Select Liability Credit card Mortgage Investment property loan Vehicle loan Tru…" at bounding box center [459, 389] width 211 height 28
type input "0"
type input "0411 421 167"
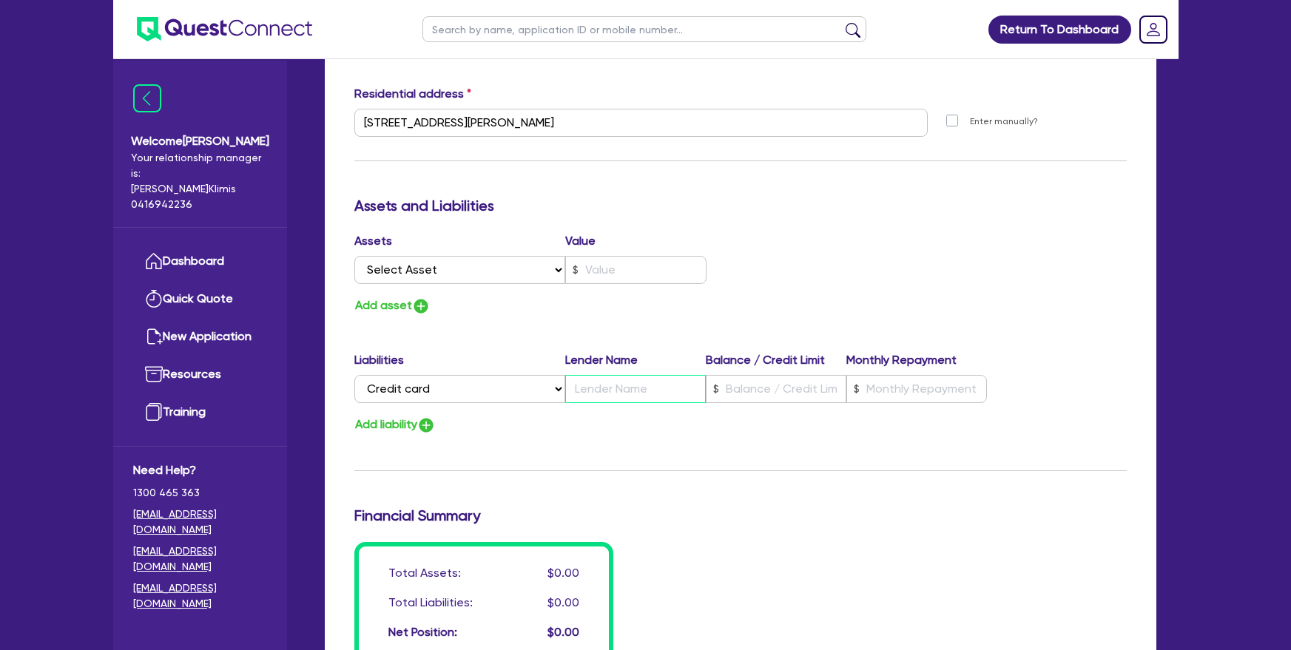
click at [598, 383] on input "text" at bounding box center [635, 389] width 141 height 28
type input "0"
type input "0411 421 167"
type input "C"
type input "0"
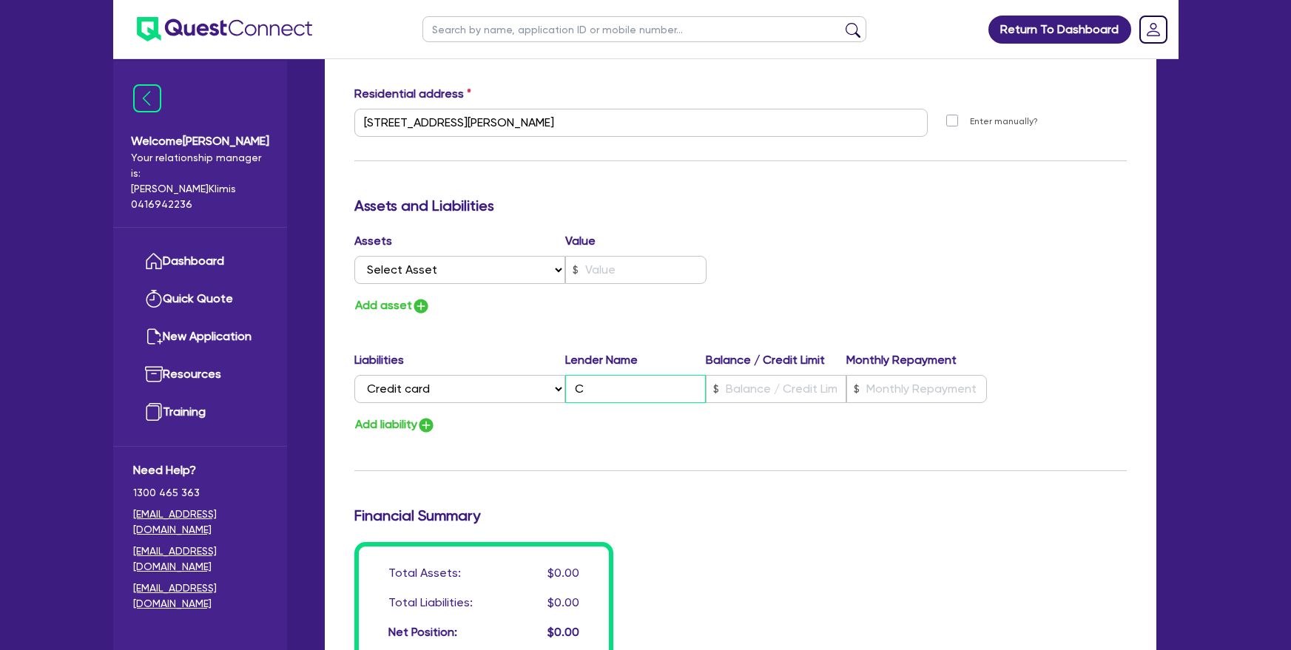
type input "0411 421 167"
type input "CB"
type input "0"
type input "0411 421 167"
type input "CBA"
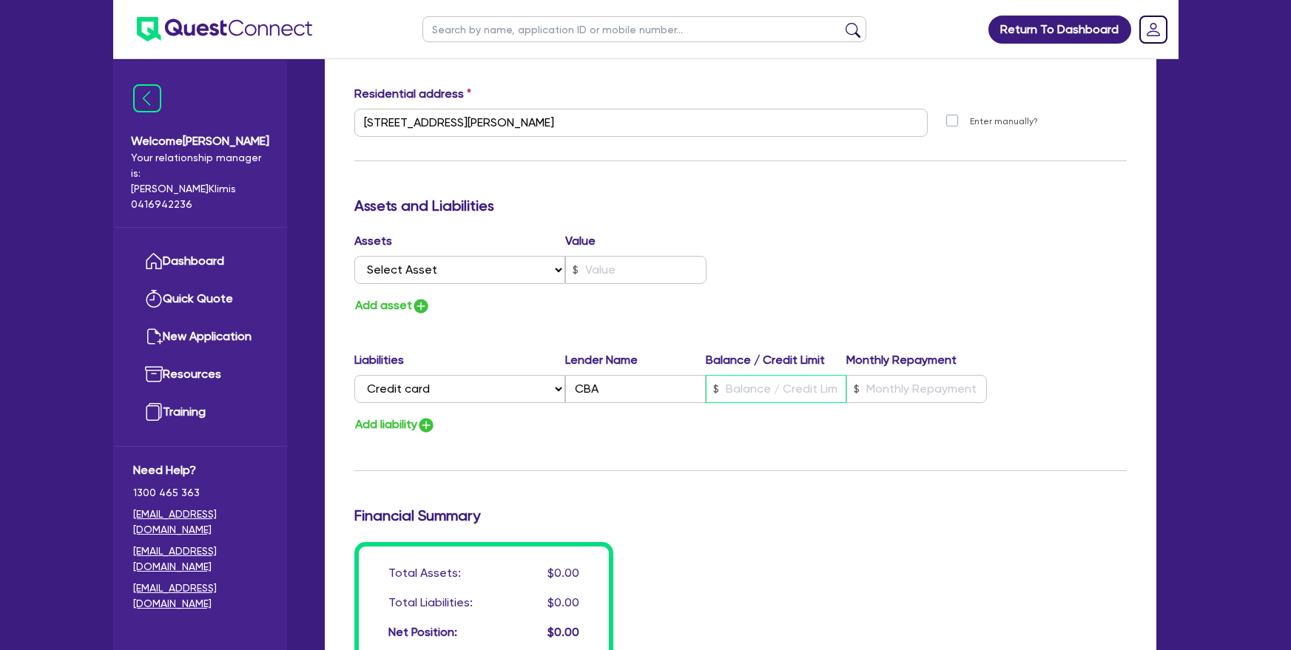
type input "0"
type input "0411 421 167"
type input "2"
type input "0"
type input "0411 421 167"
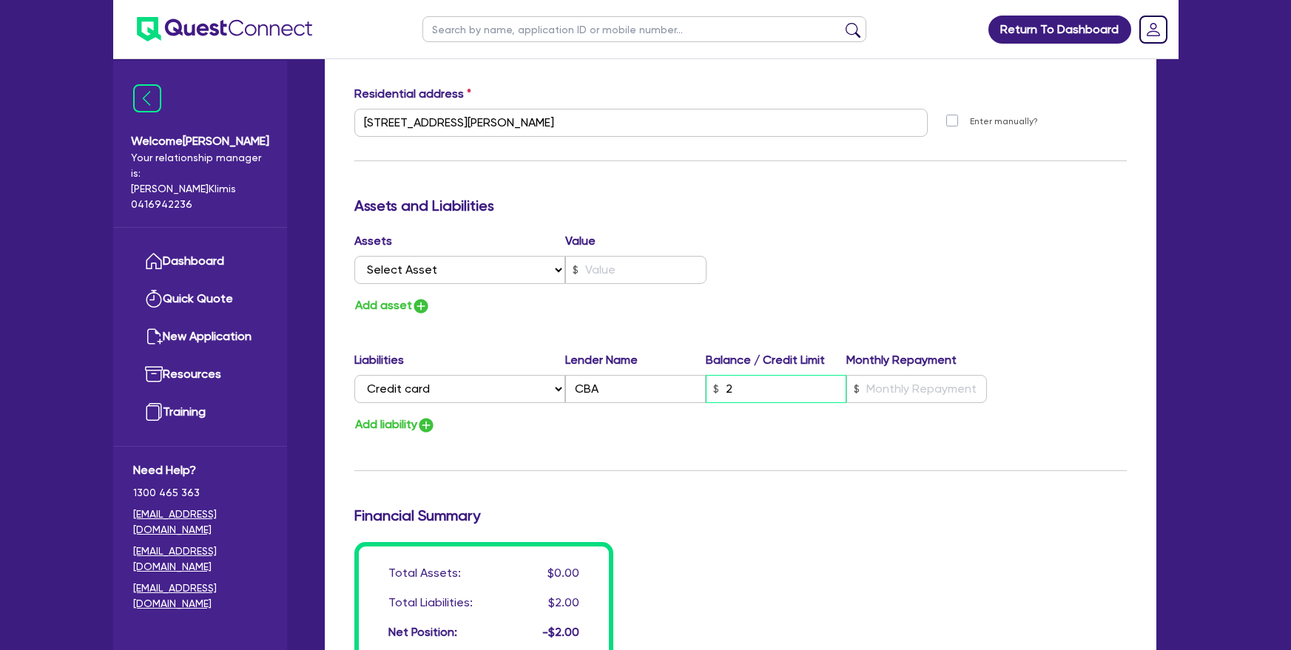
type input "20"
type input "0"
type input "0411 421 167"
type input "200"
type input "0"
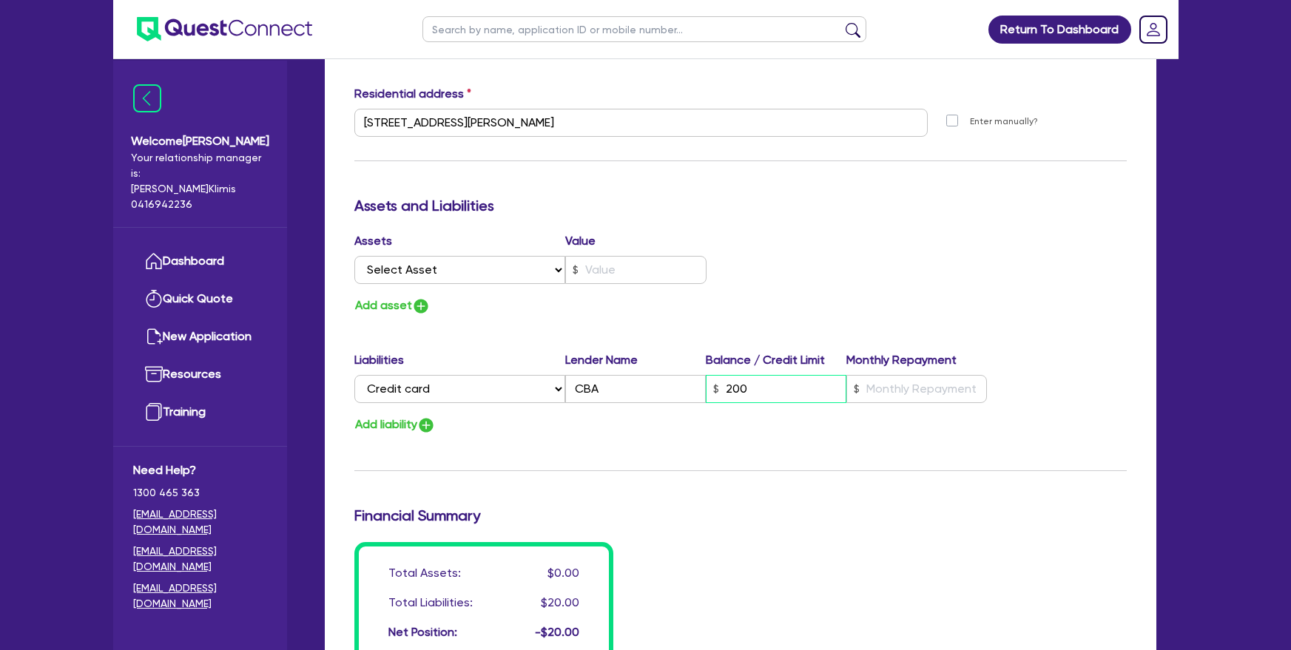
type input "0411 421 167"
type input "2,000"
type input "0"
type input "0411 421 167"
type input "2,000"
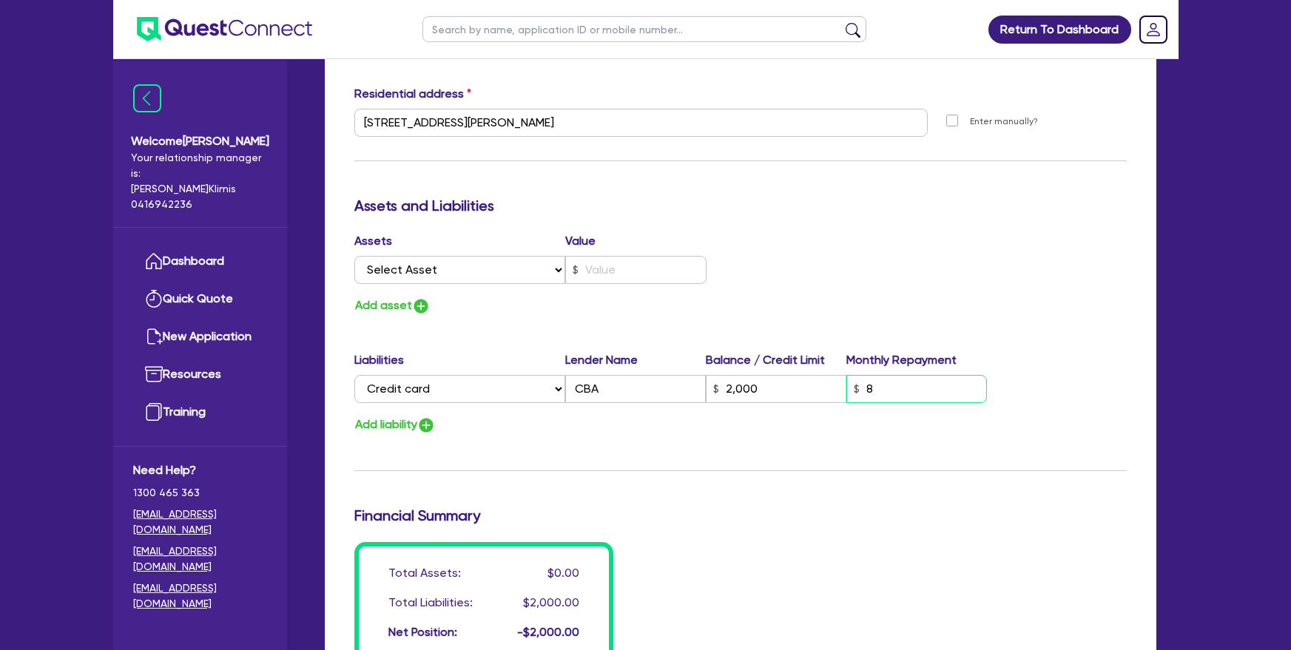
type input "80"
type input "0"
type input "0411 421 167"
type input "2,000"
type input "80"
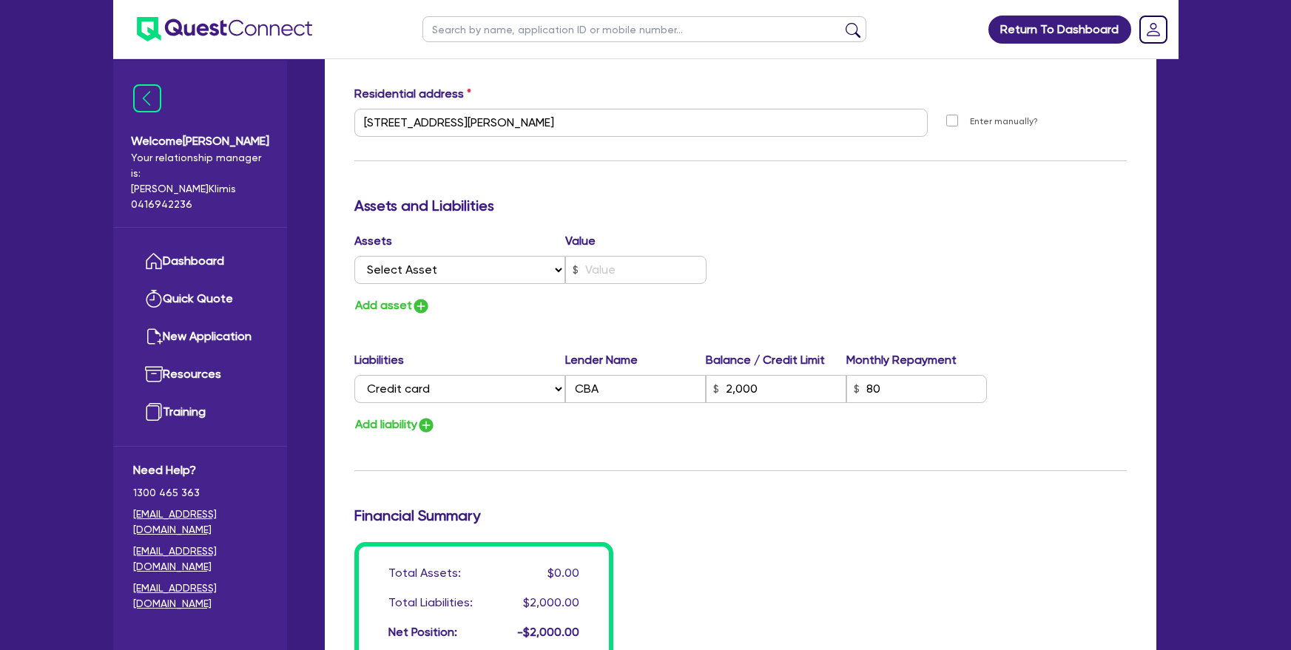
click at [513, 306] on div "Update residential status for Director #1 Boarding is only acceptable when the …" at bounding box center [740, 116] width 772 height 1094
click at [482, 257] on select "Select Asset Cash Property Investment property Vehicle Truck Trailer Equipment …" at bounding box center [460, 270] width 212 height 28
click at [636, 296] on div "Add asset" at bounding box center [541, 306] width 397 height 20
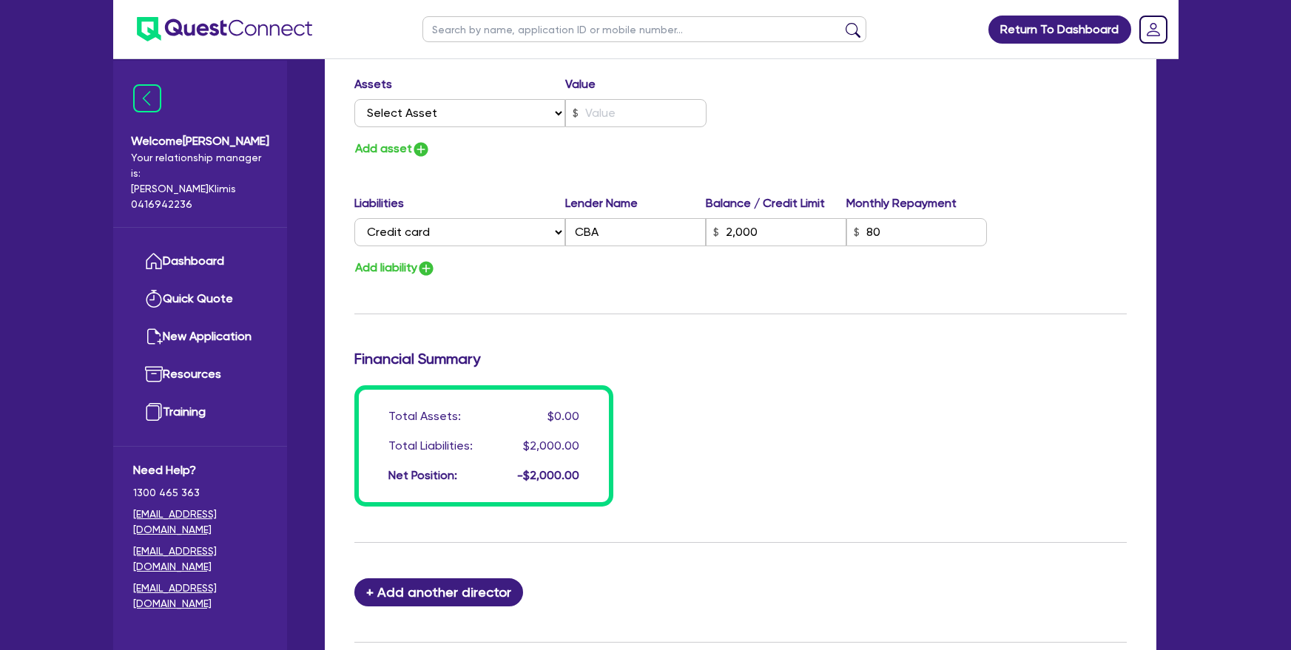
scroll to position [1066, 0]
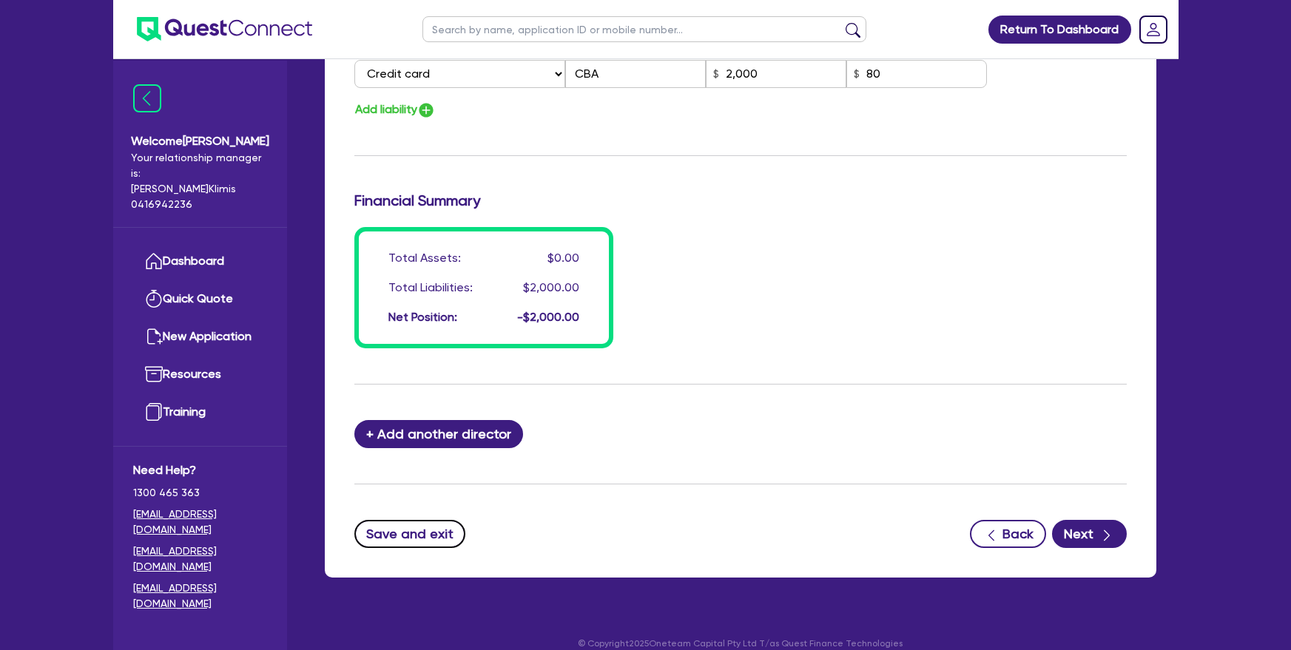
drag, startPoint x: 420, startPoint y: 521, endPoint x: 746, endPoint y: 483, distance: 328.5
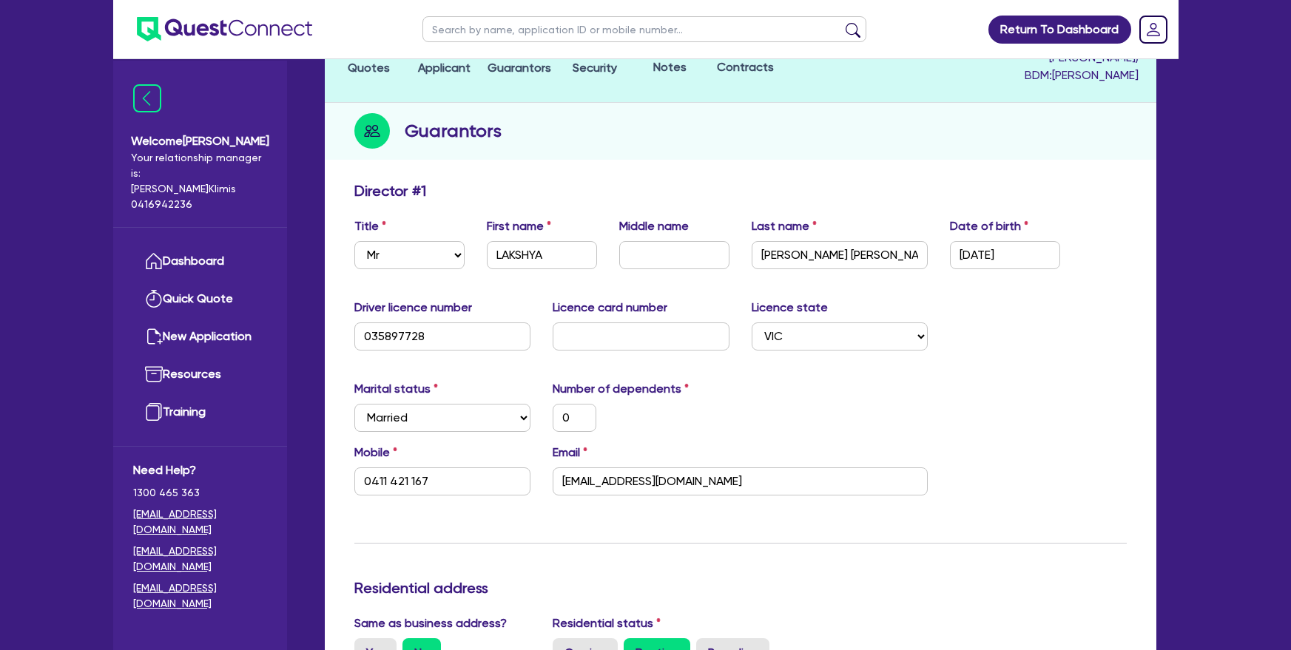
scroll to position [163, 0]
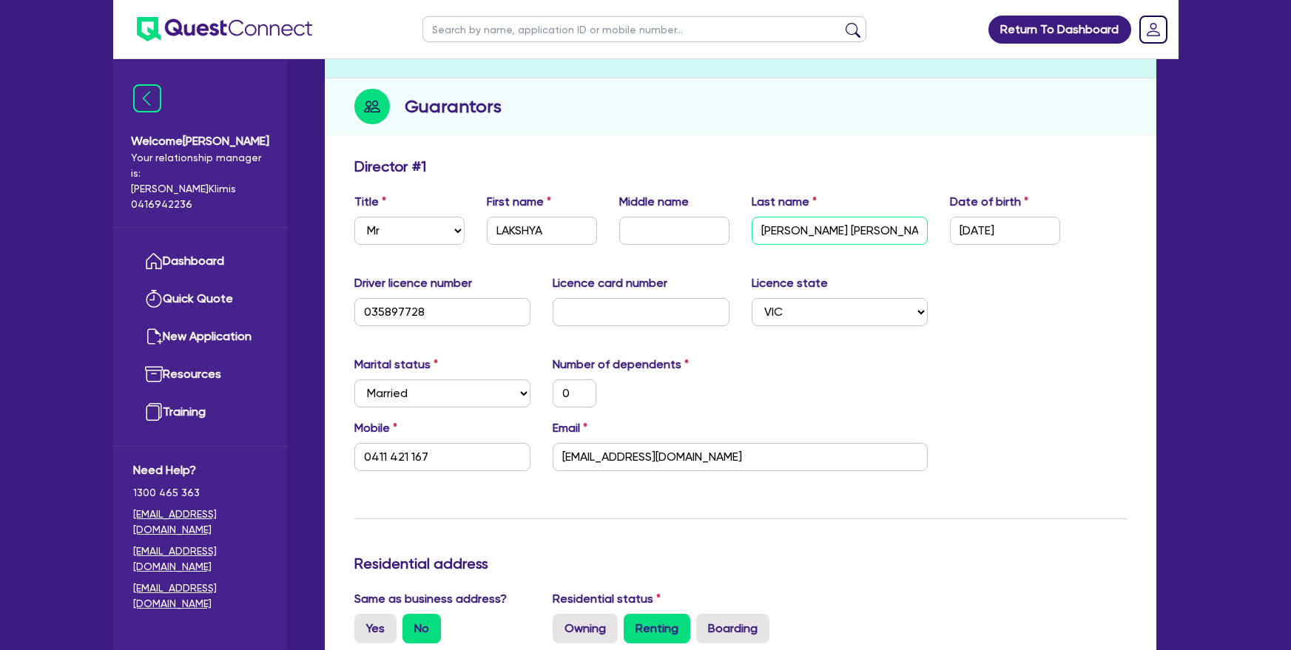
drag, startPoint x: 897, startPoint y: 207, endPoint x: 812, endPoint y: 214, distance: 86.1
click at [812, 217] on input "LAKSHYA LAKSHYA" at bounding box center [840, 231] width 177 height 28
type input "LAKSHYA"
type input "0"
type input "0411 421 167"
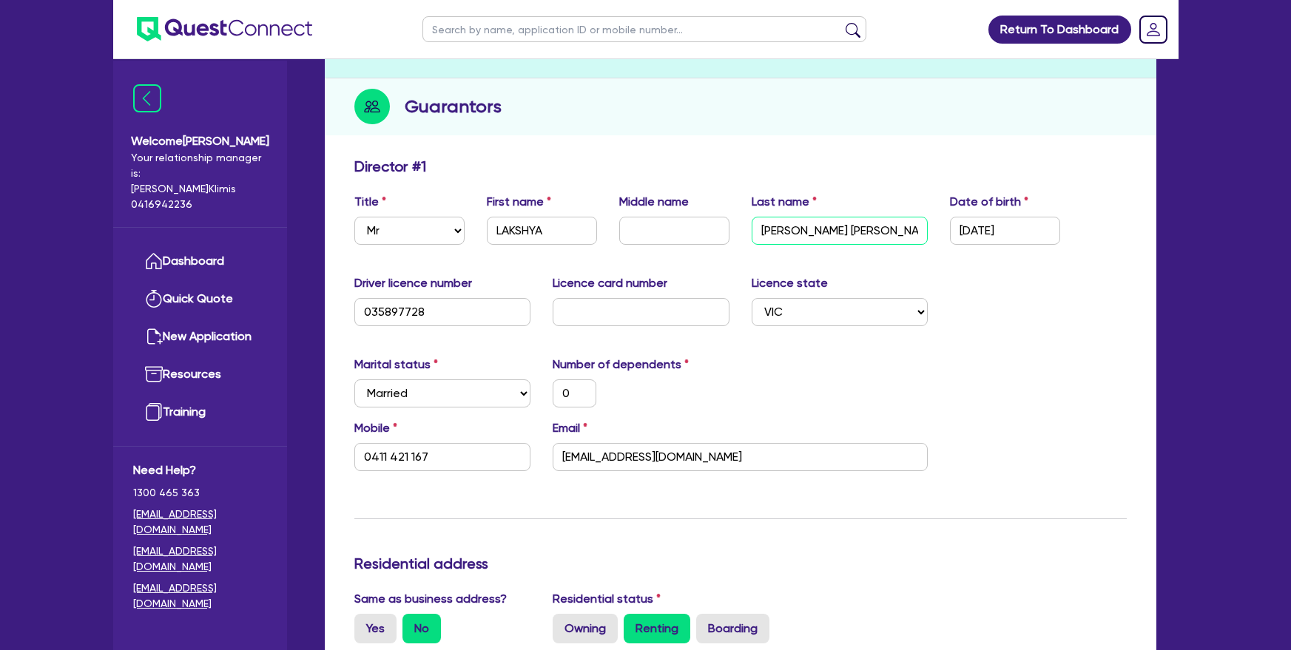
type input "2,000"
type input "LAKSHYA"
type input "0"
type input "0411 421 167"
type input "2,000"
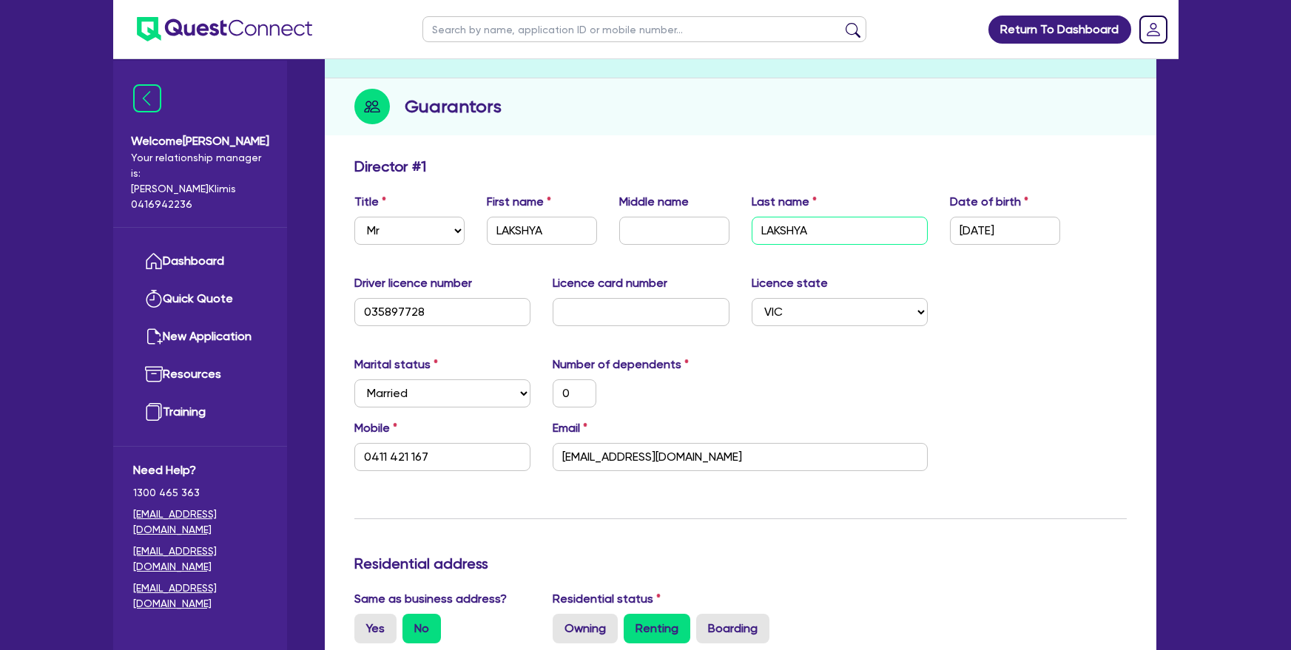
type input "LAKSHYA"
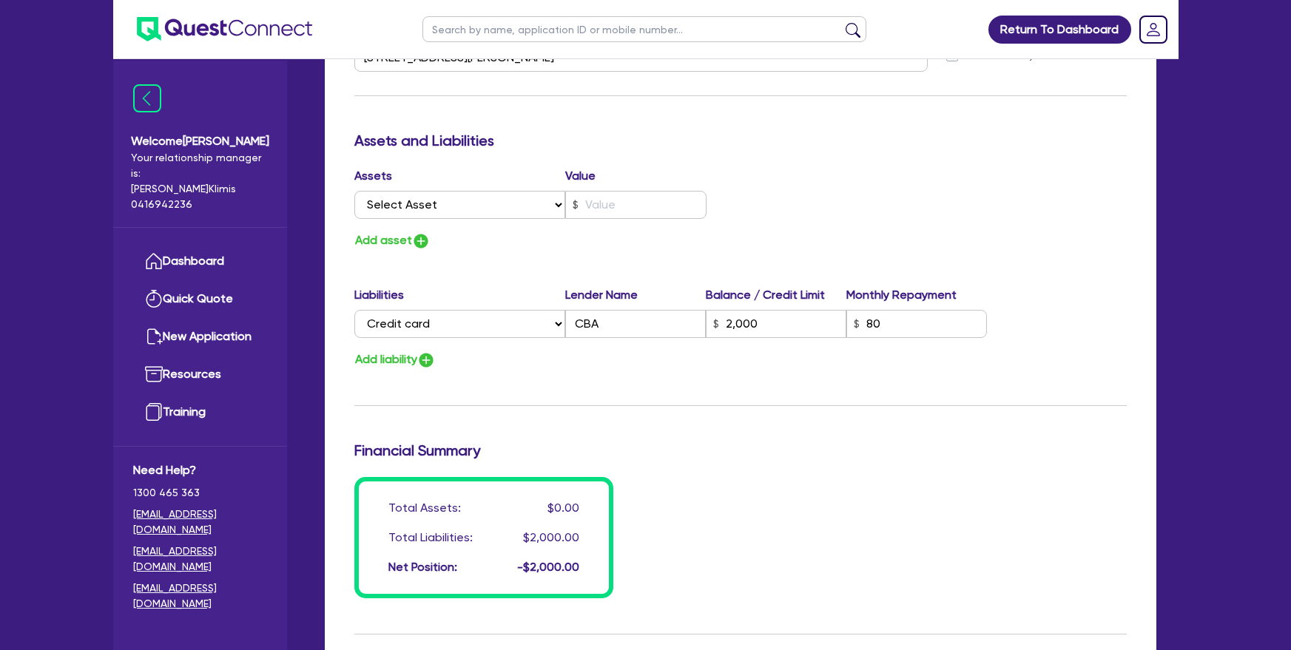
scroll to position [649, 0]
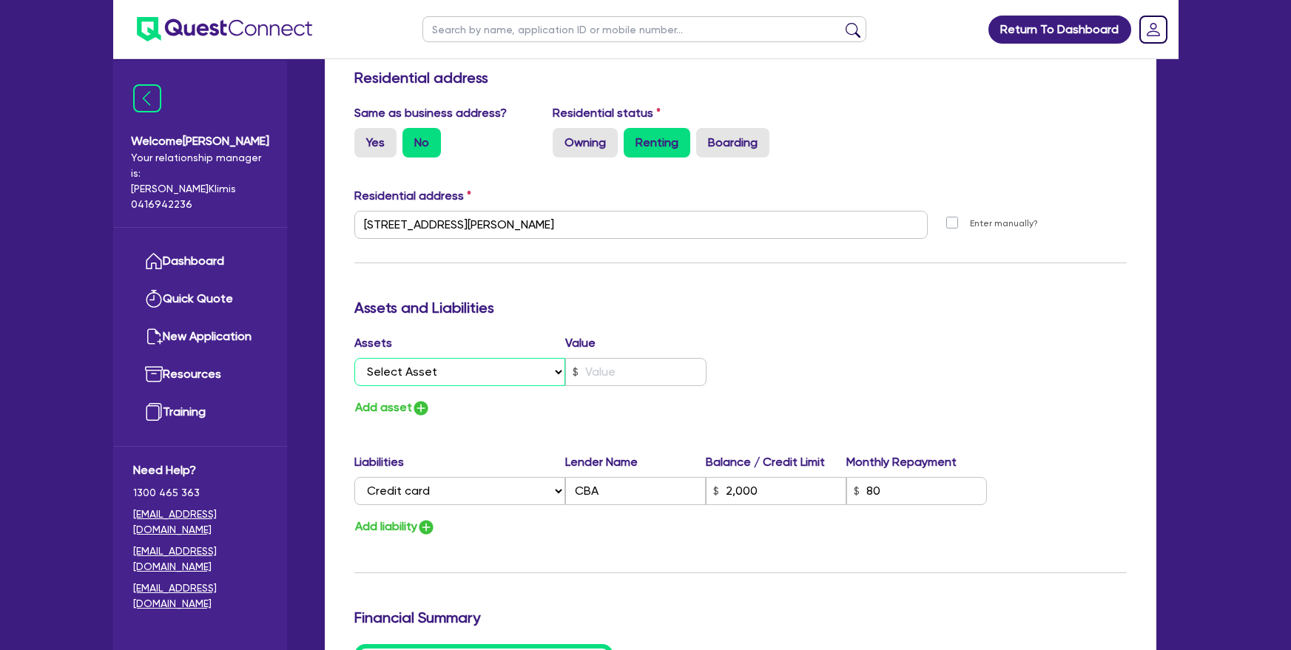
click at [493, 365] on select "Select Asset Cash Property Investment property Vehicle Truck Trailer Equipment …" at bounding box center [460, 372] width 212 height 28
drag, startPoint x: 510, startPoint y: 297, endPoint x: 342, endPoint y: 286, distance: 168.3
click at [342, 286] on div "Update residential status for Director #1 Boarding is only acceptable when the …" at bounding box center [741, 329] width 832 height 1331
drag, startPoint x: 342, startPoint y: 286, endPoint x: 517, endPoint y: 292, distance: 175.5
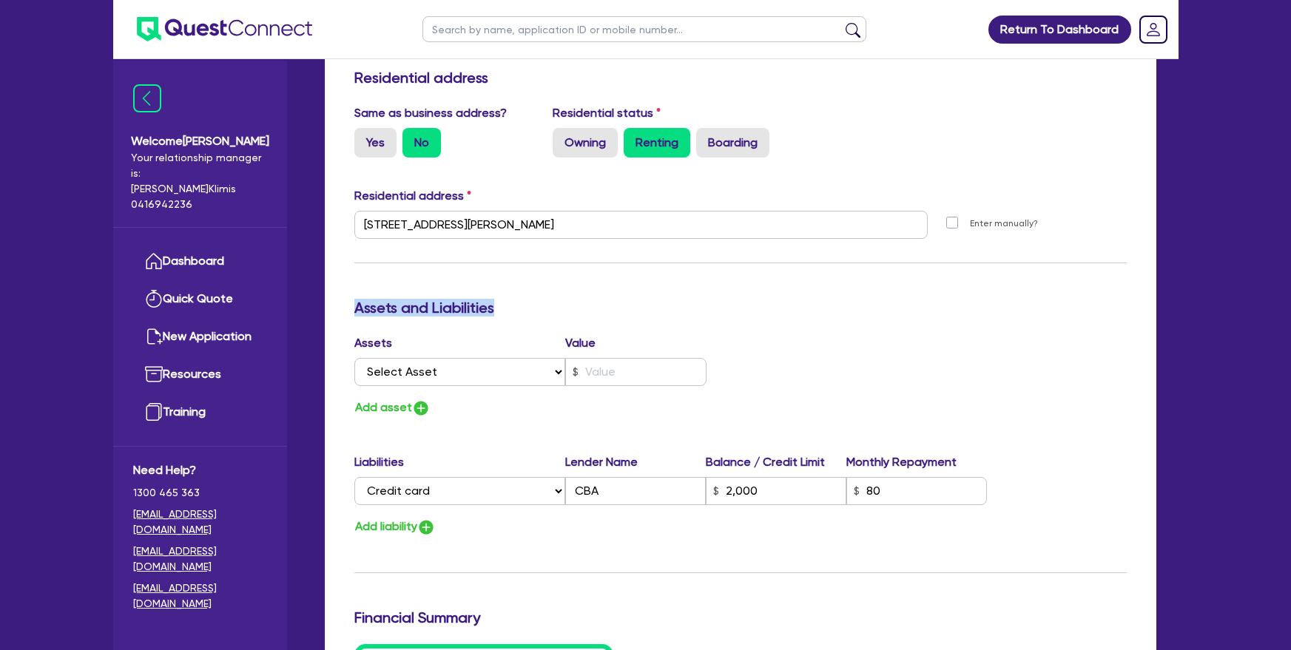
click at [517, 292] on div "Update residential status for Director #1 Boarding is only acceptable when the …" at bounding box center [741, 329] width 832 height 1331
click at [517, 299] on h3 "Assets and Liabilities" at bounding box center [740, 308] width 772 height 18
drag, startPoint x: 517, startPoint y: 292, endPoint x: 361, endPoint y: 295, distance: 156.1
click at [361, 299] on h3 "Assets and Liabilities" at bounding box center [740, 308] width 772 height 18
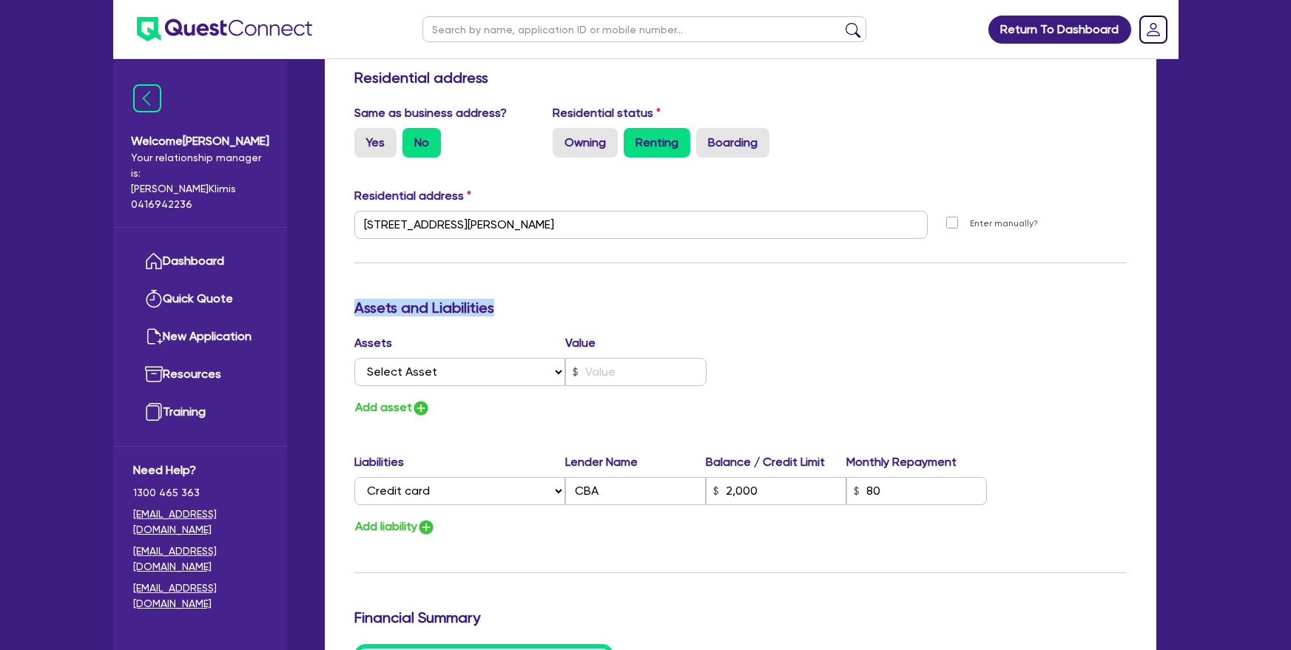
drag, startPoint x: 361, startPoint y: 295, endPoint x: 524, endPoint y: 292, distance: 162.8
click at [524, 299] on h3 "Assets and Liabilities" at bounding box center [740, 308] width 772 height 18
drag, startPoint x: 524, startPoint y: 292, endPoint x: 380, endPoint y: 284, distance: 144.5
click at [380, 299] on h3 "Assets and Liabilities" at bounding box center [740, 308] width 772 height 18
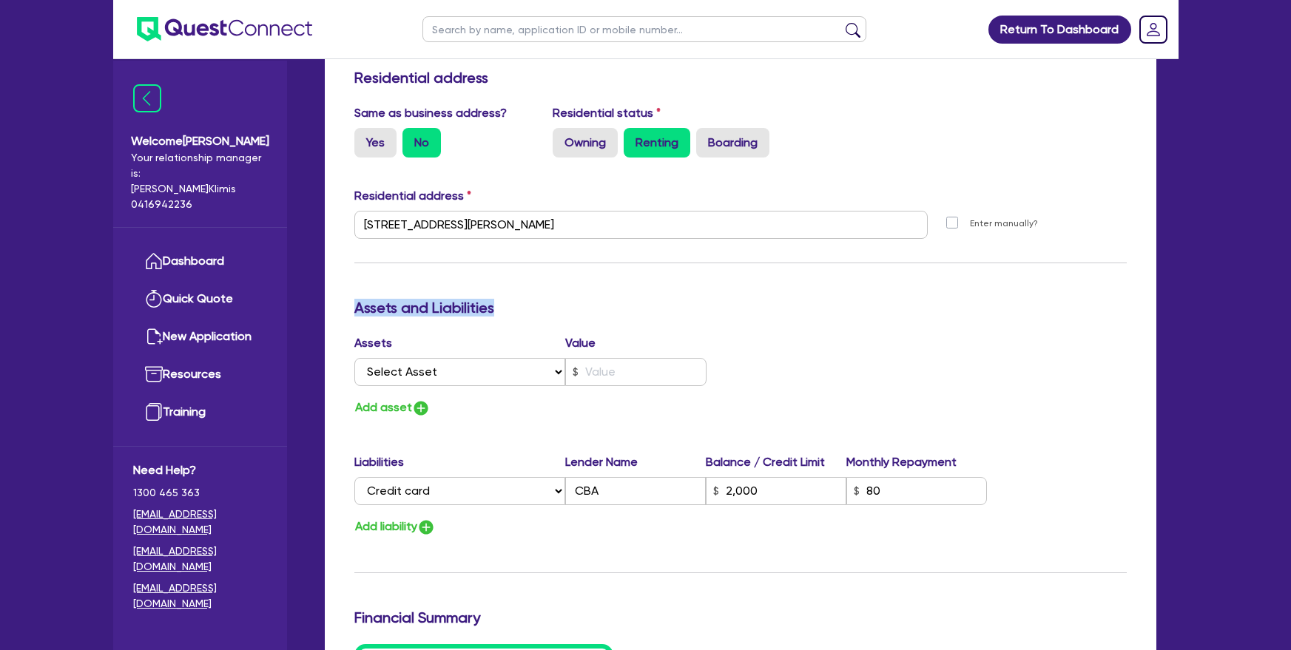
click at [380, 299] on h3 "Assets and Liabilities" at bounding box center [740, 308] width 772 height 18
click at [498, 358] on select "Select Asset Cash Property Investment property Vehicle Truck Trailer Equipment …" at bounding box center [460, 372] width 212 height 28
select select "TRUCK"
click at [354, 358] on select "Select Asset Cash Property Investment property Vehicle Truck Trailer Equipment …" at bounding box center [460, 372] width 212 height 28
type input "0"
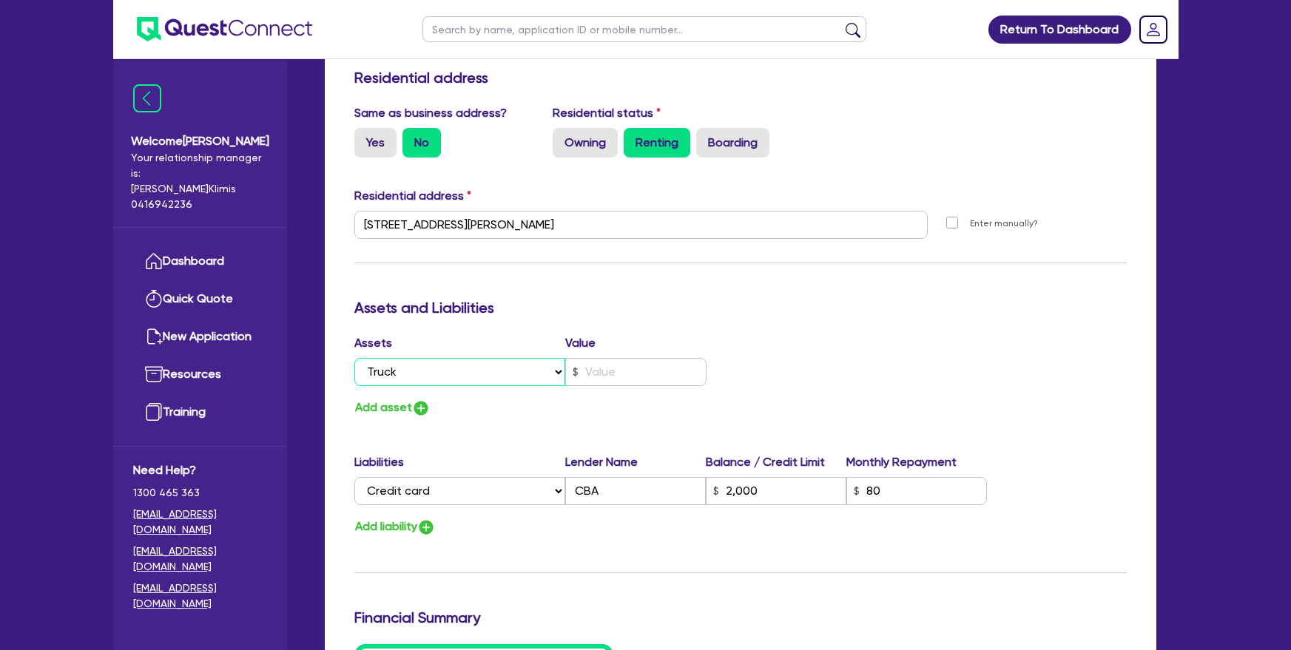
type input "0411 421 167"
type input "2,000"
click at [493, 313] on div "Update residential status for Director #1 Boarding is only acceptable when the …" at bounding box center [740, 218] width 772 height 1094
click at [599, 361] on input "text" at bounding box center [635, 372] width 141 height 28
click at [599, 358] on input "text" at bounding box center [635, 372] width 141 height 28
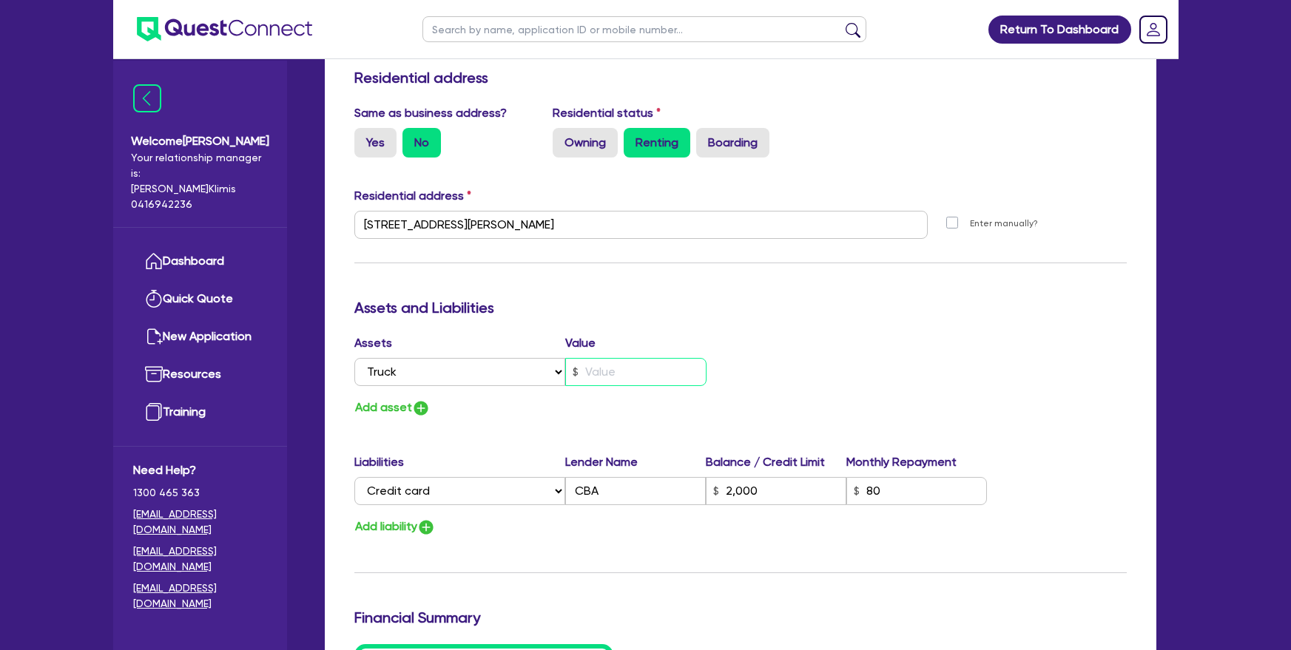
type input "0"
type input "0411 421 167"
type input "1"
type input "2,000"
type input "0"
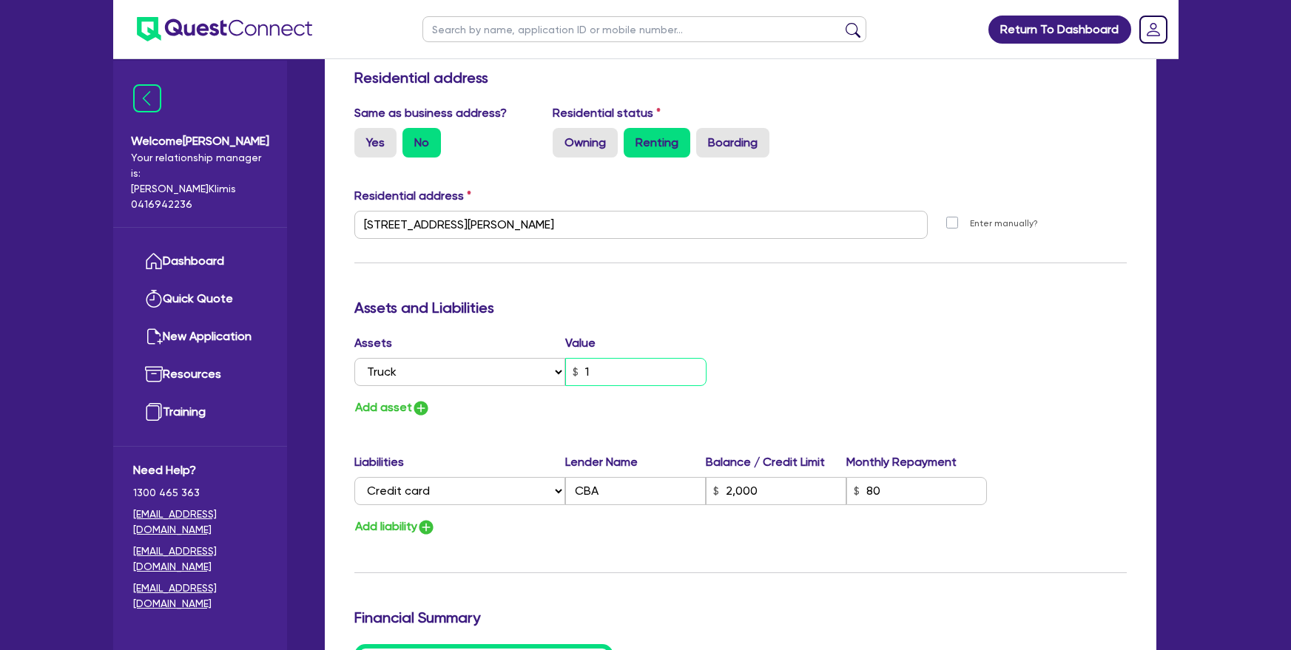
type input "0411 421 167"
type input "13"
type input "2,000"
type input "0"
type input "0411 421 167"
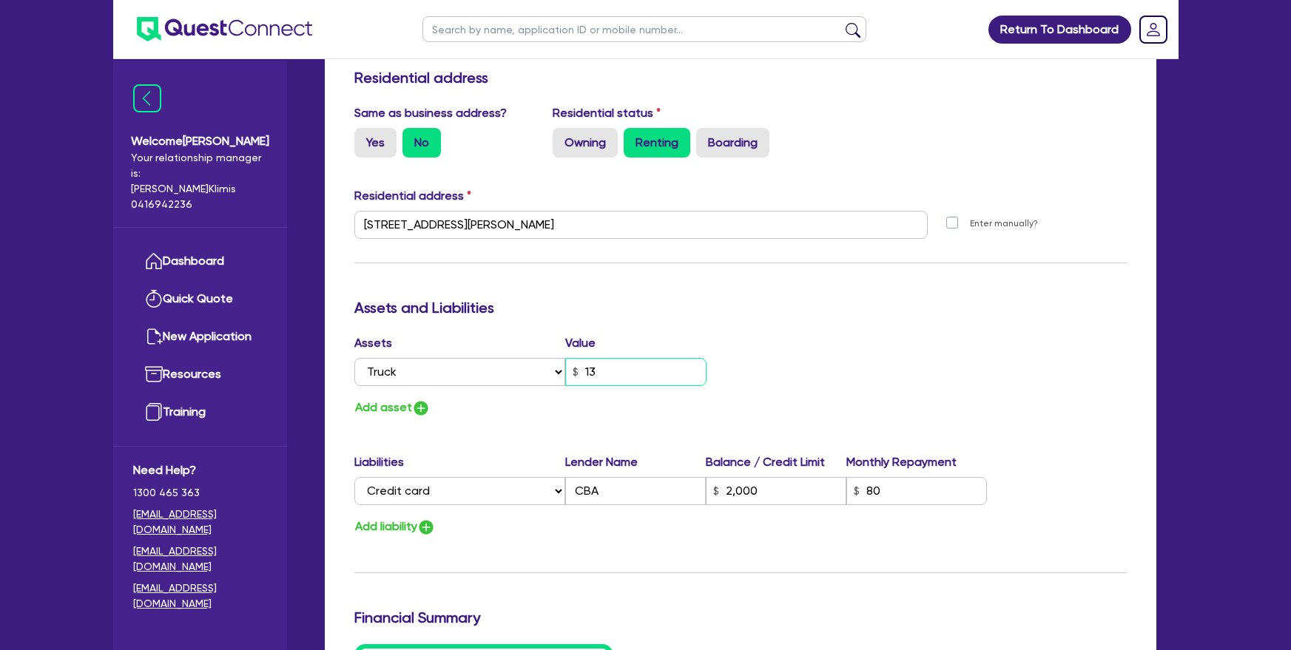
type input "1"
type input "2,000"
type input "0"
type input "0411 421 167"
type input "12"
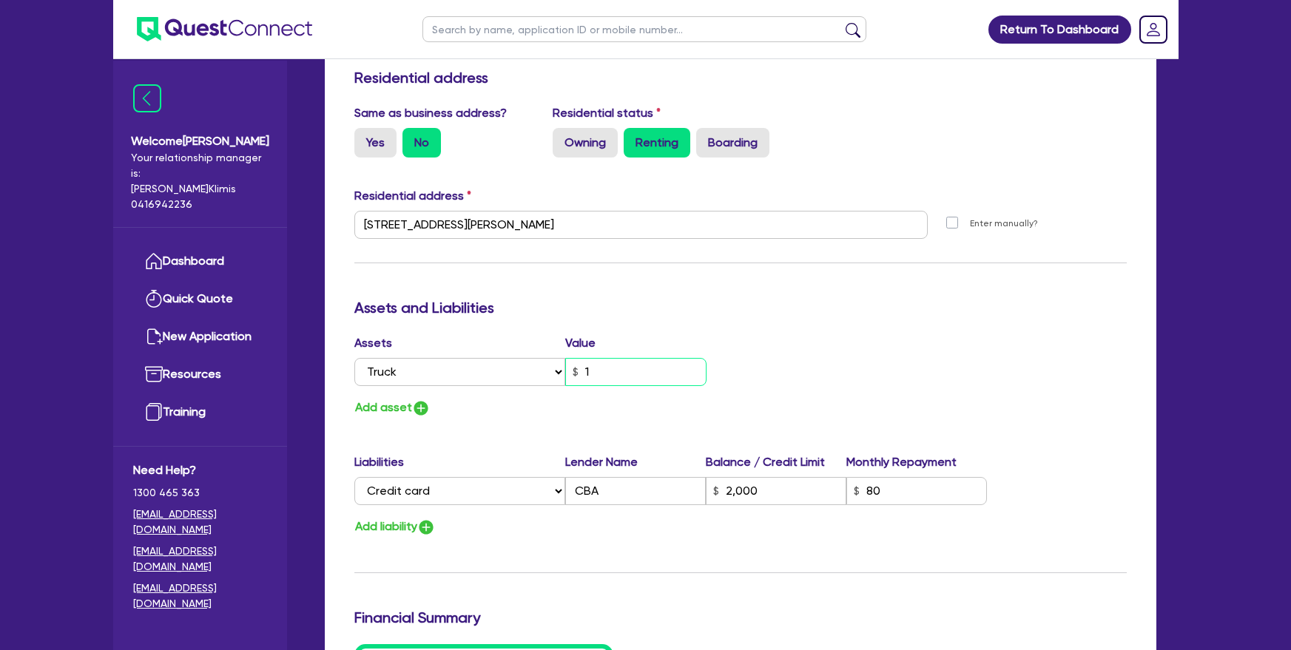
type input "2,000"
type input "0"
type input "0411 421 167"
type input "120"
type input "2,000"
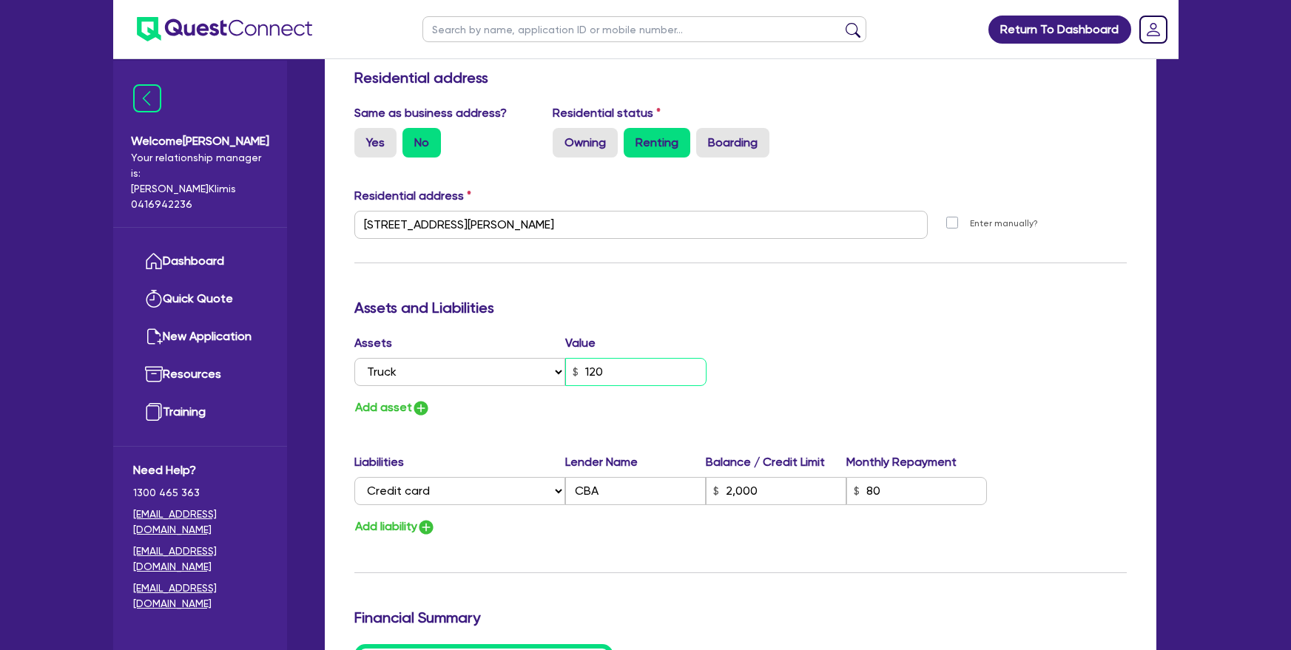
type input "0"
type input "0411 421 167"
type input "1,200"
click at [805, 305] on div "Update residential status for Director #1 Boarding is only acceptable when the …" at bounding box center [740, 218] width 772 height 1094
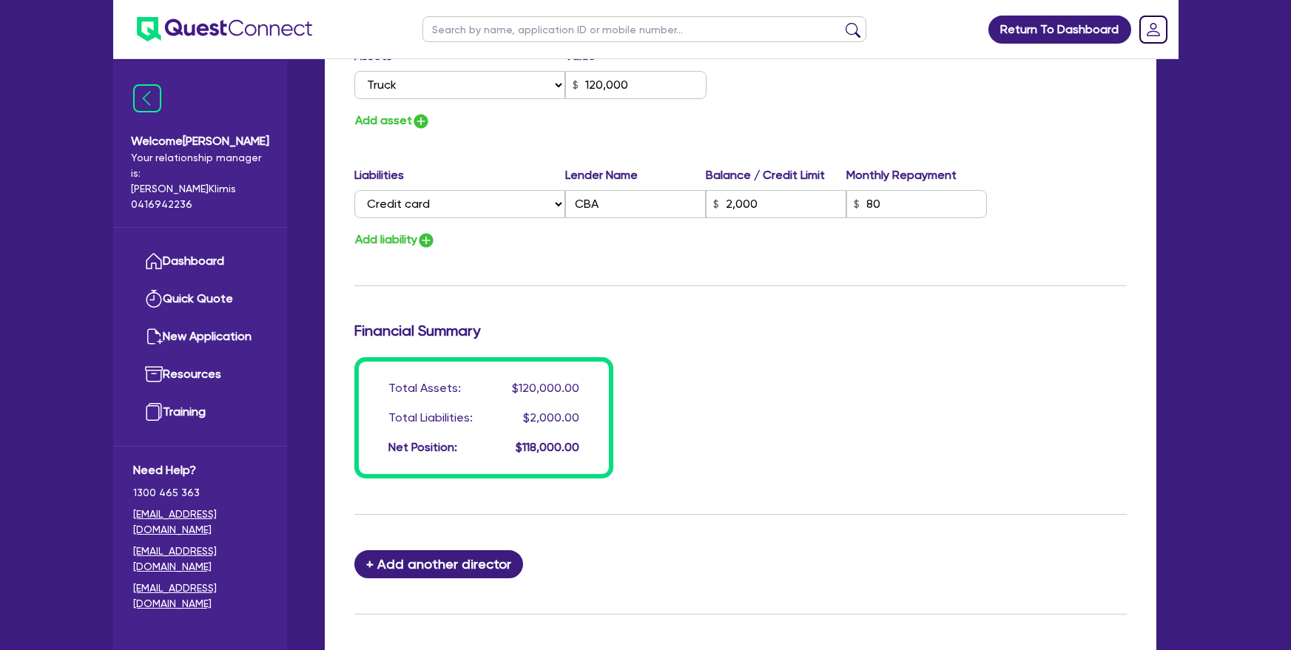
scroll to position [1066, 0]
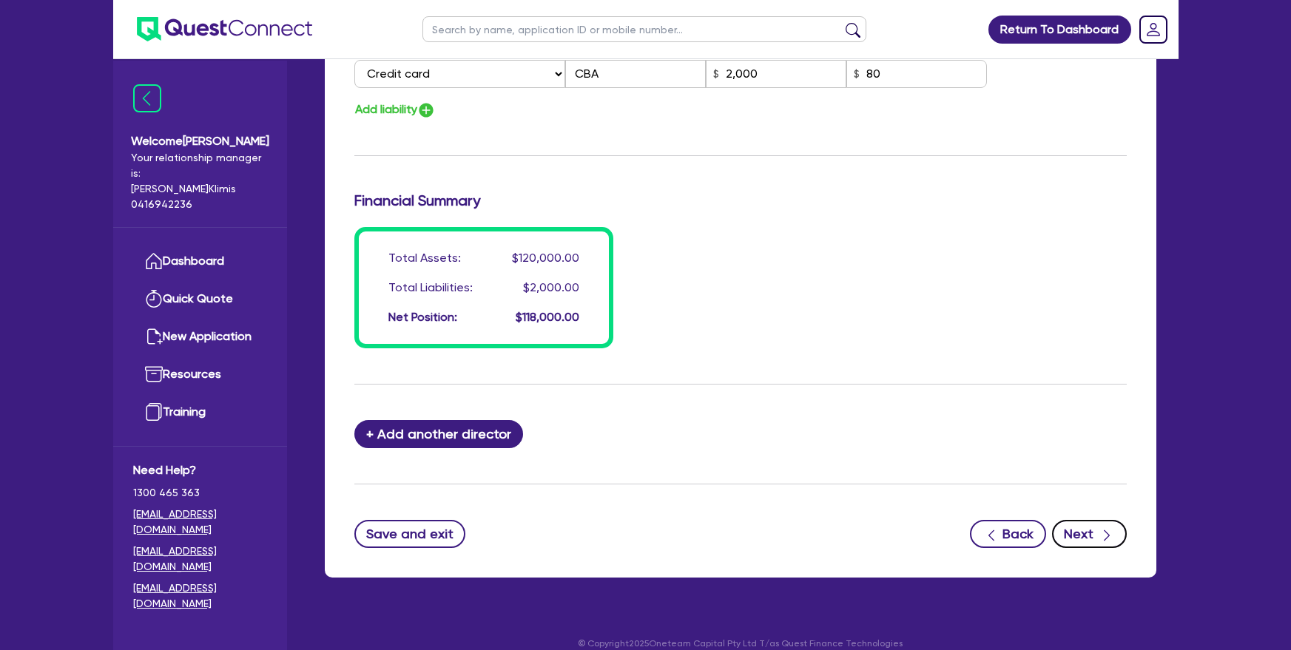
click at [1075, 520] on button "Next" at bounding box center [1089, 534] width 75 height 28
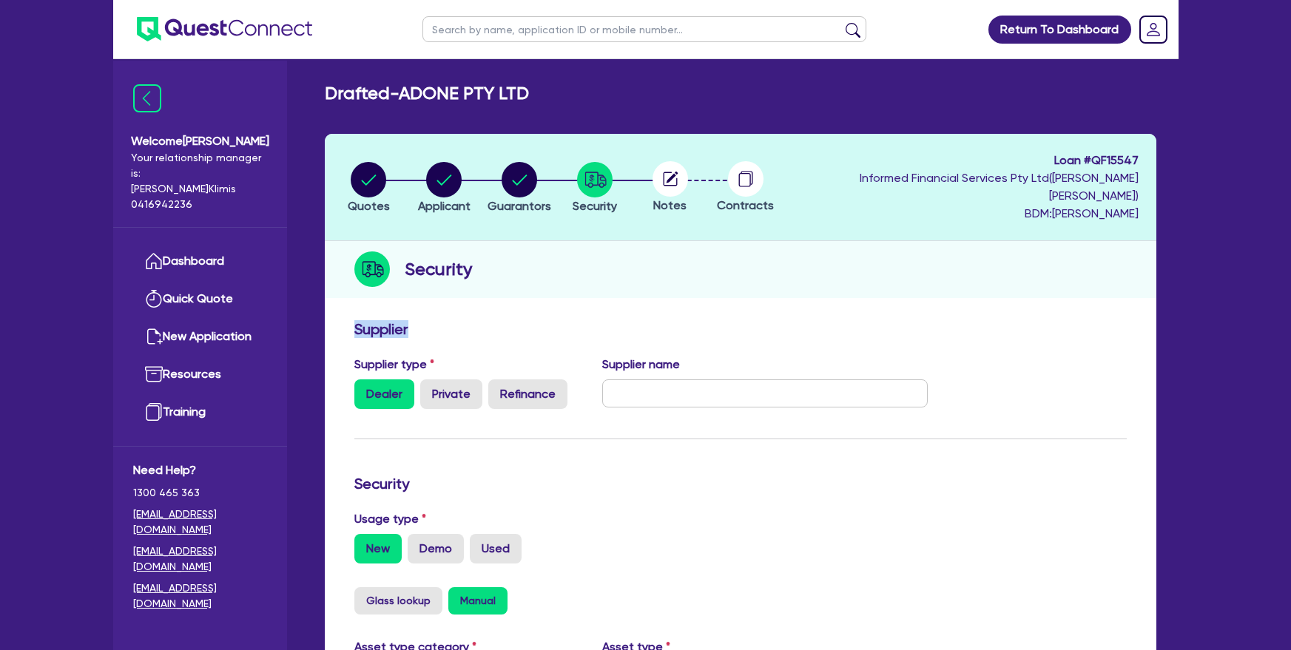
drag, startPoint x: 1041, startPoint y: 314, endPoint x: 1074, endPoint y: 262, distance: 61.2
click at [1074, 262] on div "Quotes Applicant Guarantors Security Notes Contracts Loan # QF15547 Informed Fi…" at bounding box center [741, 595] width 832 height 922
click at [639, 380] on input "text" at bounding box center [765, 394] width 326 height 28
click at [666, 386] on input "text" at bounding box center [765, 394] width 326 height 28
click at [465, 380] on label "Private" at bounding box center [451, 395] width 62 height 30
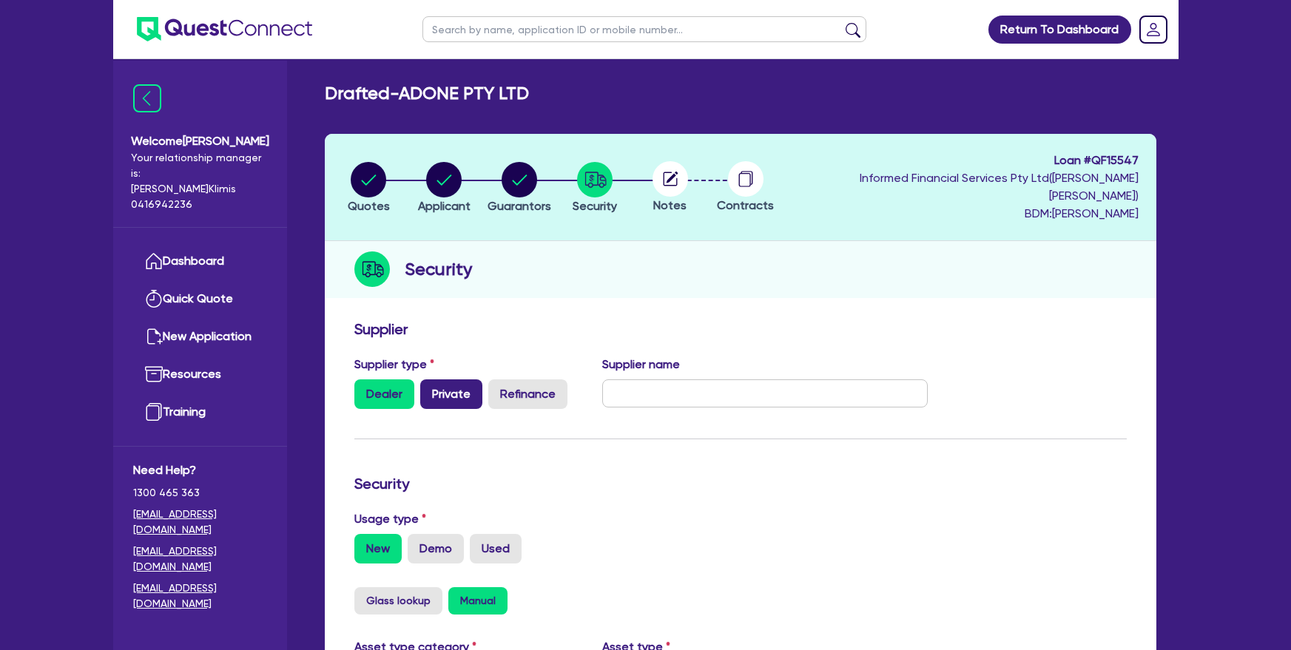
click at [430, 380] on input "Private" at bounding box center [425, 385] width 10 height 10
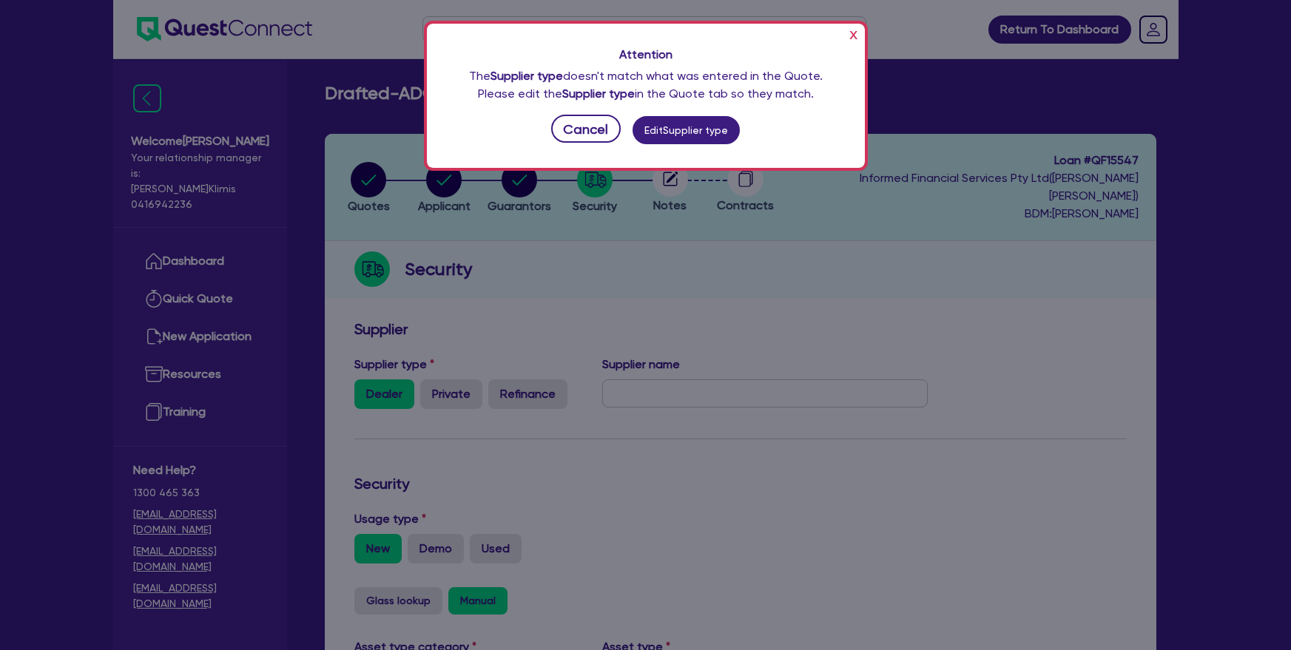
click at [857, 33] on button "x" at bounding box center [854, 34] width 16 height 24
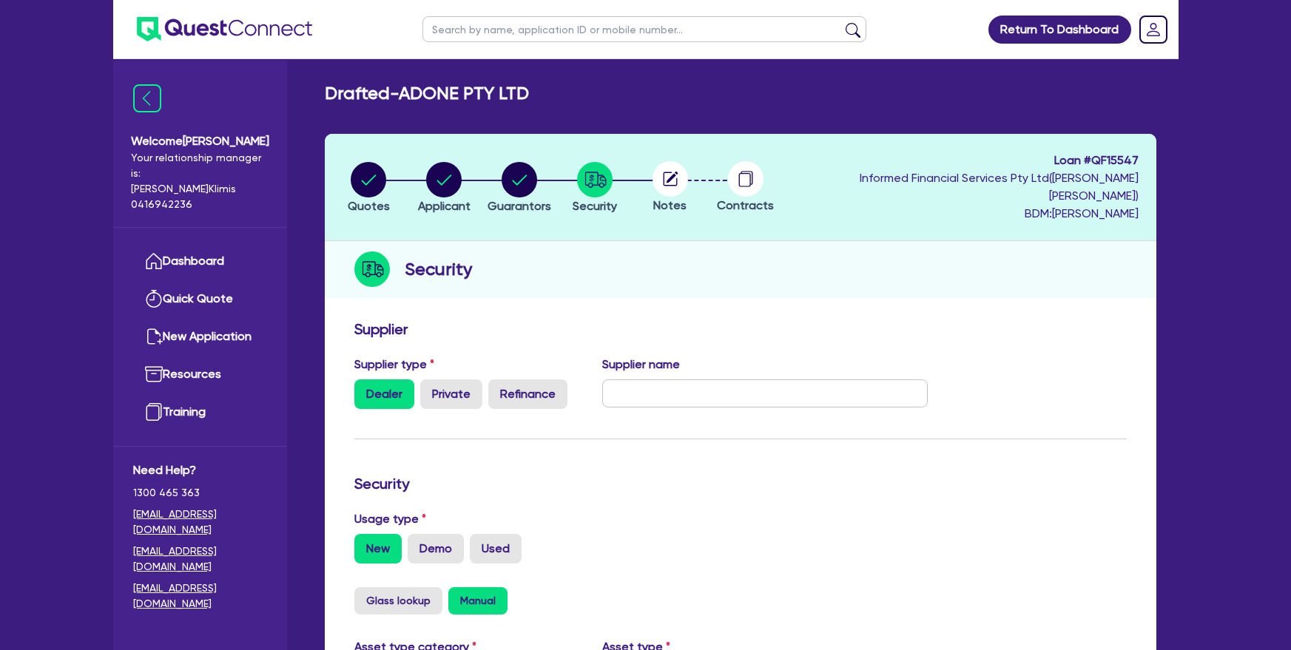
click at [664, 399] on div "Supplier type Dealer Private Refinance Supplier name" at bounding box center [641, 388] width 596 height 65
click at [661, 380] on input "text" at bounding box center [765, 394] width 326 height 28
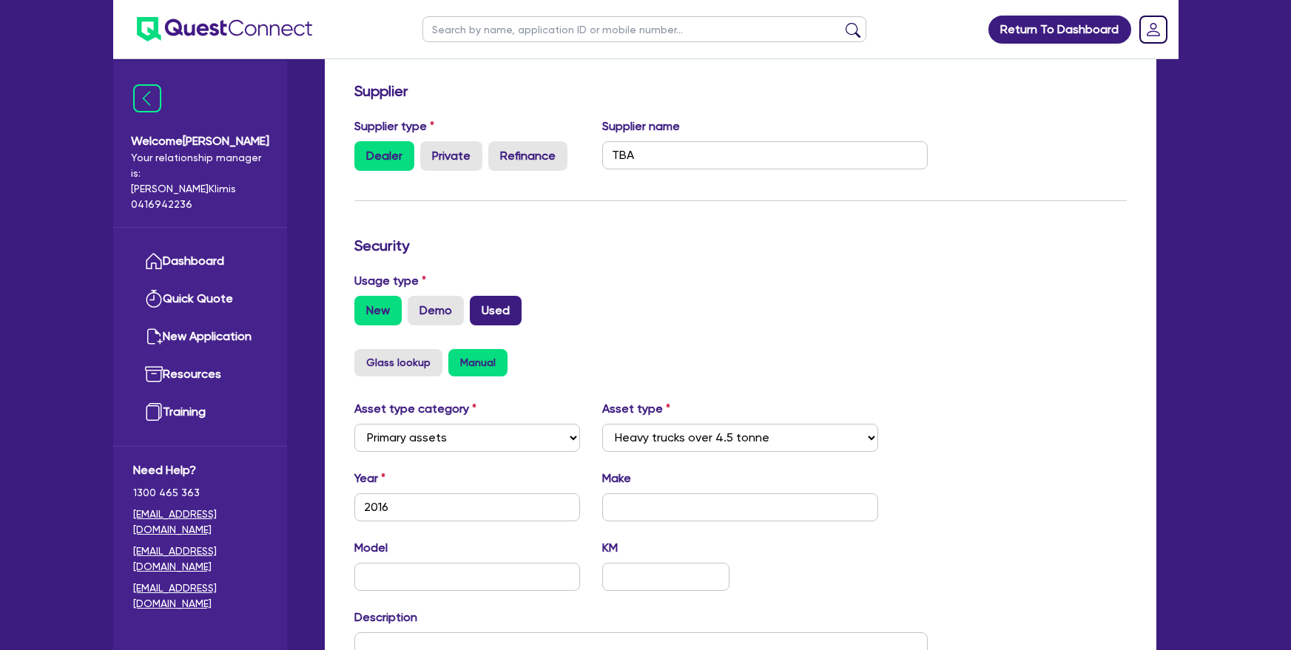
click at [499, 296] on label "Used" at bounding box center [496, 311] width 52 height 30
click at [479, 296] on input "Used" at bounding box center [475, 301] width 10 height 10
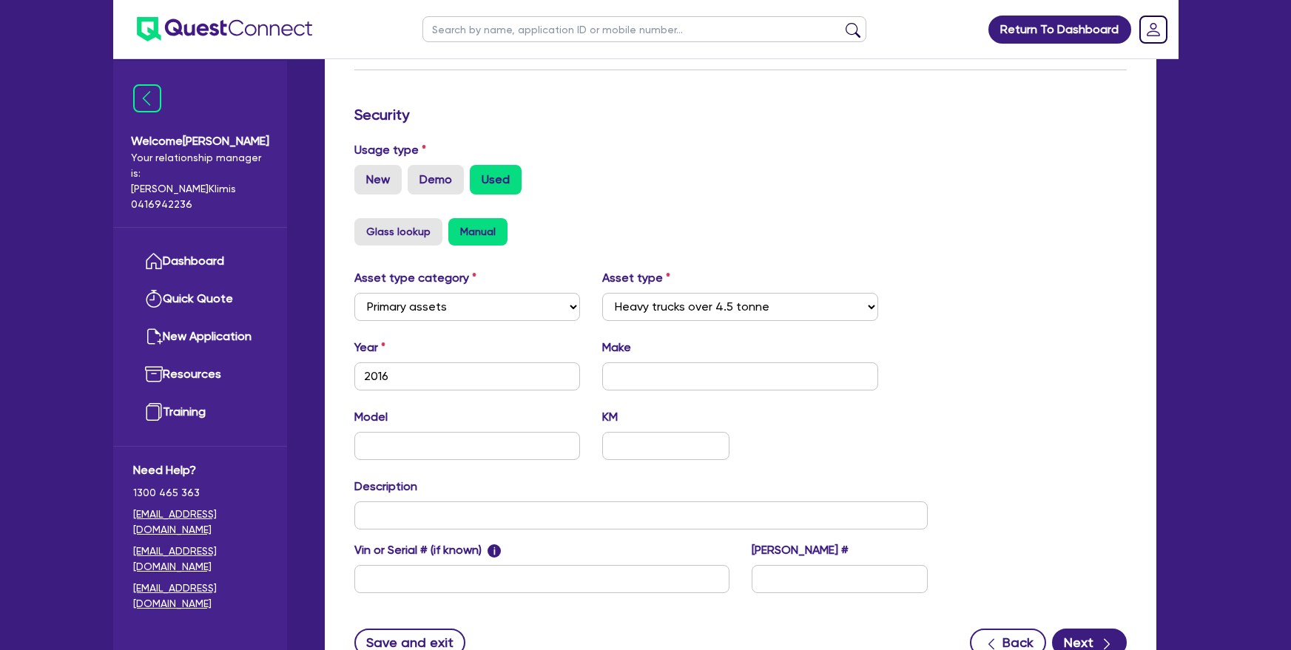
scroll to position [411, 0]
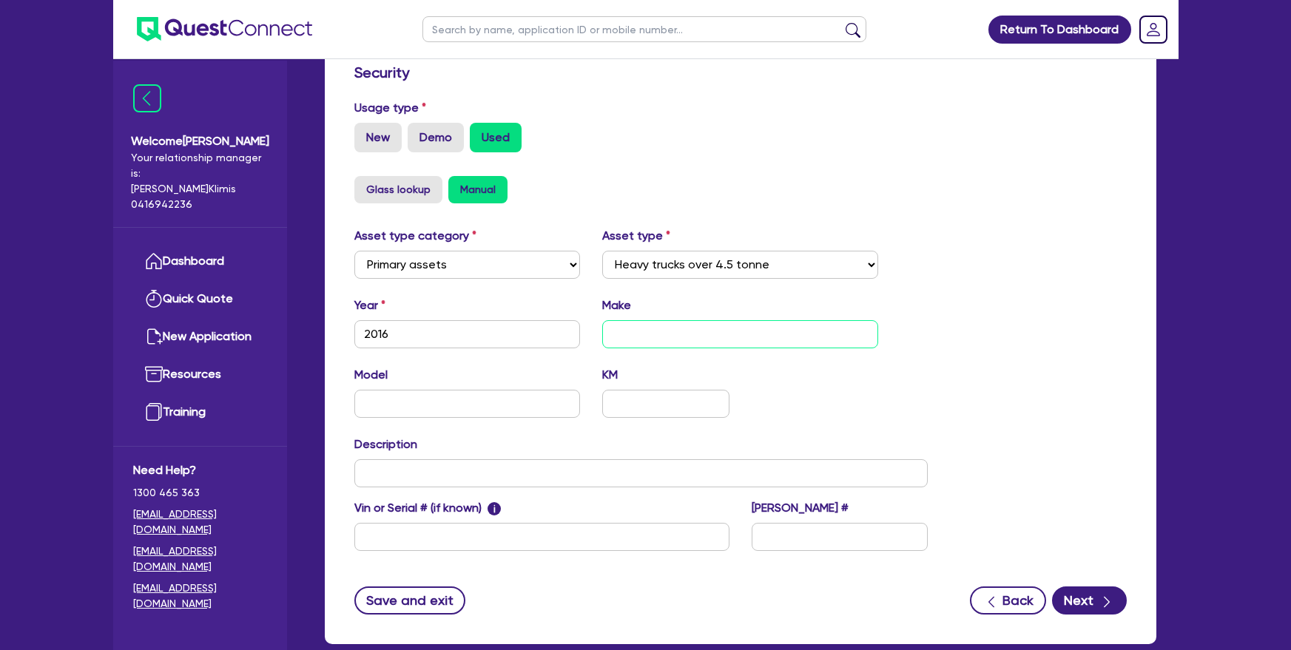
click at [650, 320] on input "text" at bounding box center [740, 334] width 276 height 28
click at [427, 390] on input "text" at bounding box center [467, 404] width 226 height 28
click at [445, 459] on input "text" at bounding box center [641, 473] width 574 height 28
click at [787, 523] on input "text" at bounding box center [840, 537] width 176 height 28
click at [1000, 422] on div "Asset type category Select Cars and light trucks Primary assets Secondary asset…" at bounding box center [740, 398] width 795 height 342
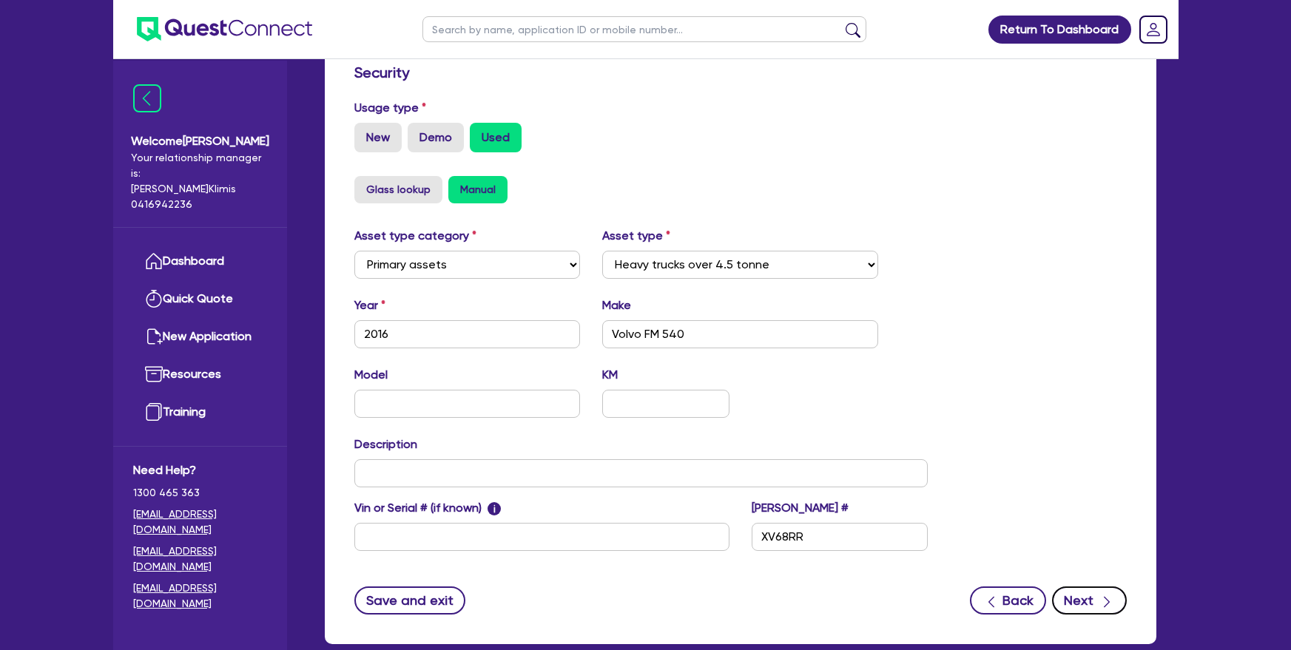
click at [1082, 587] on button "Next" at bounding box center [1089, 601] width 75 height 28
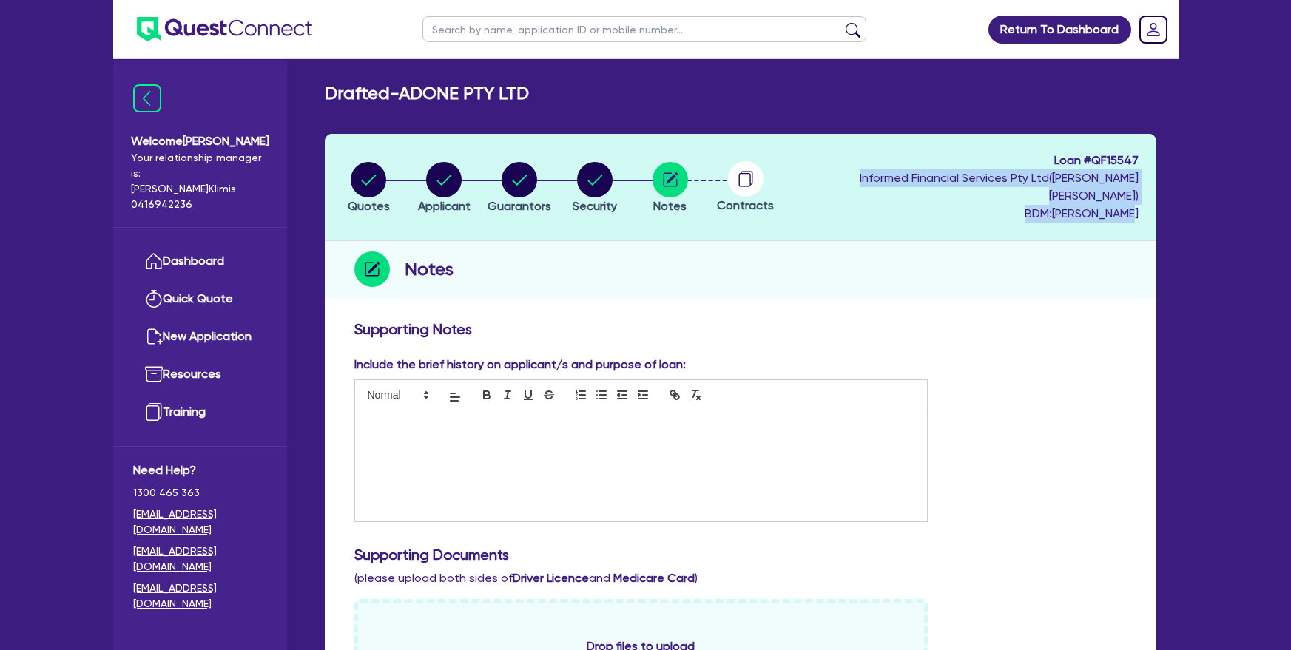
drag, startPoint x: 1264, startPoint y: 141, endPoint x: 1264, endPoint y: 201, distance: 60.7
click at [1264, 201] on div "Return To Dashboard Edit Profile Logout Welcome Ryan Your relationship manager …" at bounding box center [645, 614] width 1291 height 1228
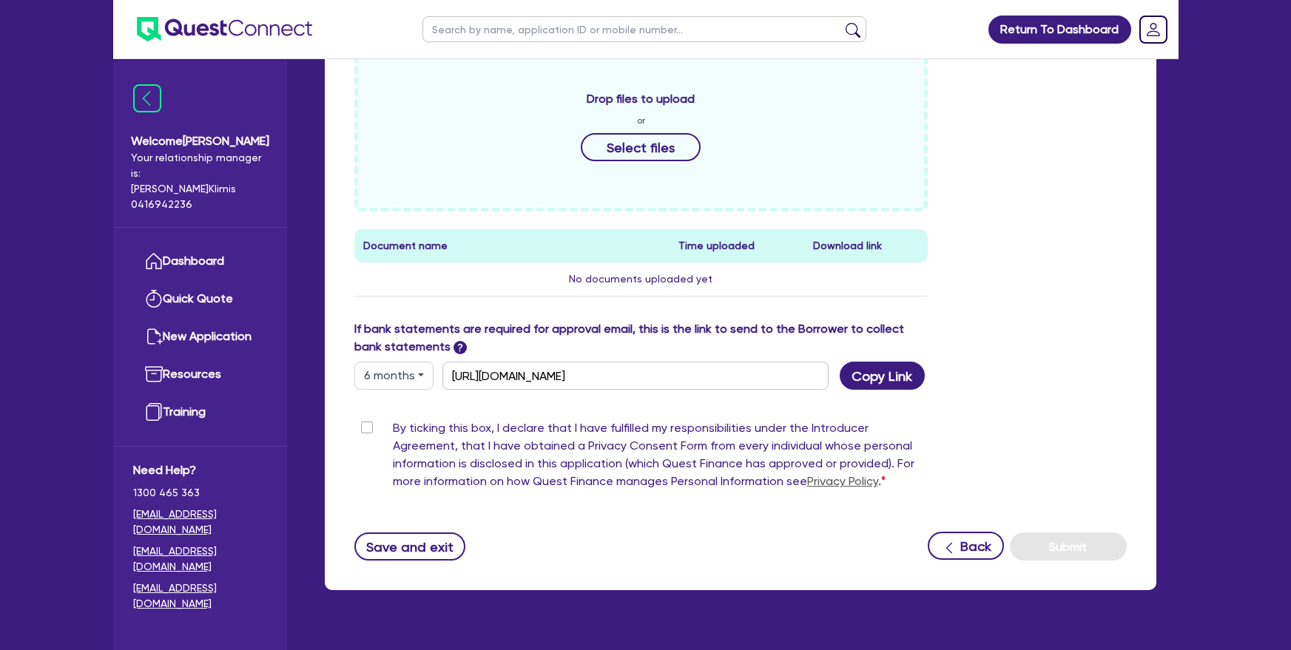
scroll to position [548, 0]
click at [393, 419] on label "By ticking this box, I declare that I have fulfilled my responsibilities under …" at bounding box center [661, 457] width 536 height 77
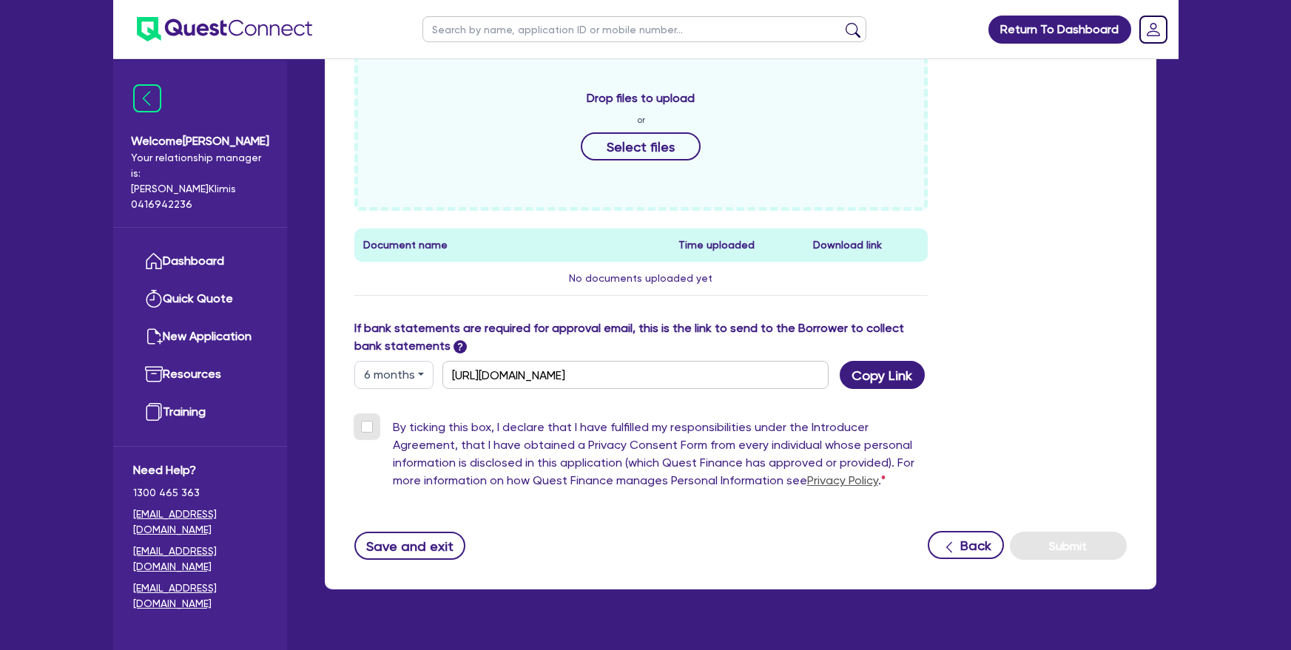
click at [361, 419] on input "By ticking this box, I declare that I have fulfilled my responsibilities under …" at bounding box center [360, 426] width 12 height 14
click at [406, 361] on button "6 months" at bounding box center [393, 375] width 79 height 28
click at [510, 320] on label "If bank statements are required for approval email, this is the link to send to…" at bounding box center [641, 338] width 574 height 36
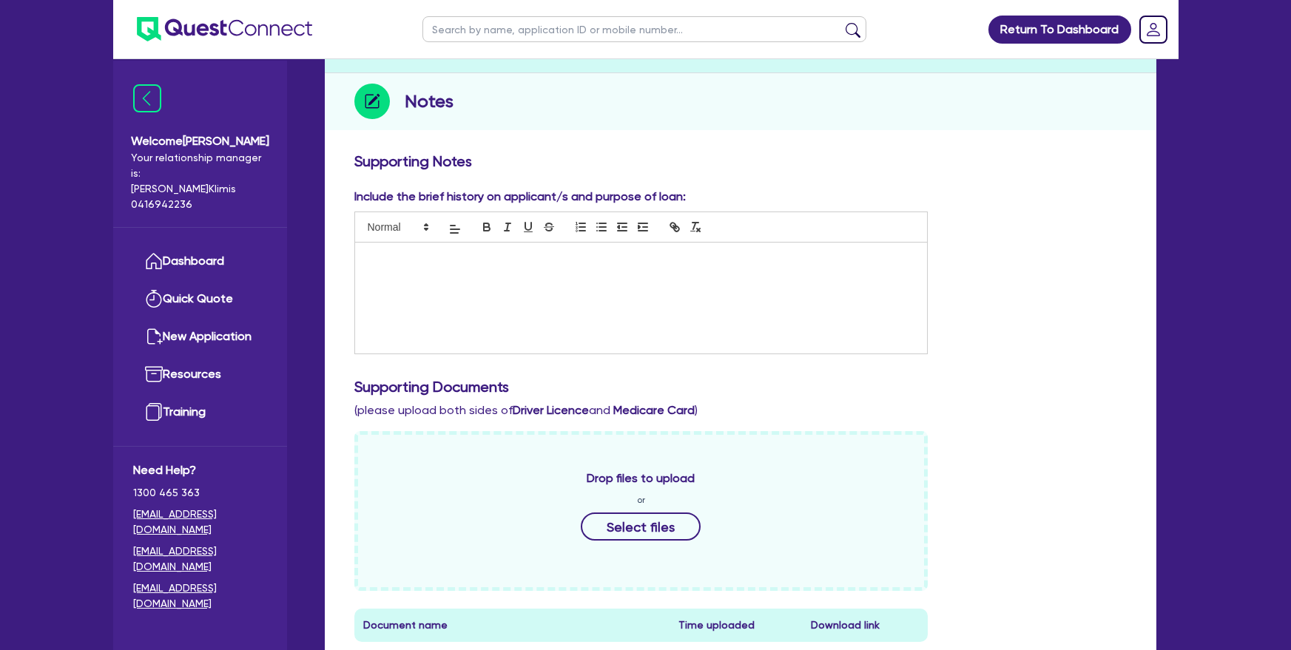
scroll to position [0, 0]
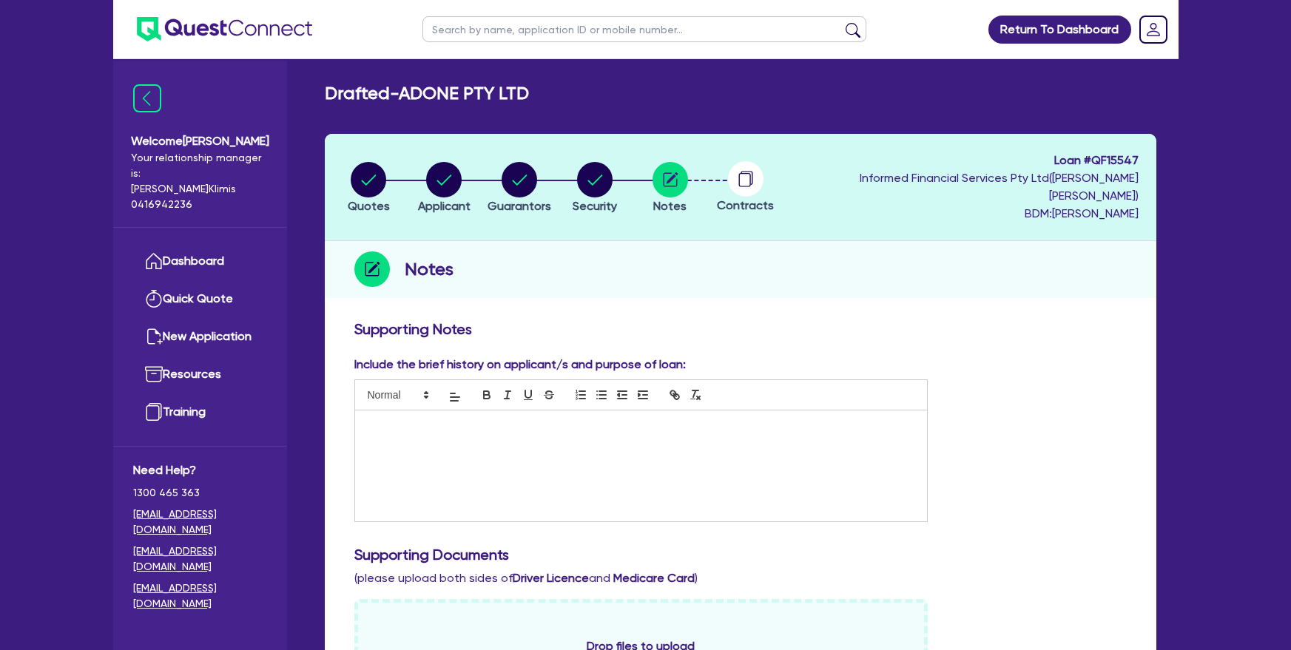
click at [690, 420] on p at bounding box center [641, 426] width 550 height 13
click at [519, 432] on div at bounding box center [641, 466] width 573 height 111
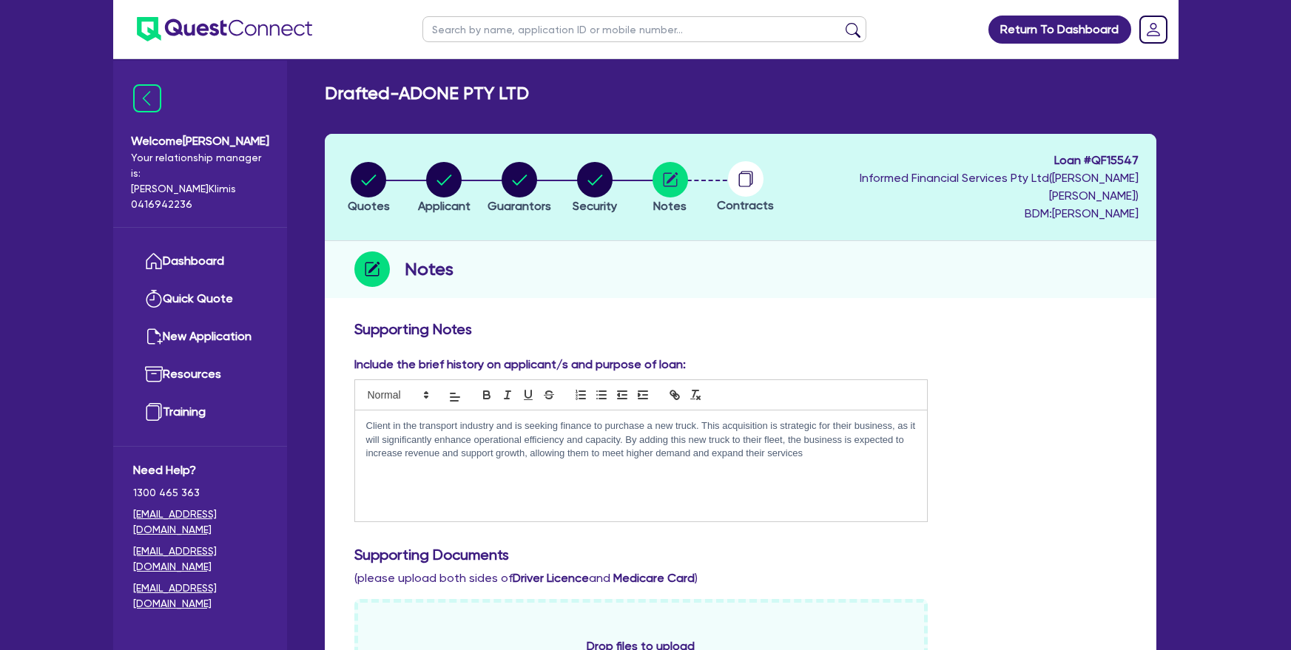
click at [388, 420] on p "Client in the transport industry and is seeking finance to purchase a new truck…" at bounding box center [641, 440] width 550 height 41
drag, startPoint x: 781, startPoint y: 407, endPoint x: 735, endPoint y: 412, distance: 46.9
click at [735, 420] on p "Client is in the transport industry and is seeking finance to purchase a new tr…" at bounding box center [641, 440] width 550 height 41
drag, startPoint x: 443, startPoint y: 424, endPoint x: 627, endPoint y: 420, distance: 184.3
click at [627, 420] on p "Client is in the transport industry and is seeking finance to purchase a new tr…" at bounding box center [641, 440] width 550 height 41
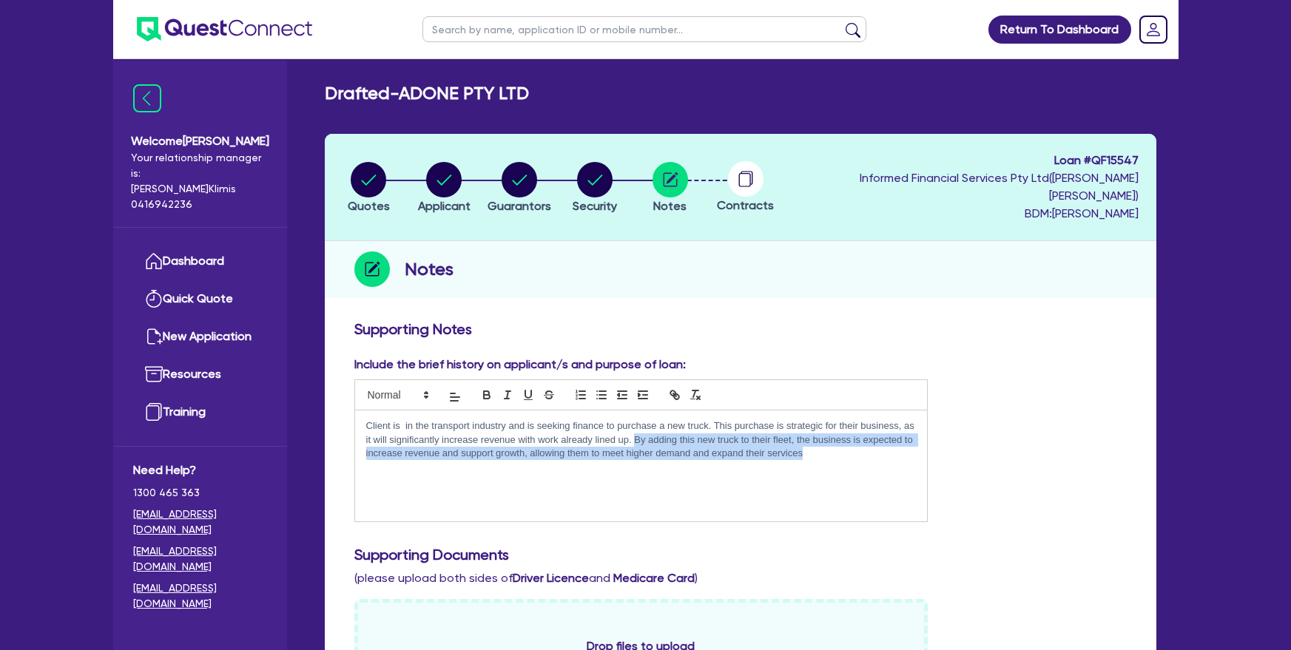
drag, startPoint x: 814, startPoint y: 445, endPoint x: 635, endPoint y: 427, distance: 179.9
click at [635, 427] on div "Client is in the transport industry and is seeking finance to purchase a new tr…" at bounding box center [641, 466] width 573 height 111
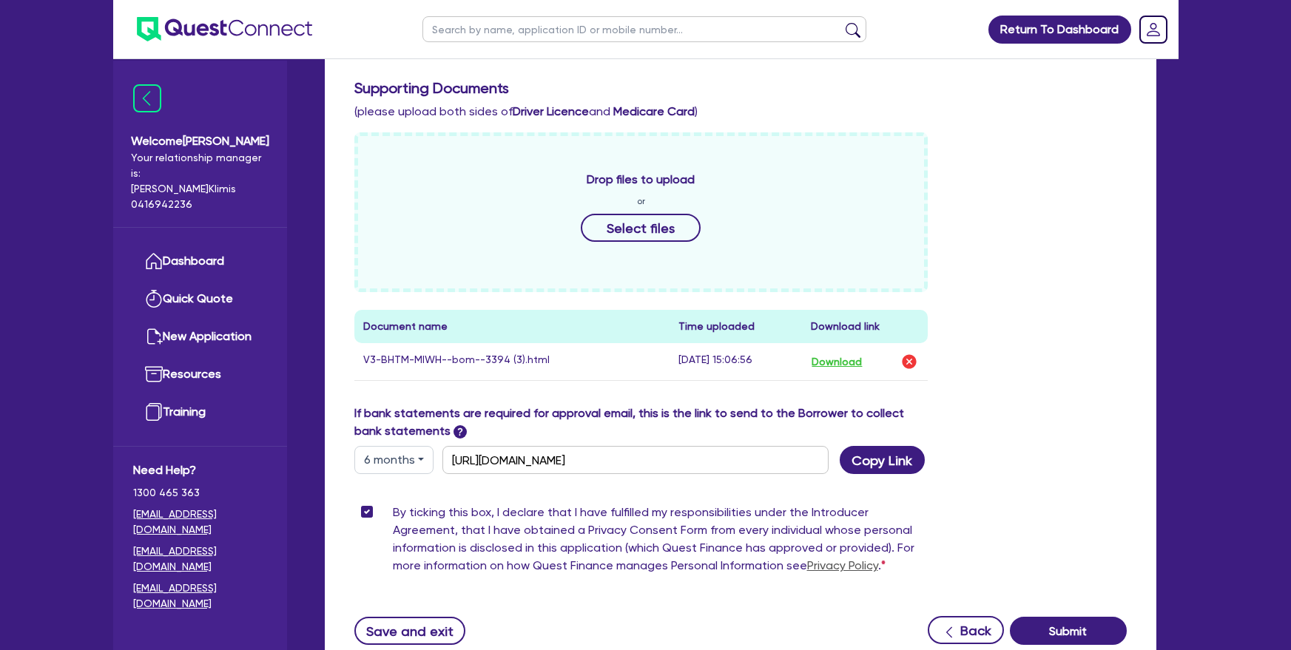
scroll to position [564, 0]
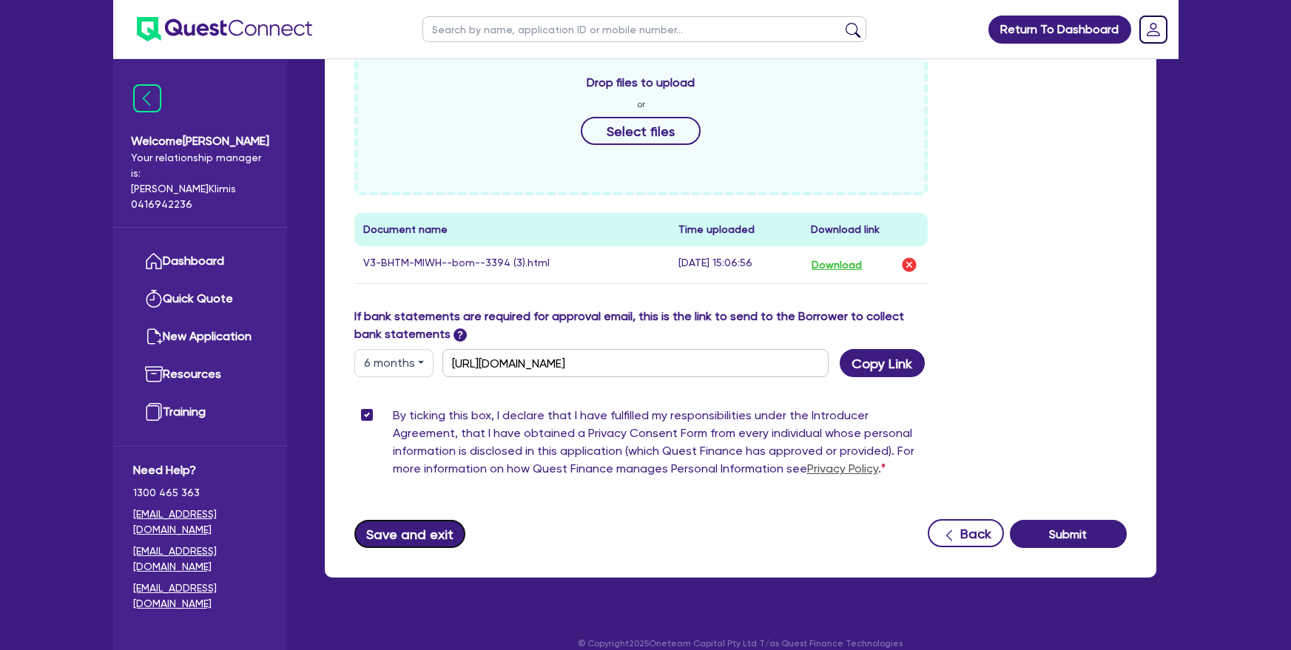
click at [435, 521] on button "Save and exit" at bounding box center [410, 534] width 112 height 28
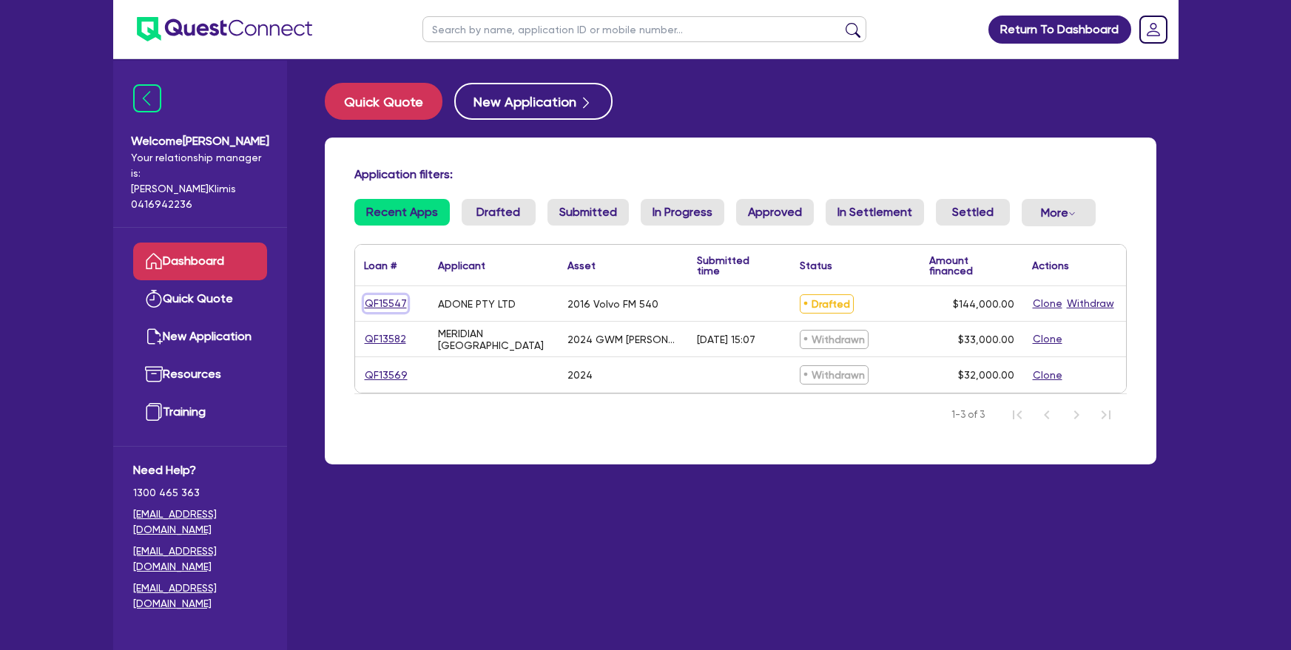
click at [392, 302] on link "QF15547" at bounding box center [386, 303] width 44 height 17
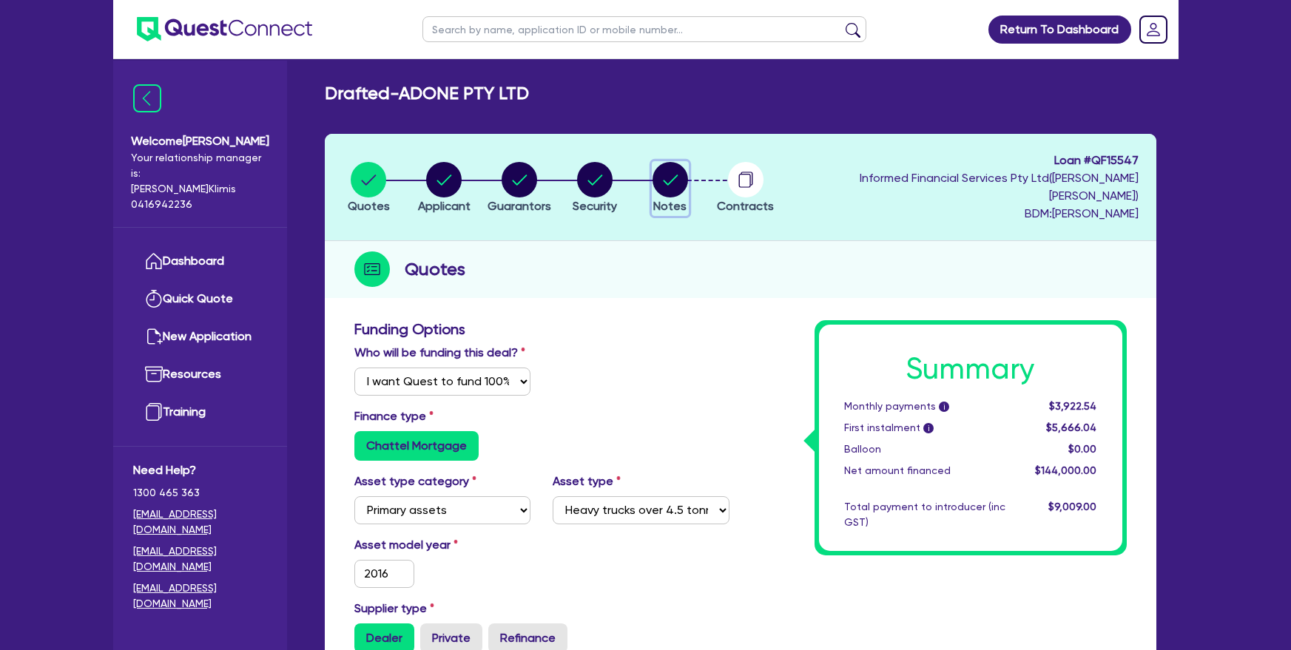
click at [688, 184] on circle "button" at bounding box center [671, 180] width 36 height 36
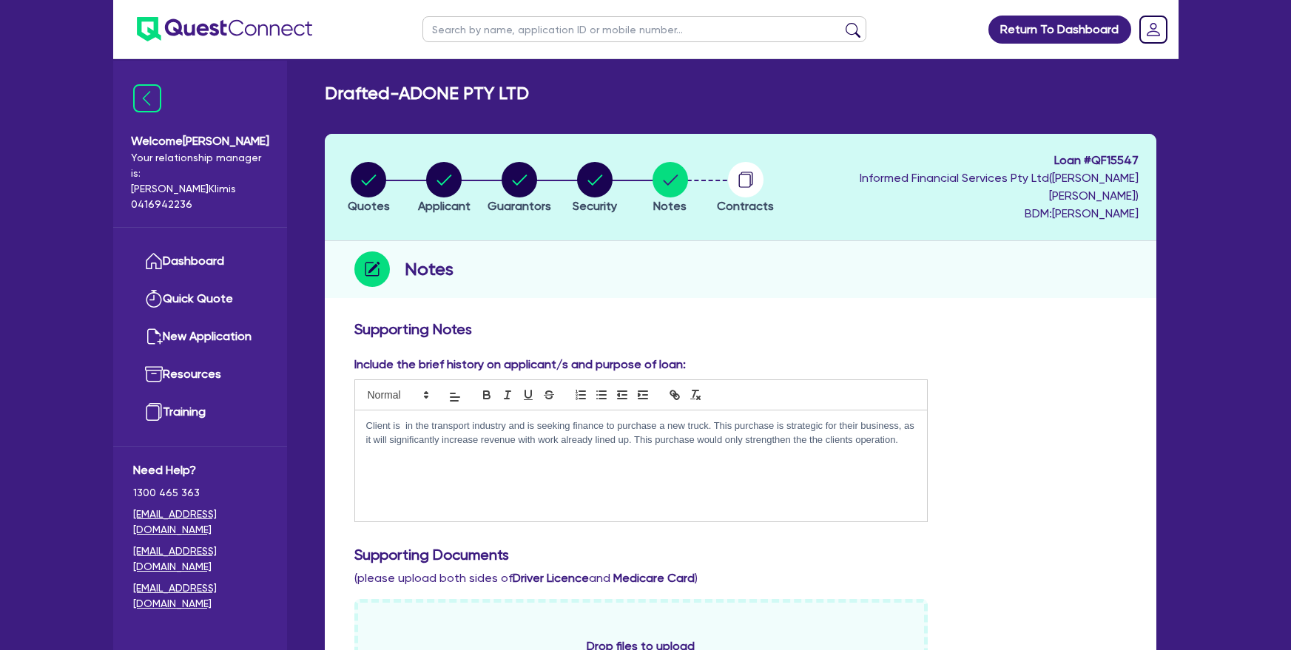
click at [910, 425] on p "Client is in the transport industry and is seeking finance to purchase a new tr…" at bounding box center [641, 433] width 550 height 27
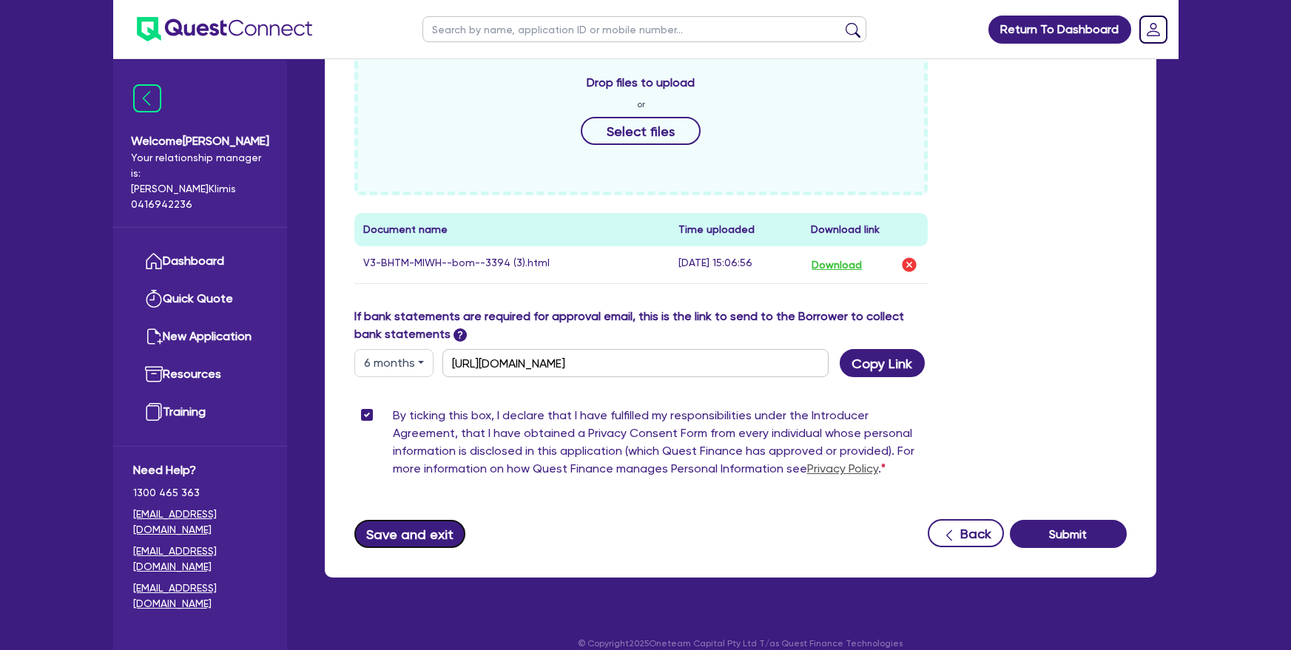
click at [433, 520] on button "Save and exit" at bounding box center [410, 534] width 112 height 28
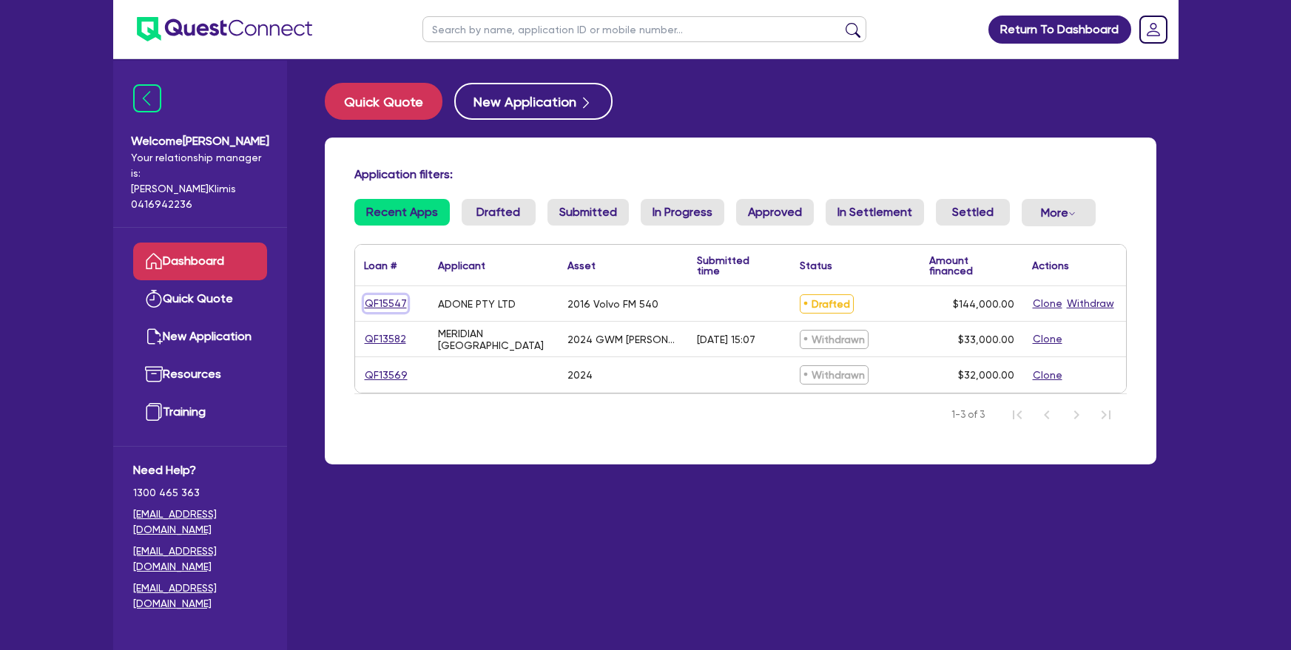
click at [371, 307] on link "QF15547" at bounding box center [386, 303] width 44 height 17
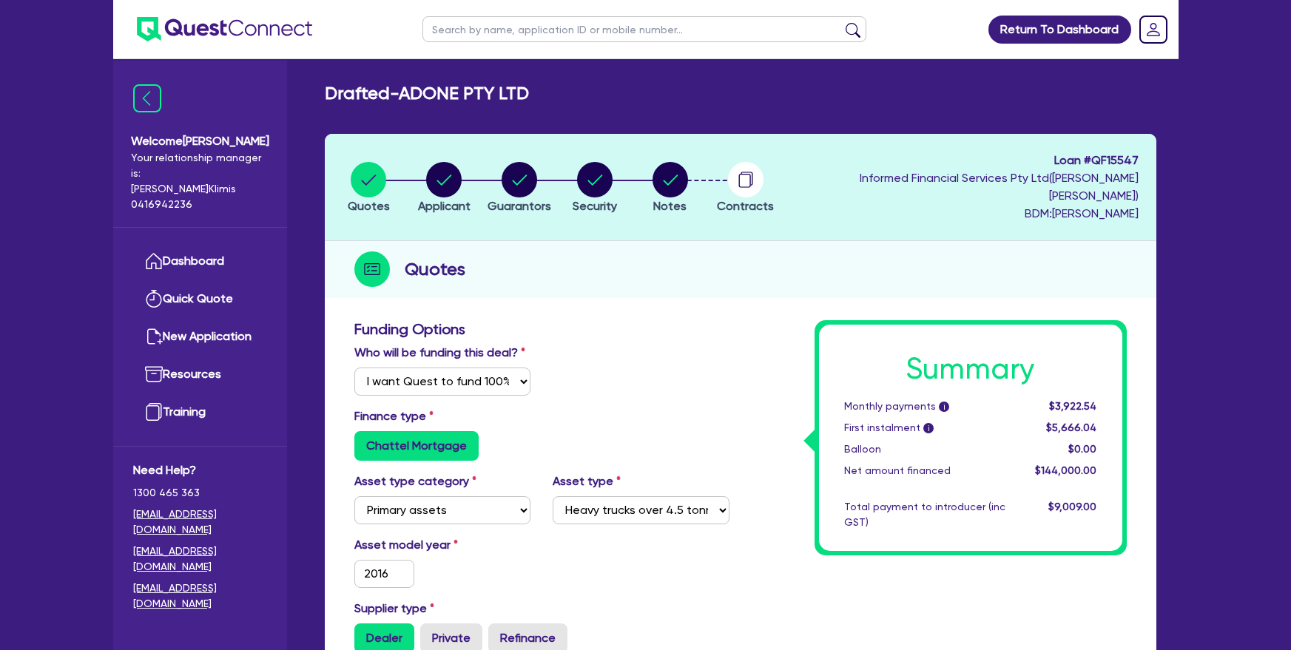
click at [661, 195] on li "Notes" at bounding box center [670, 187] width 75 height 52
click at [678, 199] on span "Notes" at bounding box center [669, 206] width 33 height 14
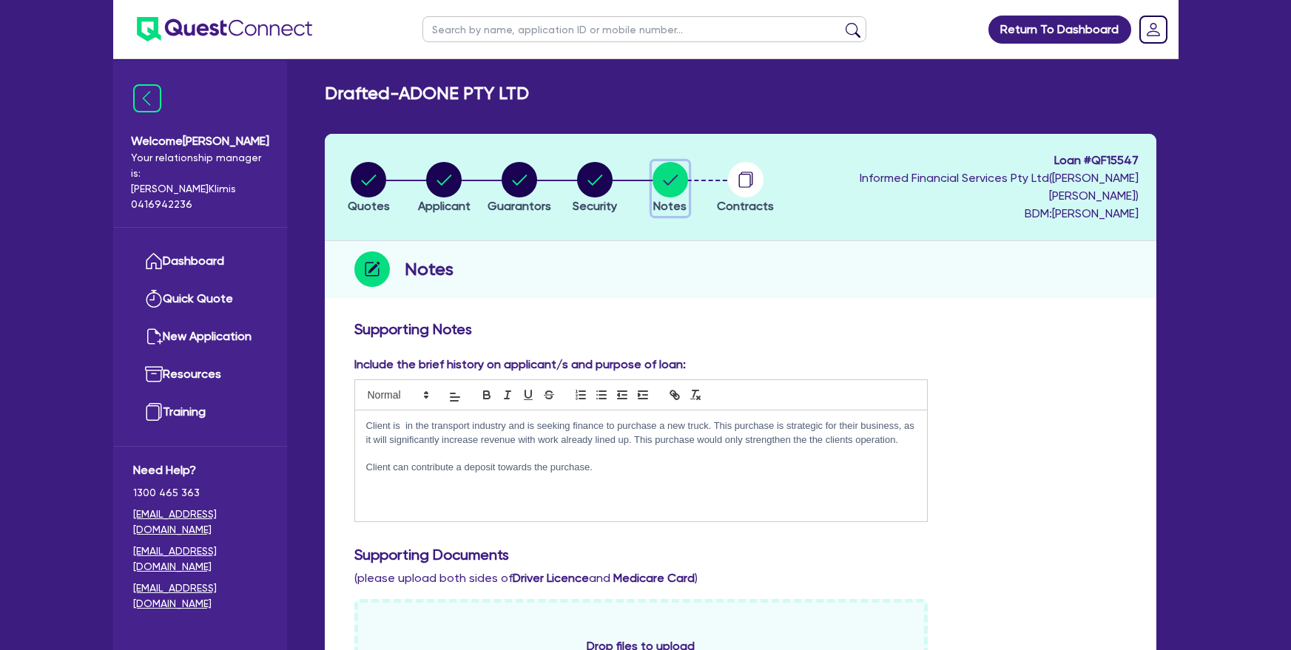
scroll to position [380, 0]
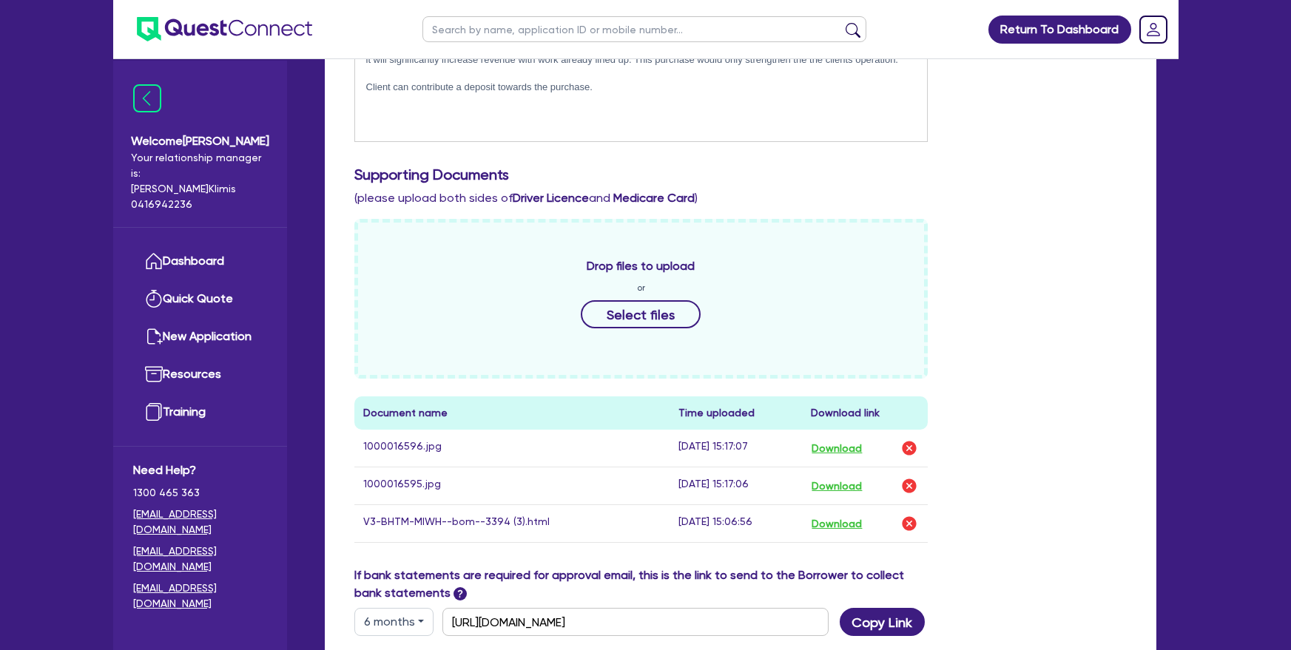
click at [1003, 486] on div "Drop files to upload or Select files Document name Time uploaded Download link …" at bounding box center [740, 393] width 795 height 348
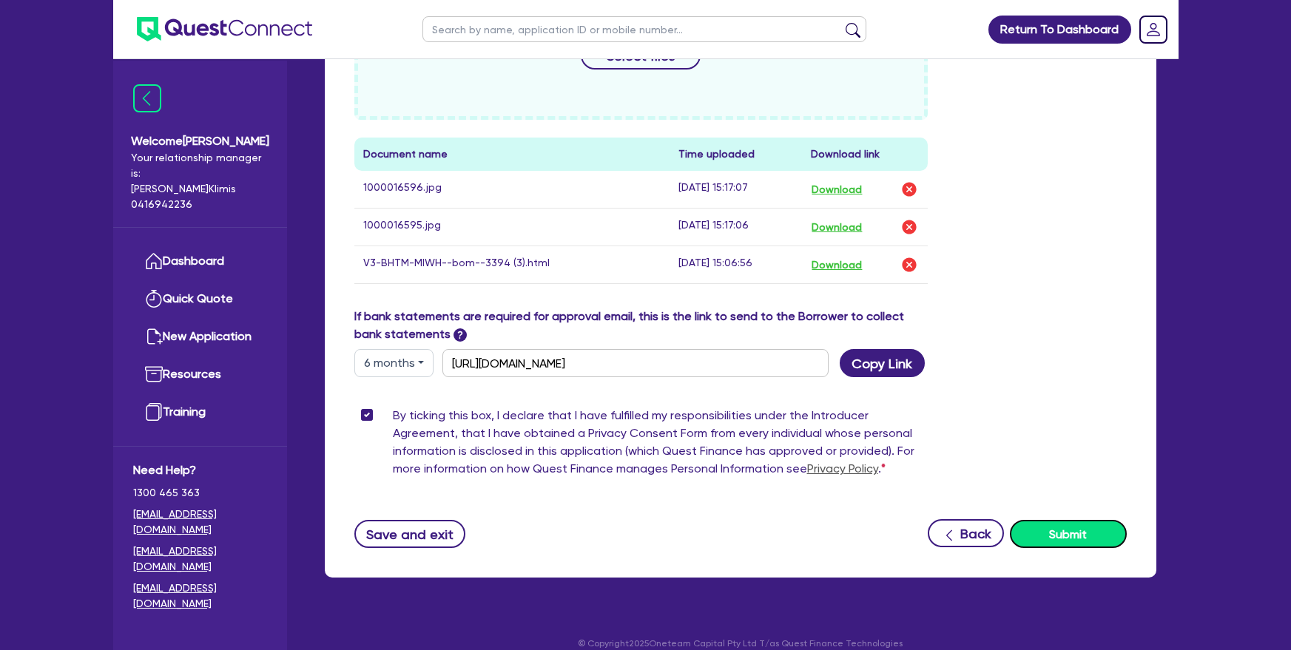
click at [1077, 522] on button "Submit" at bounding box center [1068, 534] width 117 height 28
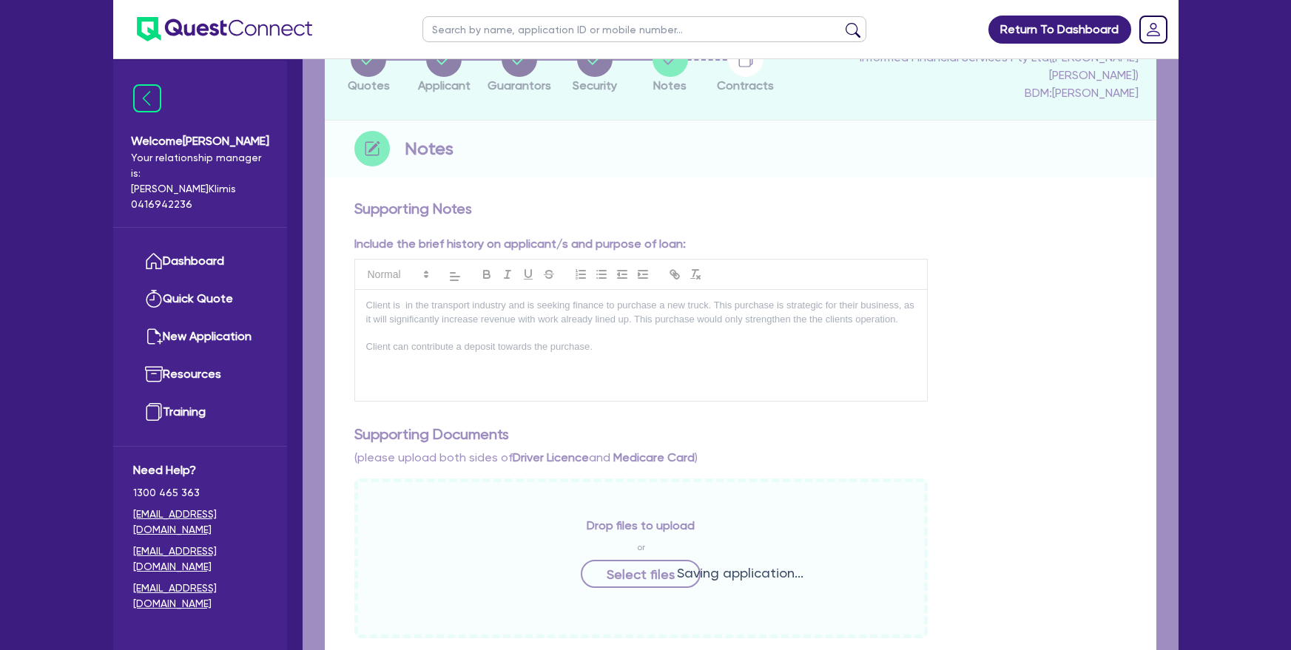
scroll to position [0, 0]
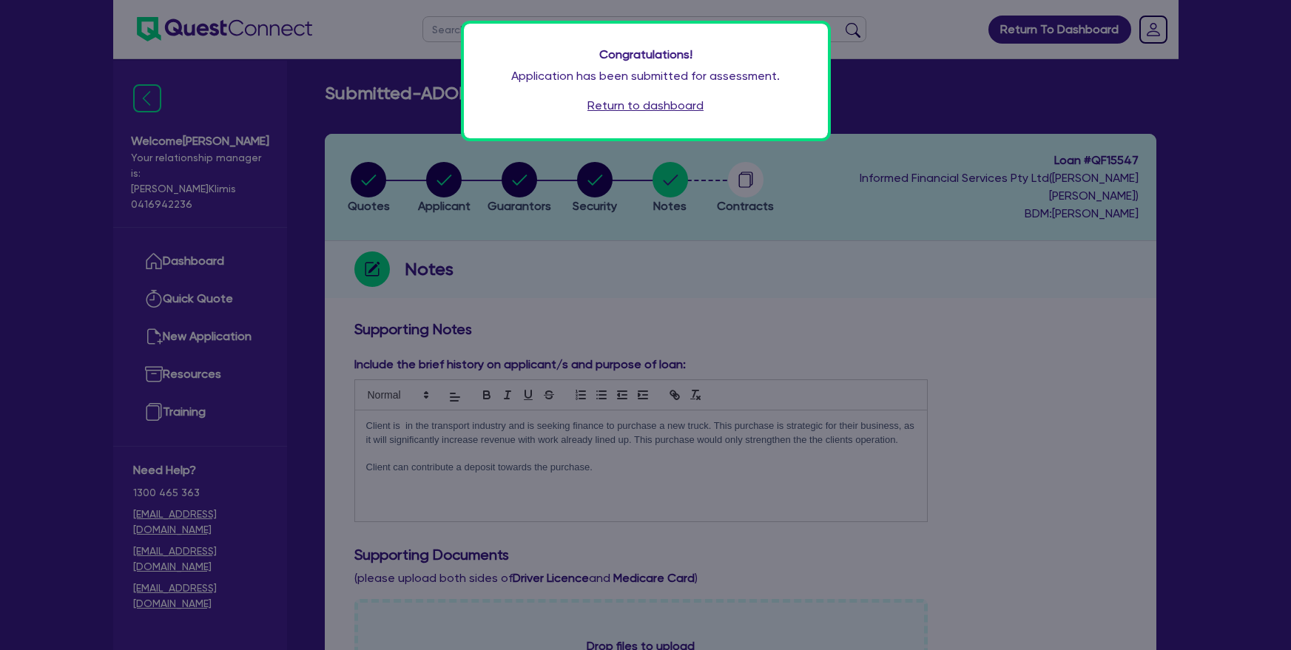
click at [638, 110] on link "Return to dashboard" at bounding box center [645, 106] width 116 height 18
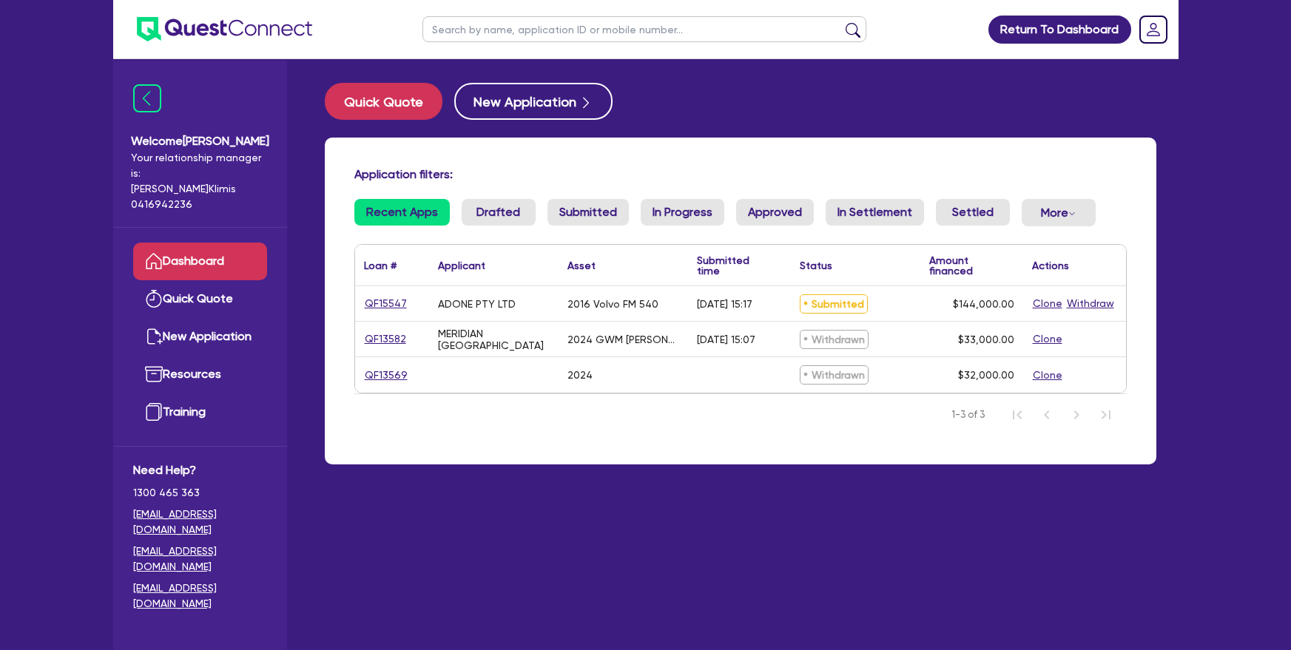
click at [201, 243] on link "Dashboard" at bounding box center [200, 262] width 134 height 38
click at [140, 104] on img at bounding box center [147, 98] width 28 height 28
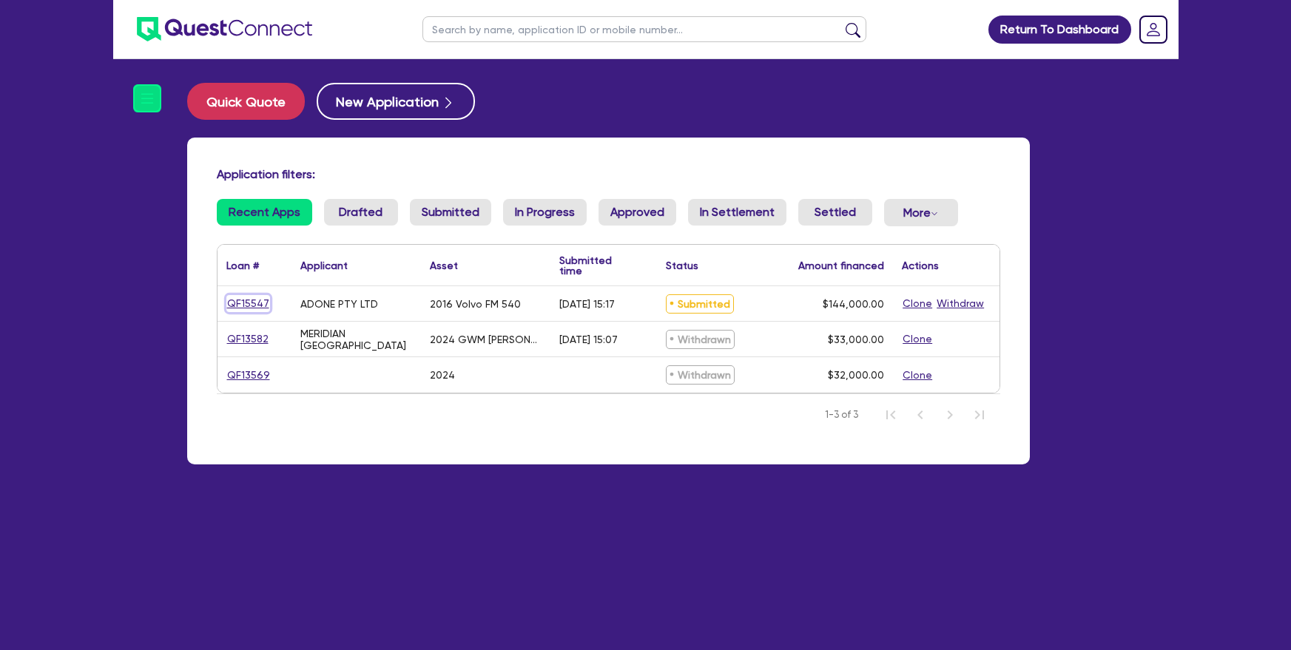
click at [249, 304] on link "QF15547" at bounding box center [248, 303] width 44 height 17
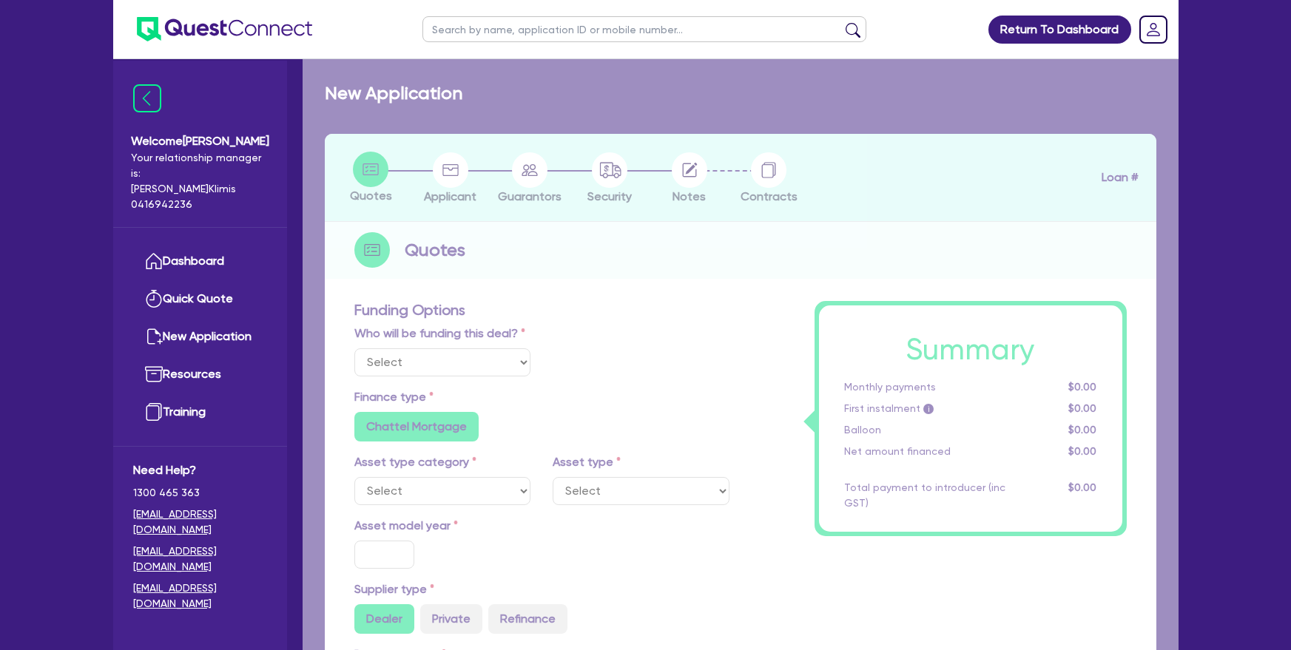
select select "Quest Finance - Own Book"
select select "PRIMARY_ASSETS"
type input "2016"
type input "160,000"
type input "16,000"
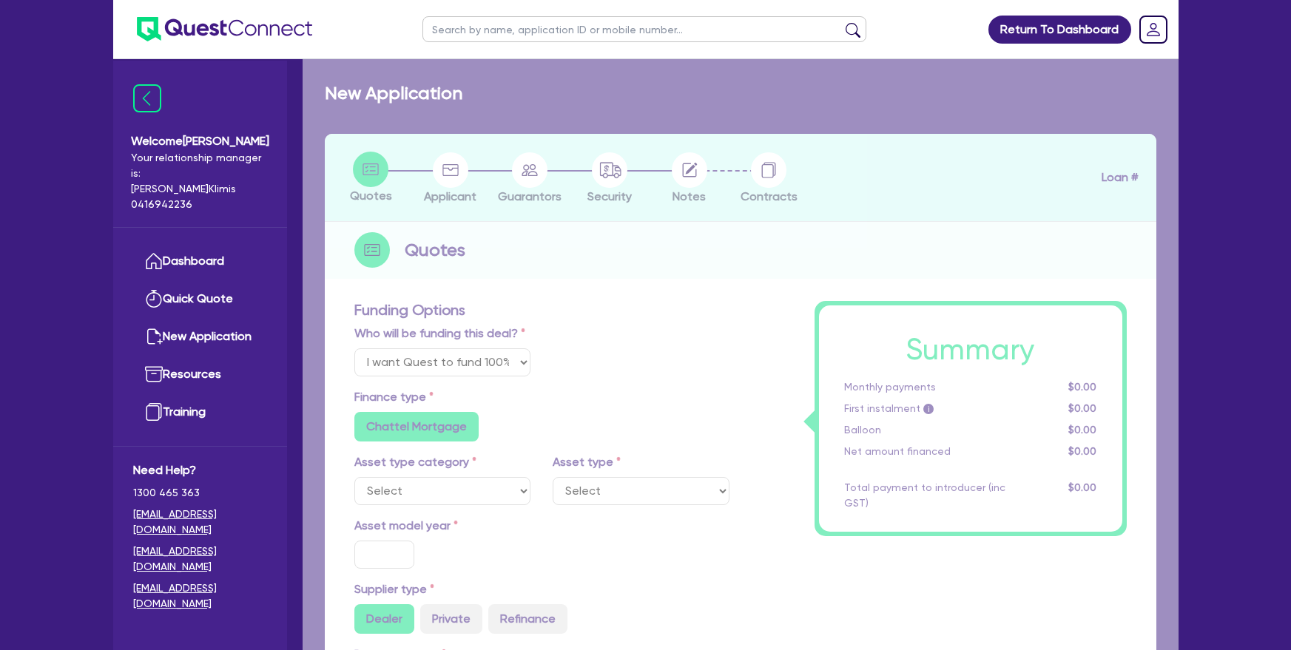
type input "5"
type input "7,200"
type input "17.95"
type input "990"
select select "HEAVY_TRUCKS"
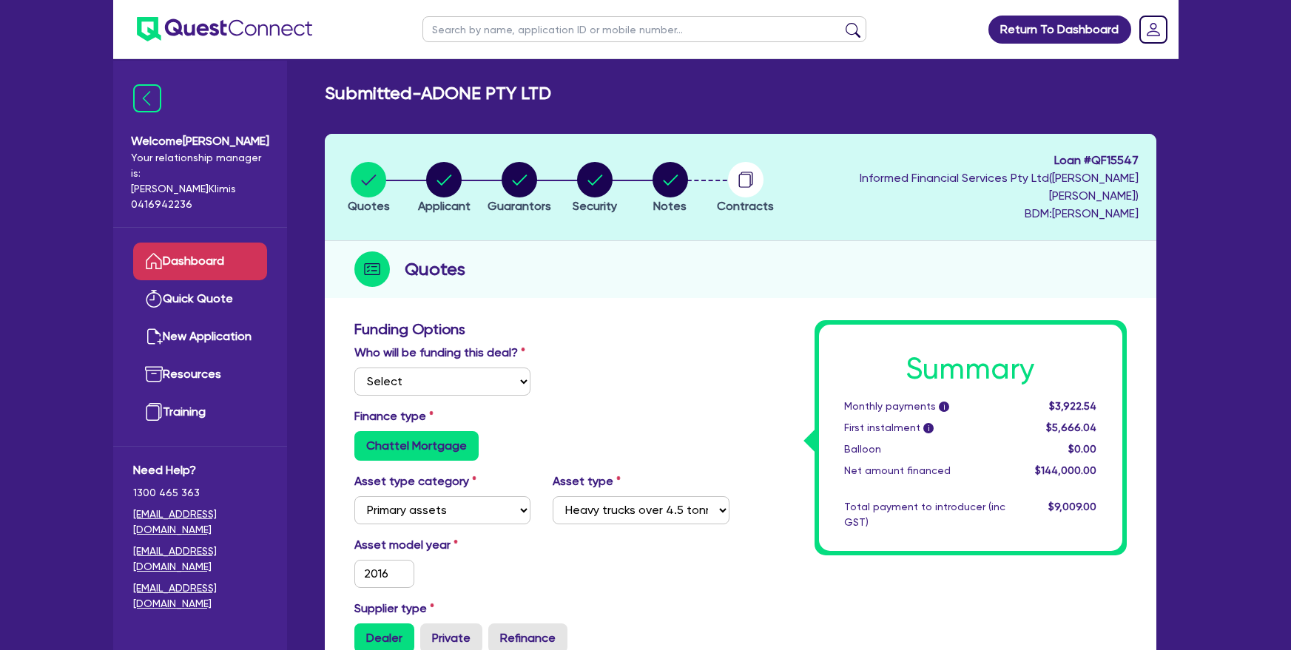
click at [223, 249] on link "Dashboard" at bounding box center [200, 262] width 134 height 38
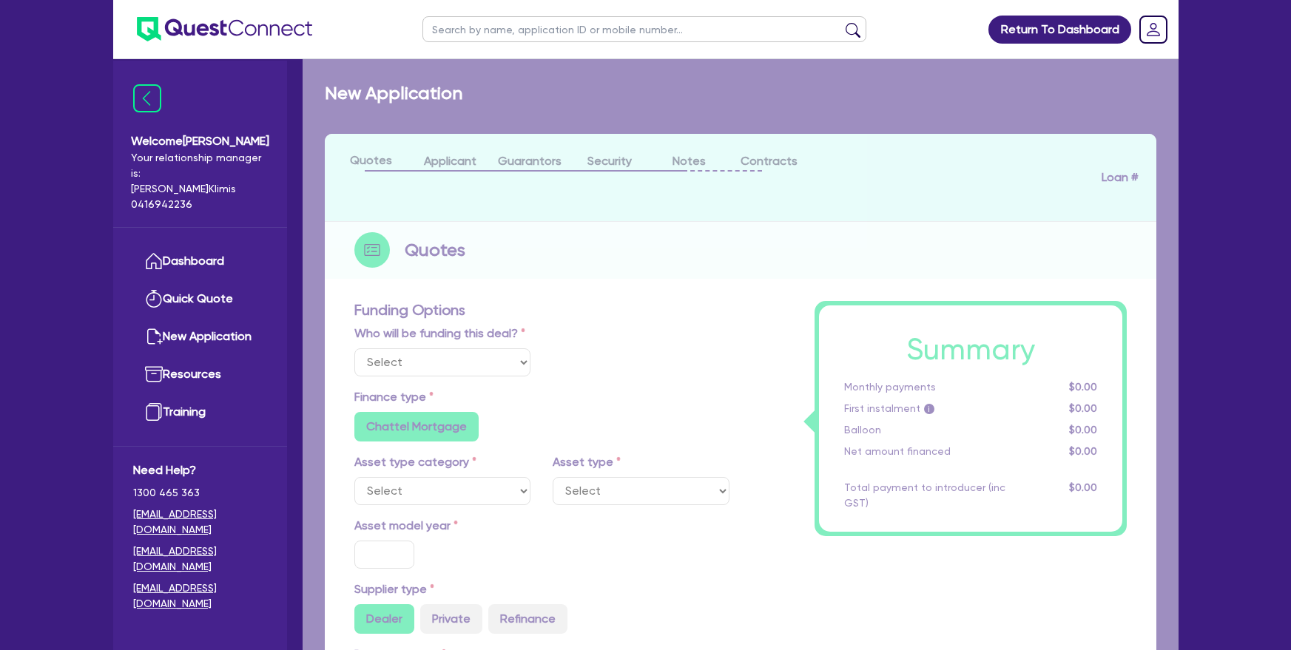
select select "Quest Finance - Own Book"
select select "PRIMARY_ASSETS"
type input "2016"
type input "160,000"
type input "16,000"
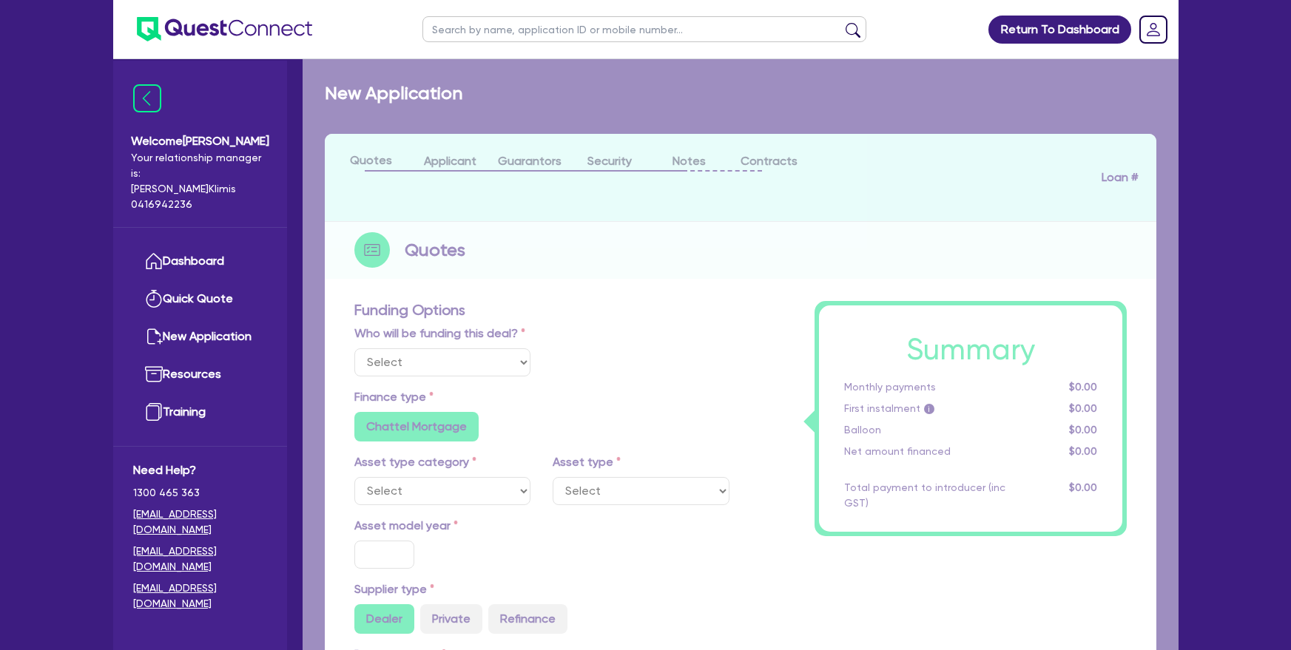
type input "5"
type input "7,200"
type input "17.95"
type input "990"
select select "HEAVY_TRUCKS"
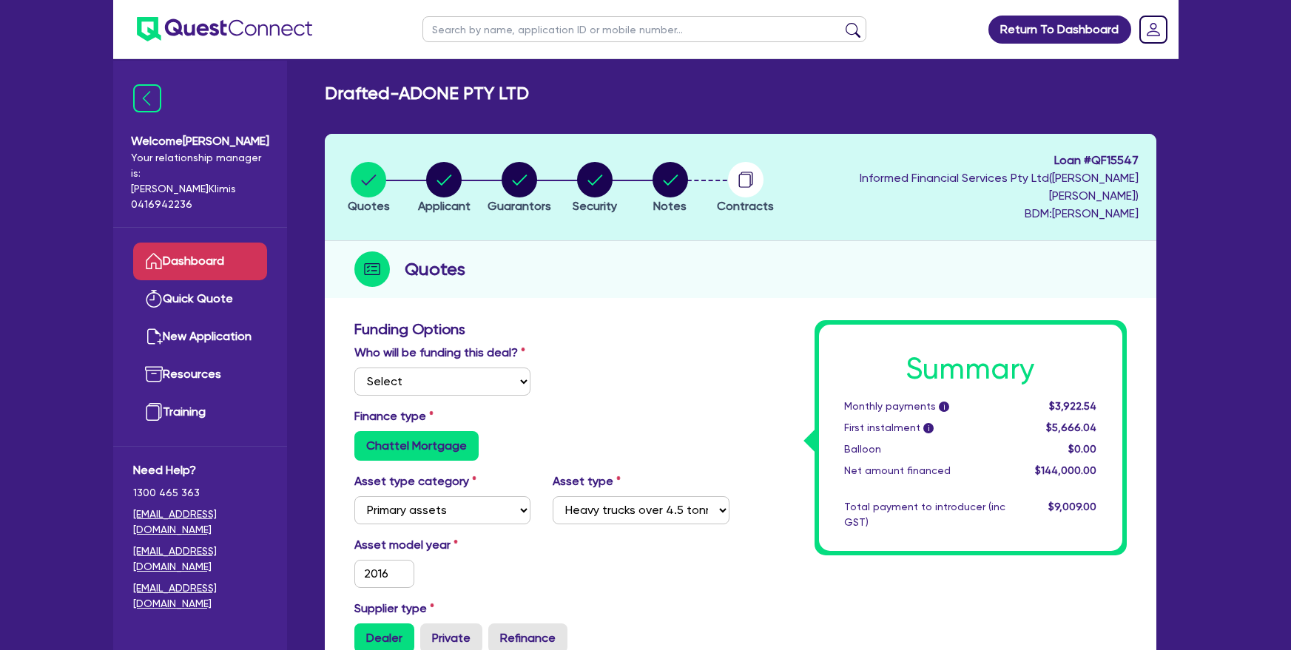
click at [180, 243] on link "Dashboard" at bounding box center [200, 262] width 134 height 38
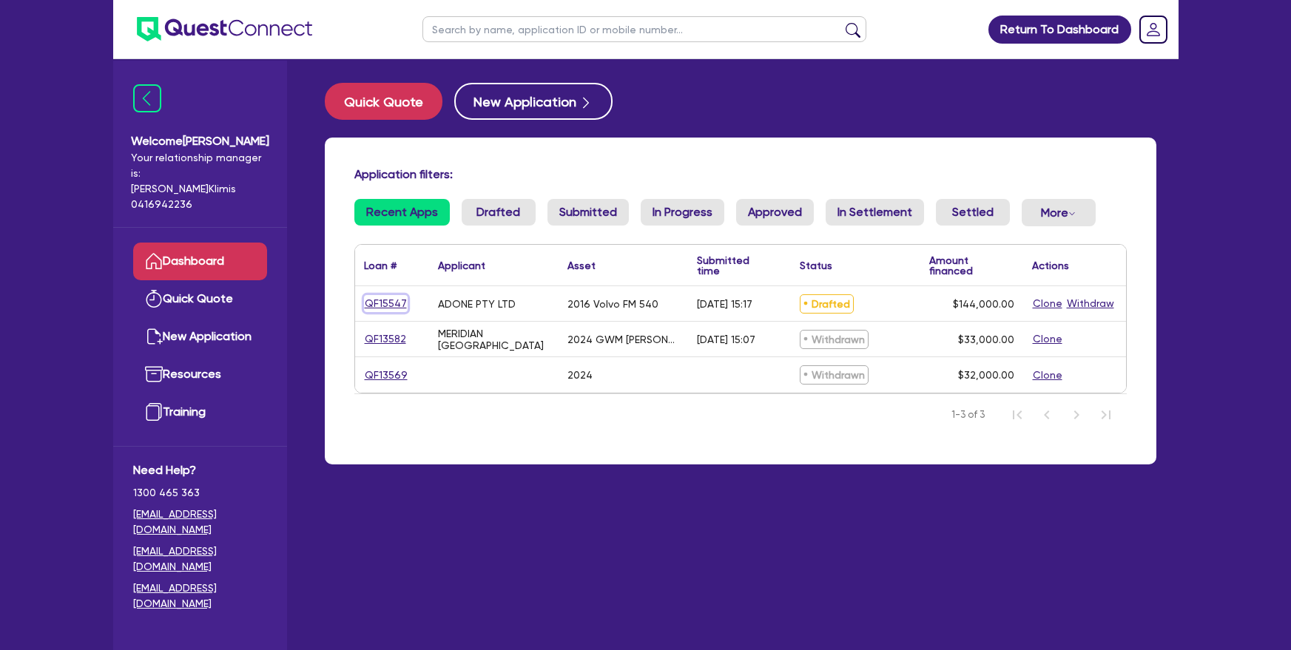
click at [376, 304] on link "QF15547" at bounding box center [386, 303] width 44 height 17
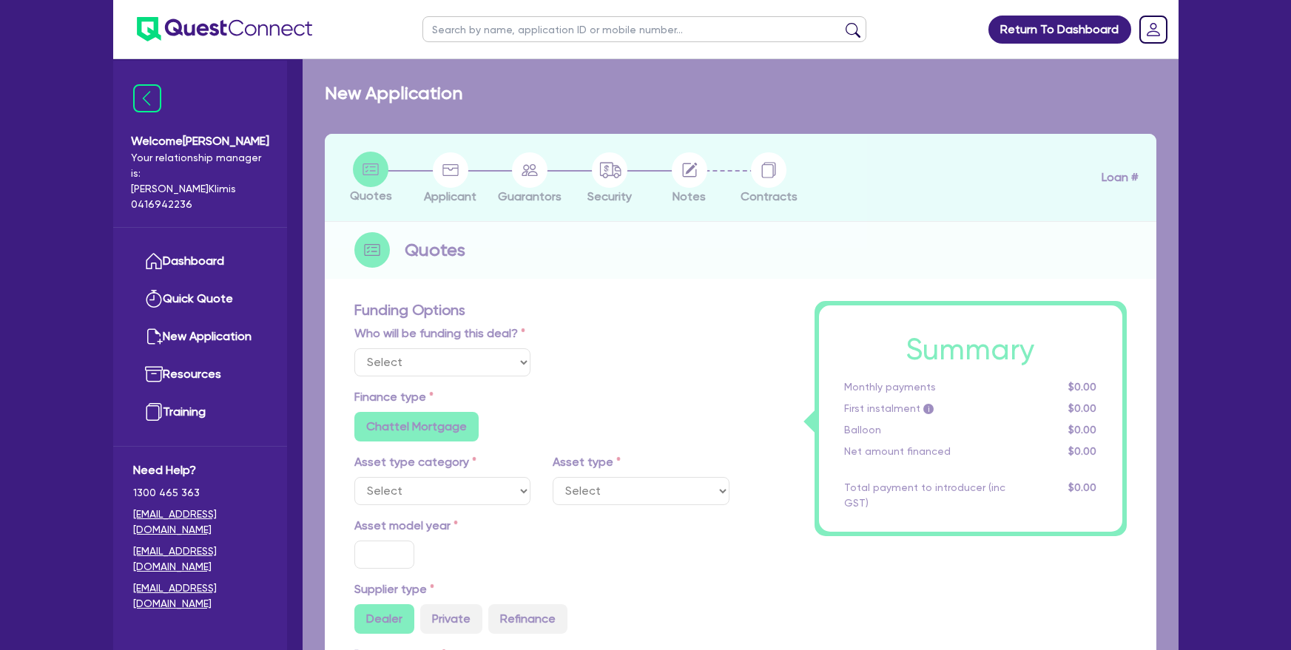
select select "Quest Finance - Own Book"
select select "PRIMARY_ASSETS"
type input "2016"
type input "160,000"
type input "16,000"
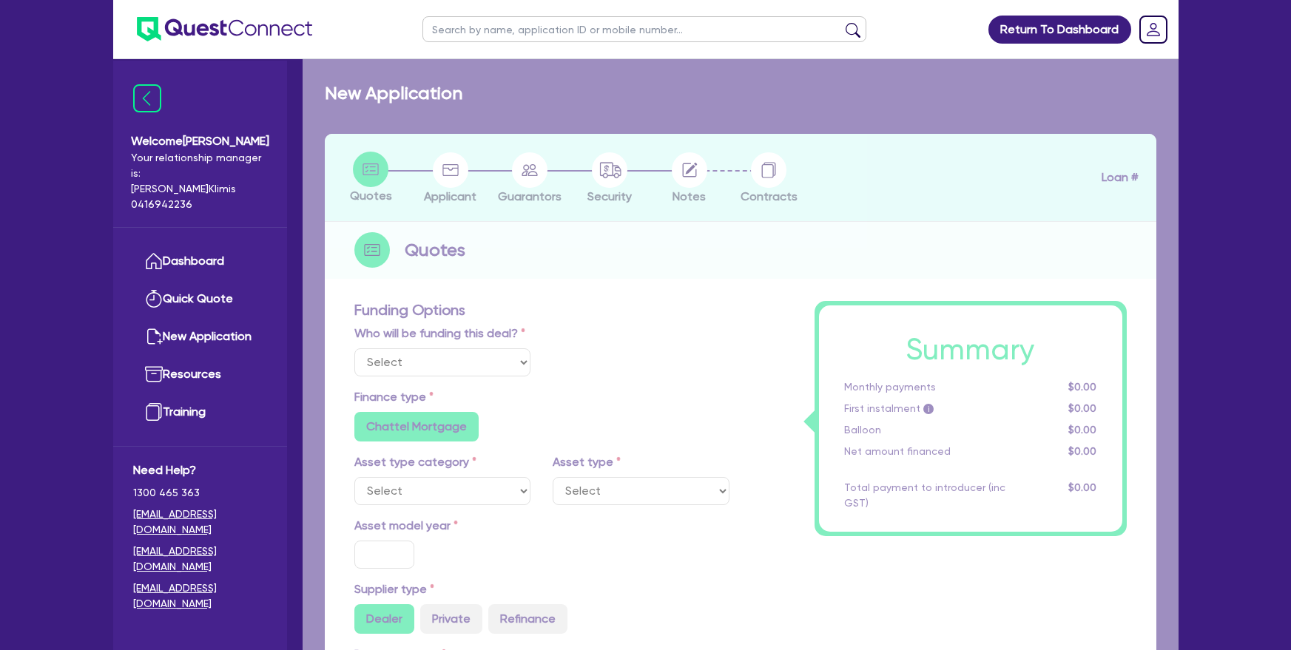
type input "5"
type input "7,200"
type input "17.95"
type input "990"
select select "HEAVY_TRUCKS"
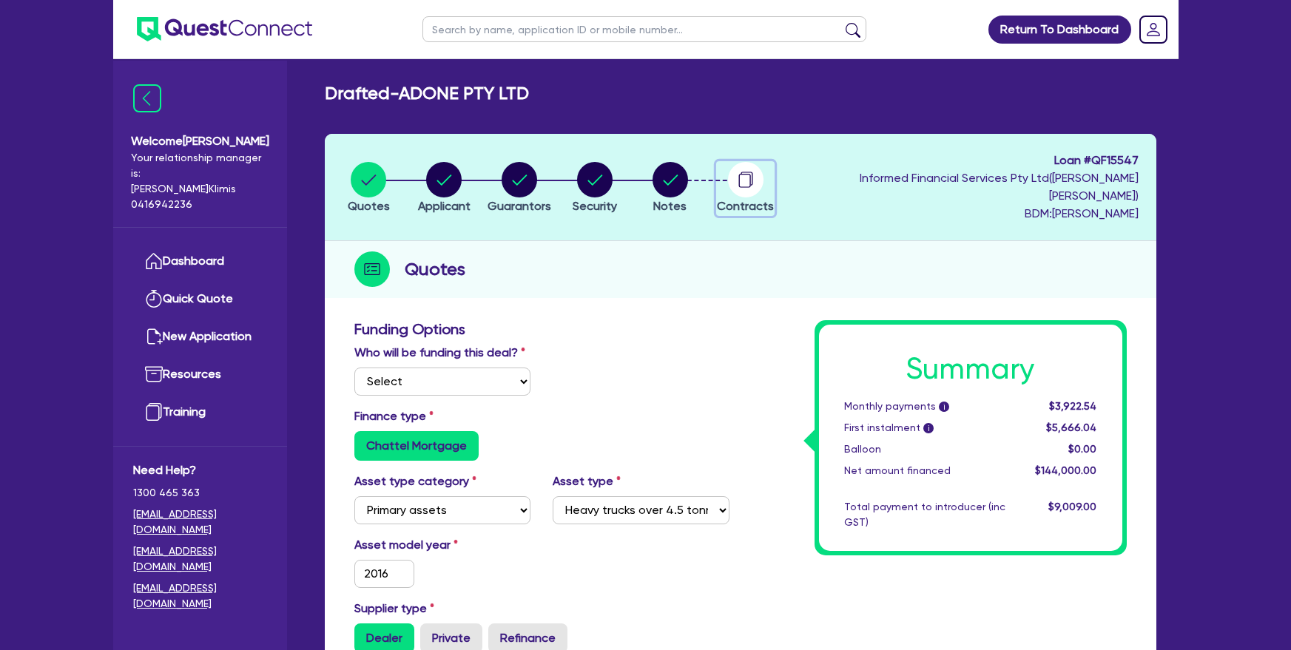
click at [763, 189] on button "Contracts" at bounding box center [745, 188] width 58 height 55
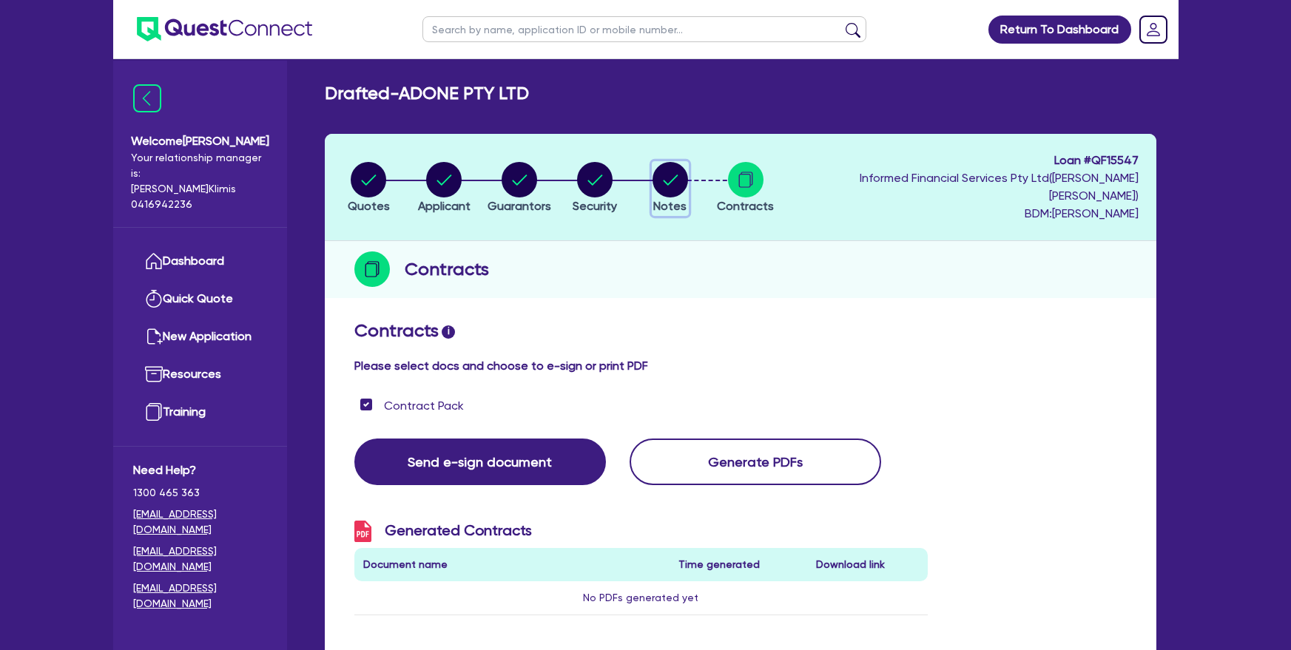
click at [688, 177] on circle "button" at bounding box center [671, 180] width 36 height 36
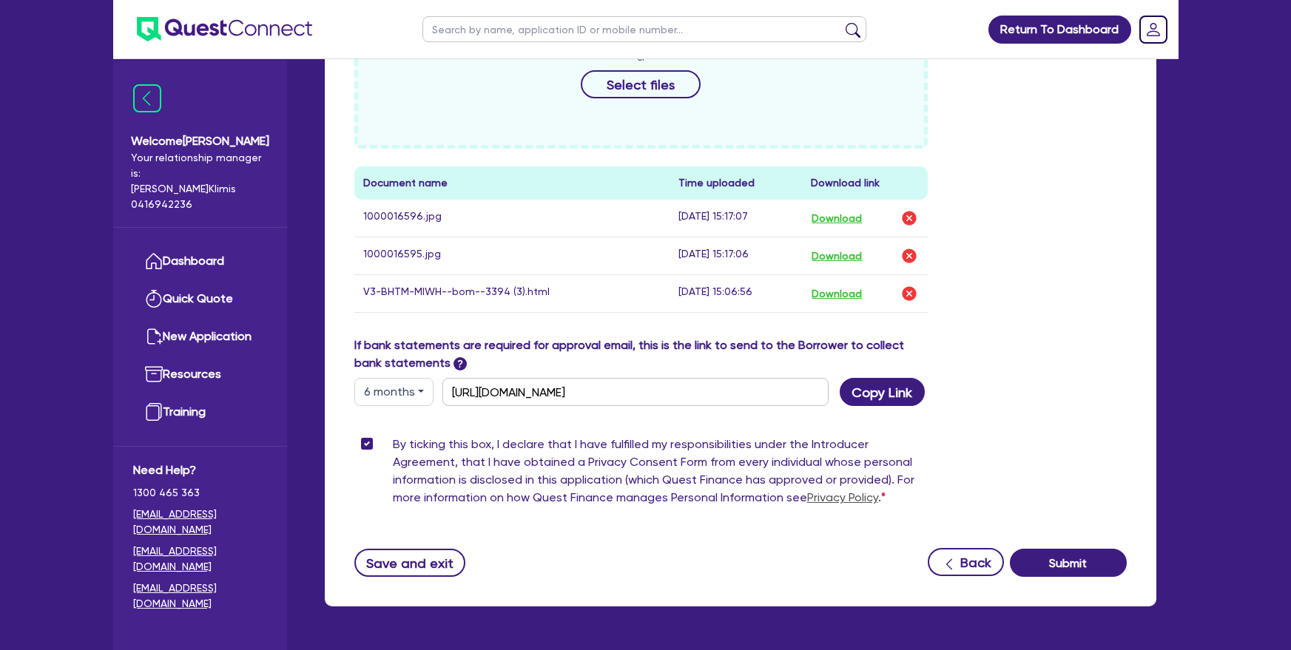
scroll to position [639, 0]
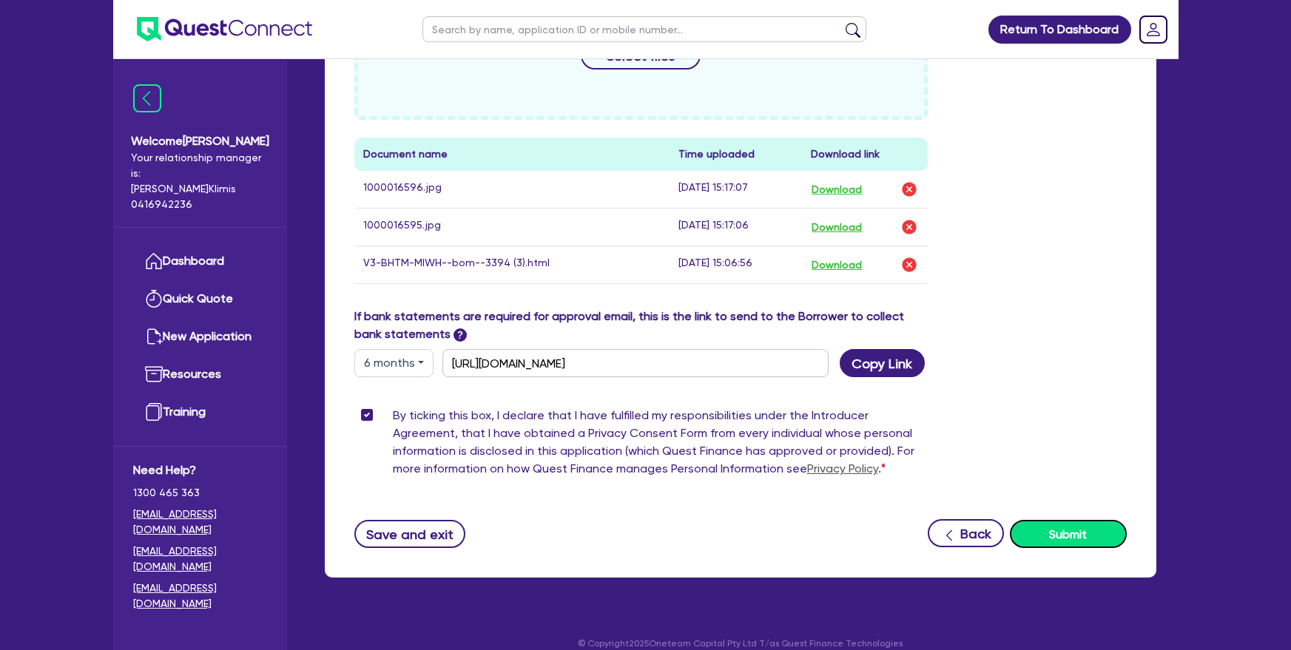
click at [1105, 520] on button "Submit" at bounding box center [1068, 534] width 117 height 28
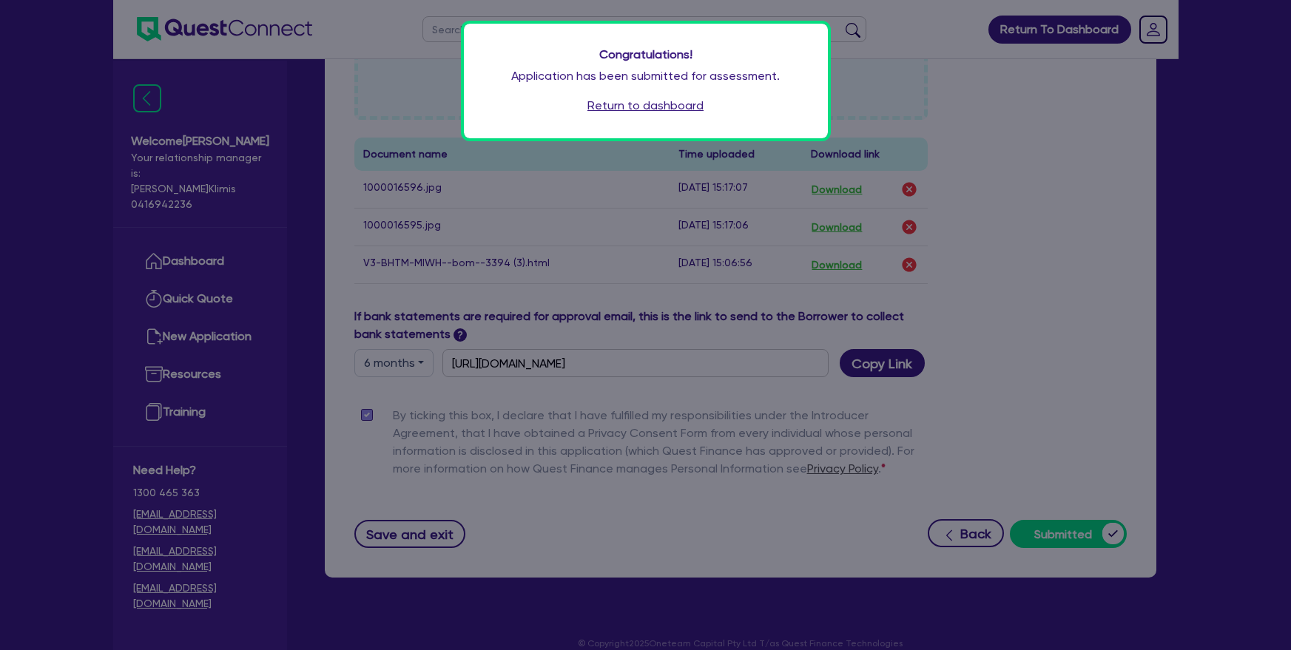
click at [676, 112] on link "Return to dashboard" at bounding box center [645, 106] width 116 height 18
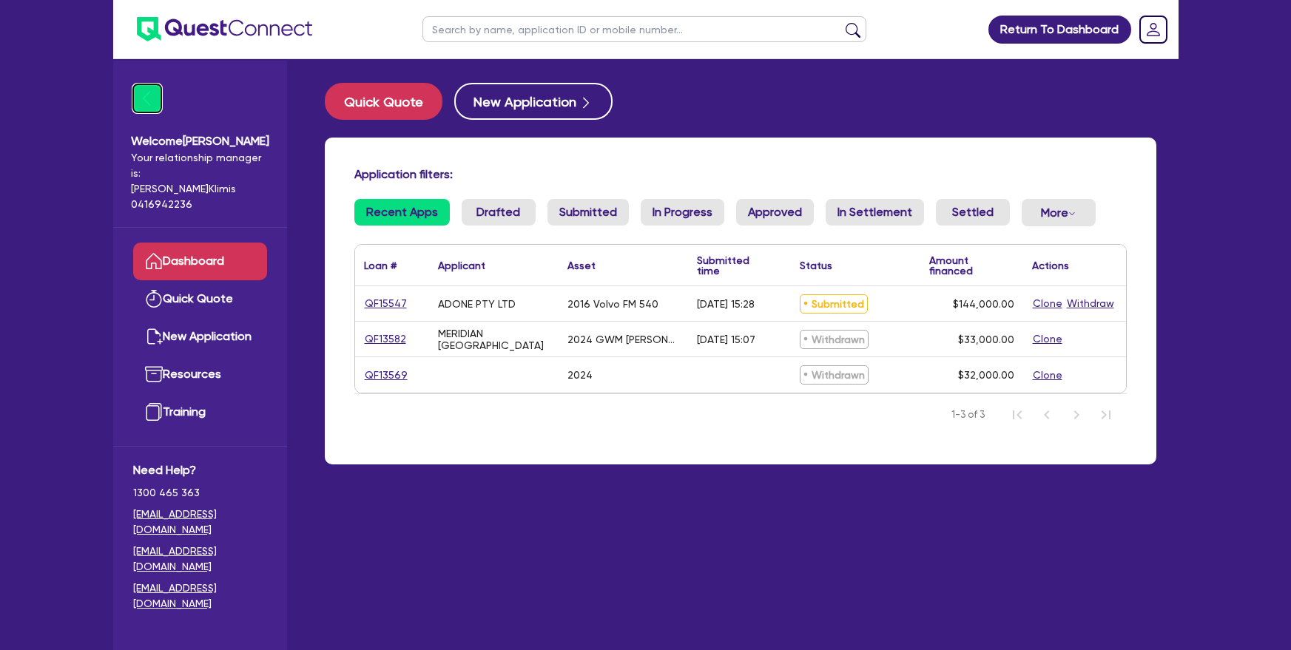
click at [149, 96] on img at bounding box center [147, 98] width 28 height 28
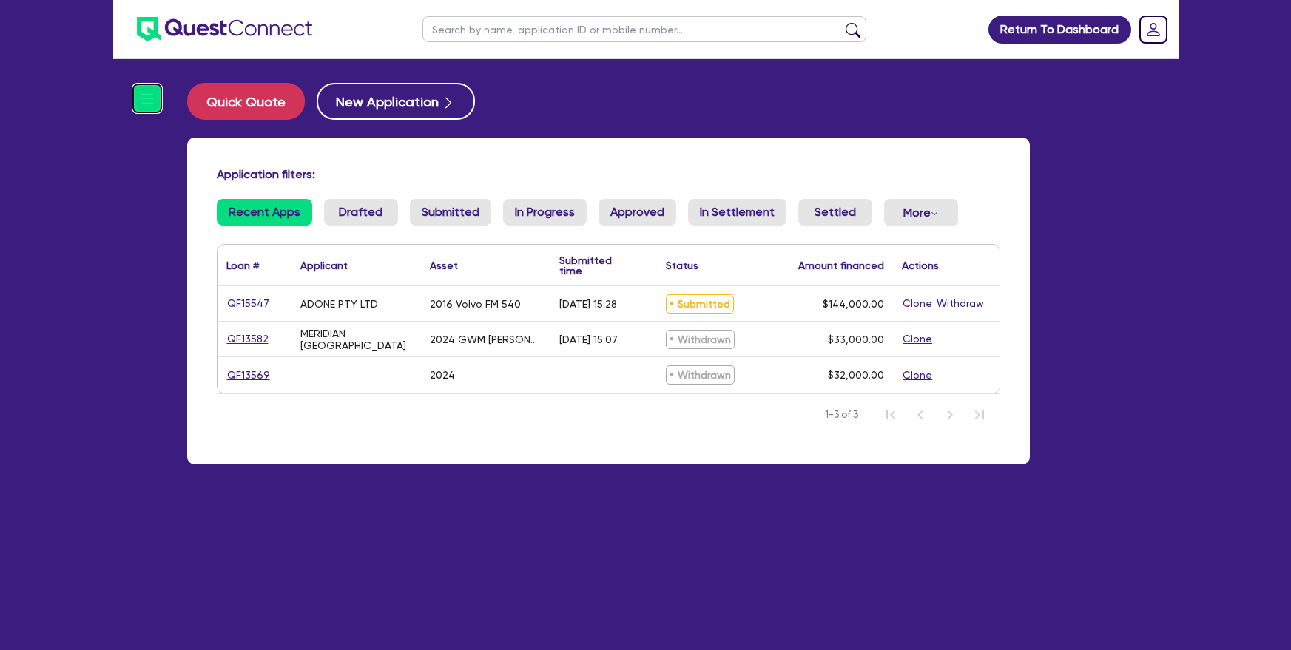
click at [138, 101] on img at bounding box center [147, 98] width 28 height 28
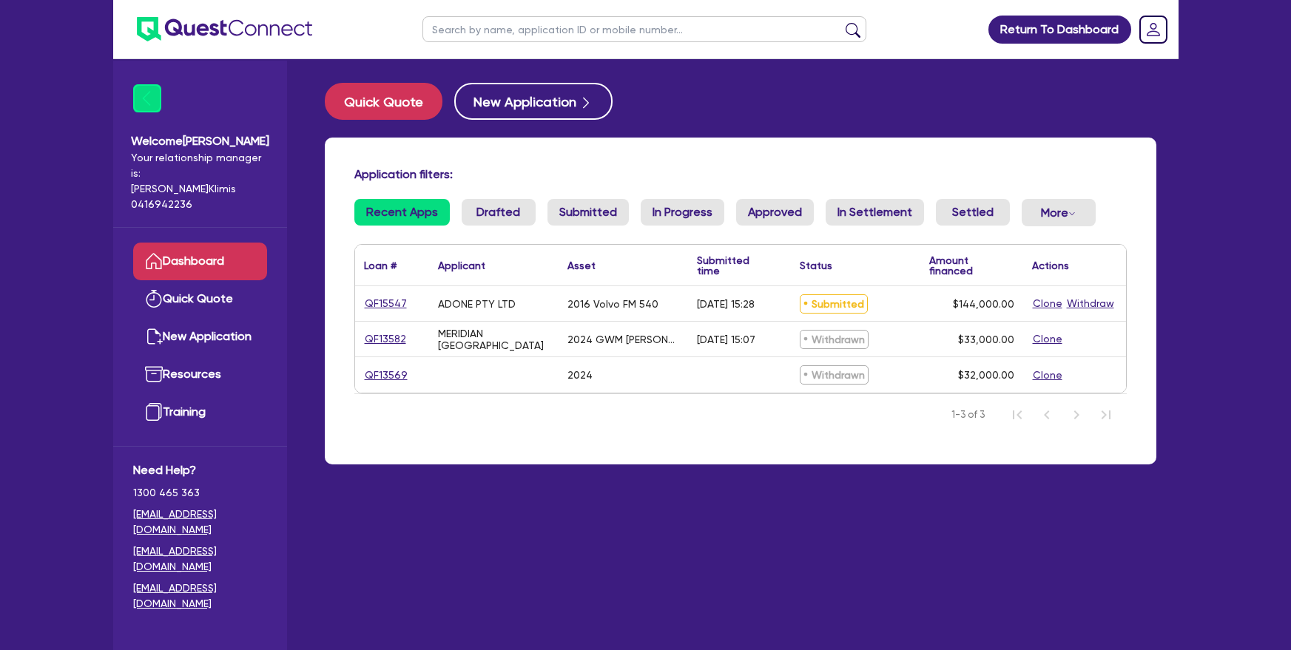
click at [171, 243] on link "Dashboard" at bounding box center [200, 262] width 134 height 38
click at [195, 248] on link "Dashboard" at bounding box center [200, 262] width 134 height 38
click at [202, 288] on link "Quick Quote" at bounding box center [200, 299] width 134 height 38
select select "Quest Finance - Own Book"
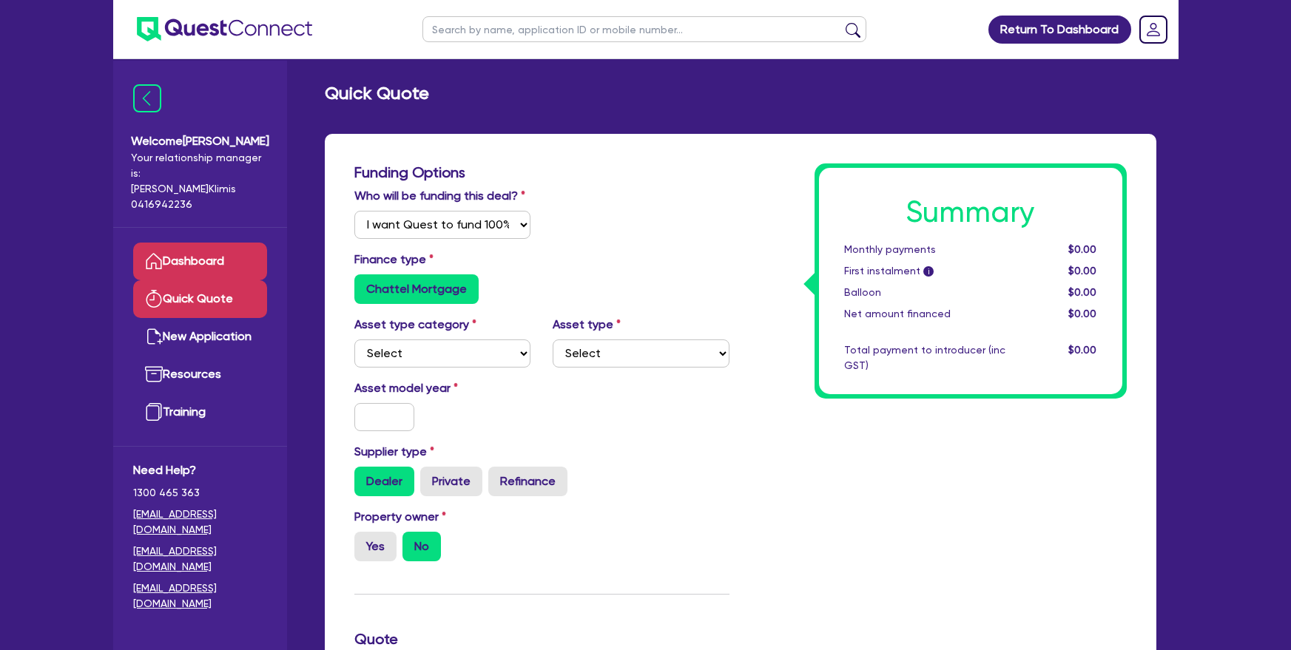
click at [186, 256] on link "Dashboard" at bounding box center [200, 262] width 134 height 38
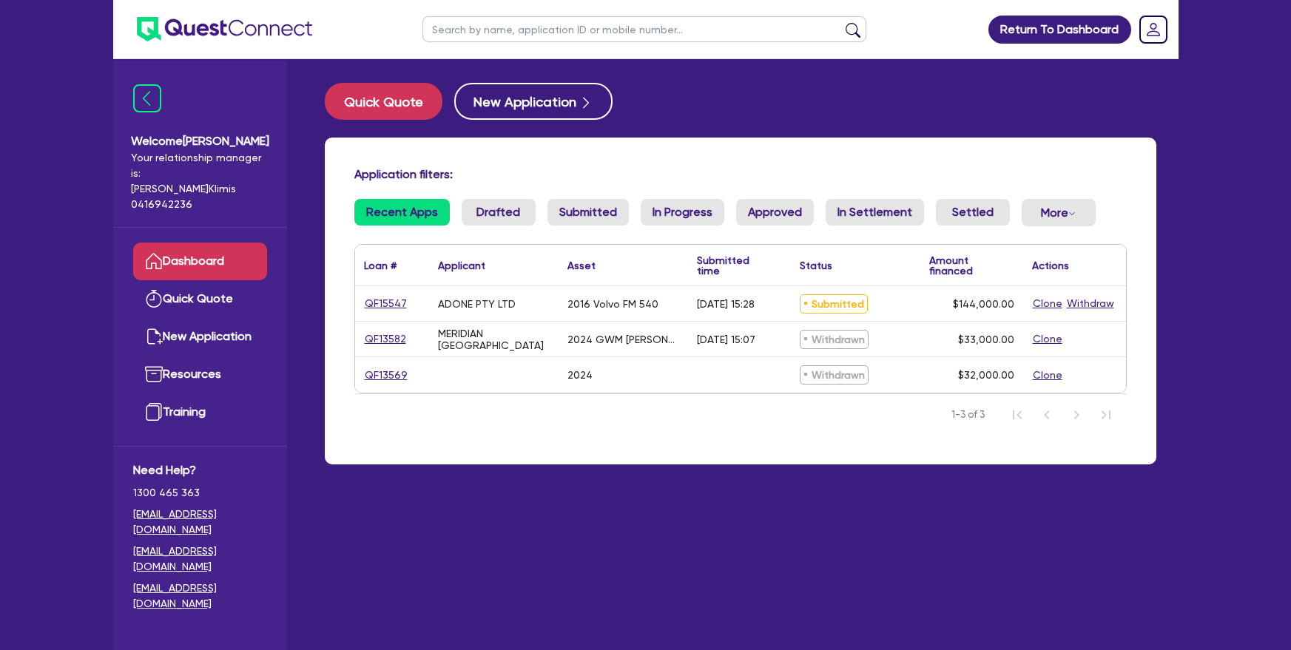
click at [186, 256] on link "Dashboard" at bounding box center [200, 262] width 134 height 38
click at [192, 243] on link "Dashboard" at bounding box center [200, 262] width 134 height 38
